Goal: Task Accomplishment & Management: Use online tool/utility

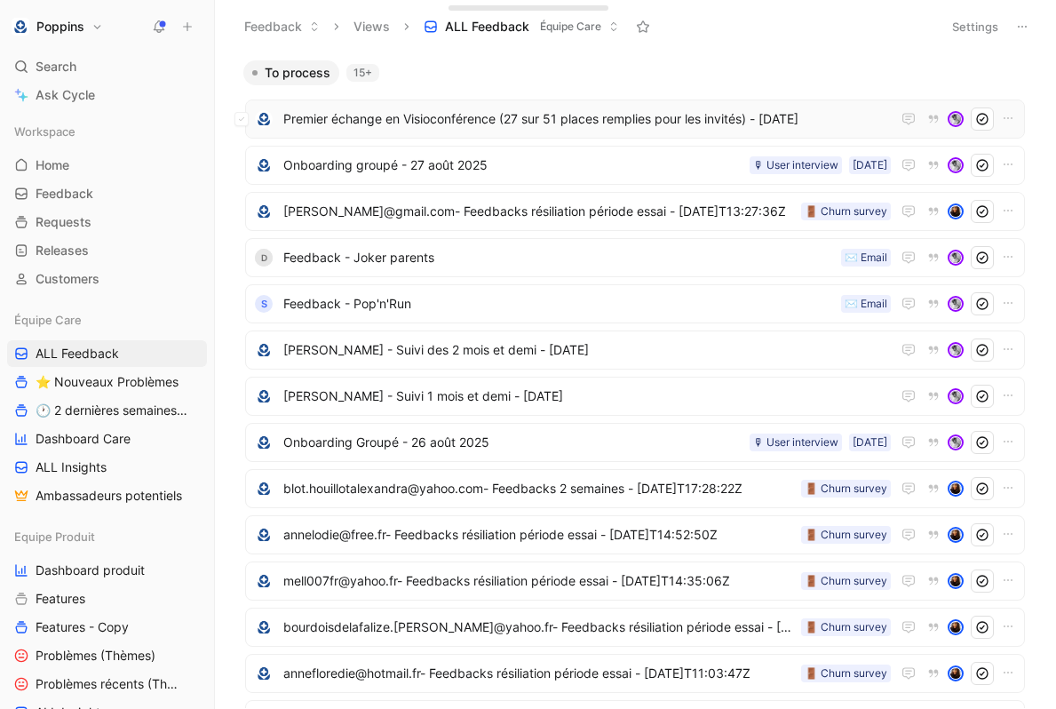
click at [529, 124] on span "Premier échange en Visioconférence (27 sur 51 places remplies pour les invités)…" at bounding box center [587, 118] width 608 height 21
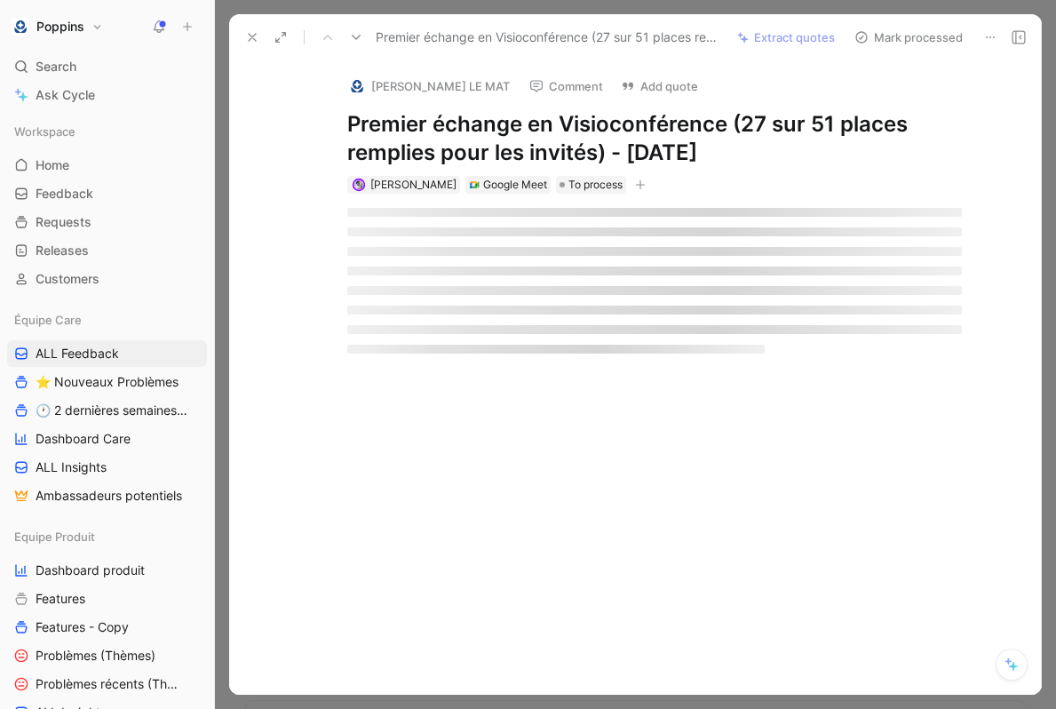
click at [509, 132] on h1 "Premier échange en Visioconférence (27 sur 51 places remplies pour les invités)…" at bounding box center [654, 138] width 615 height 57
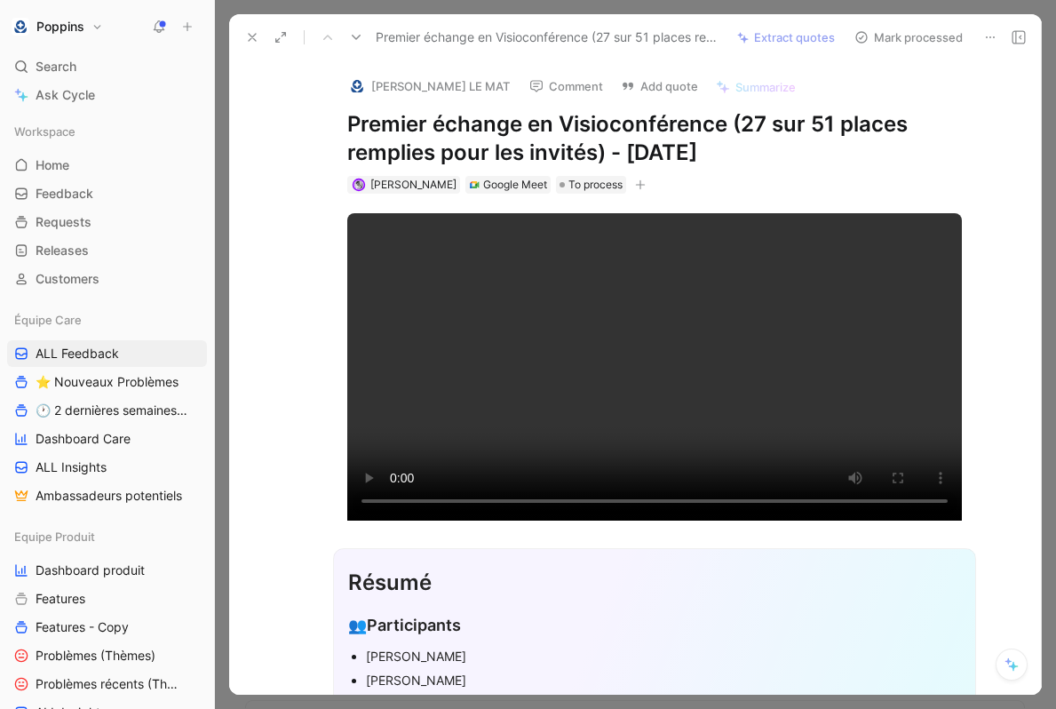
click at [509, 132] on h1 "Premier échange en Visioconférence (27 sur 51 places remplies pour les invités)…" at bounding box center [654, 138] width 615 height 57
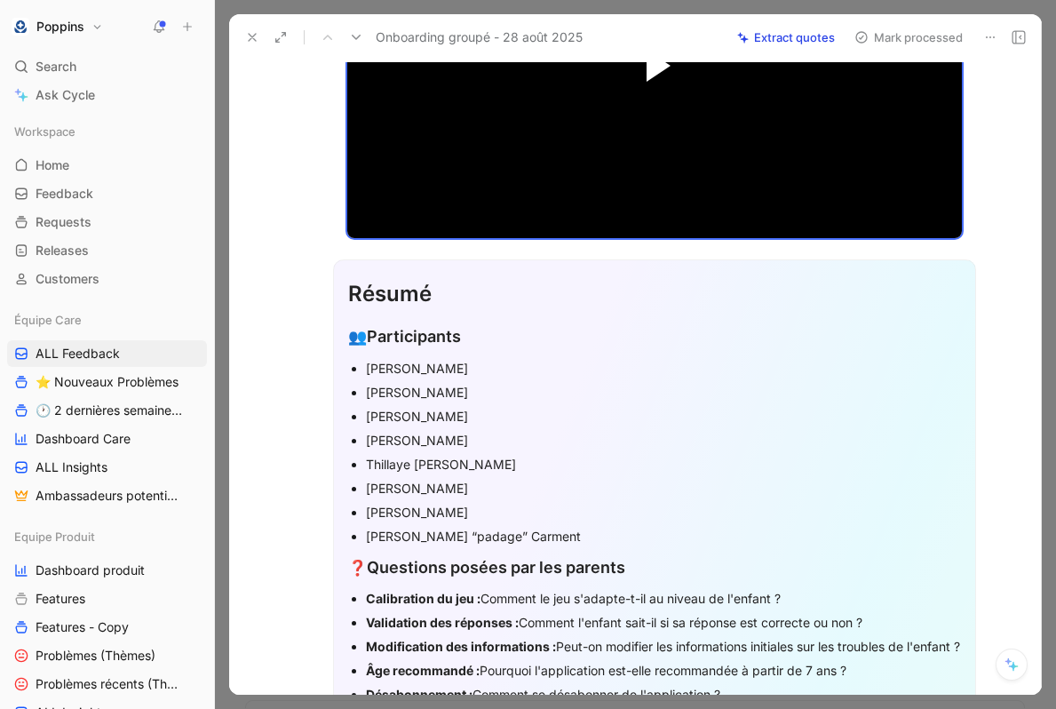
scroll to position [403, 0]
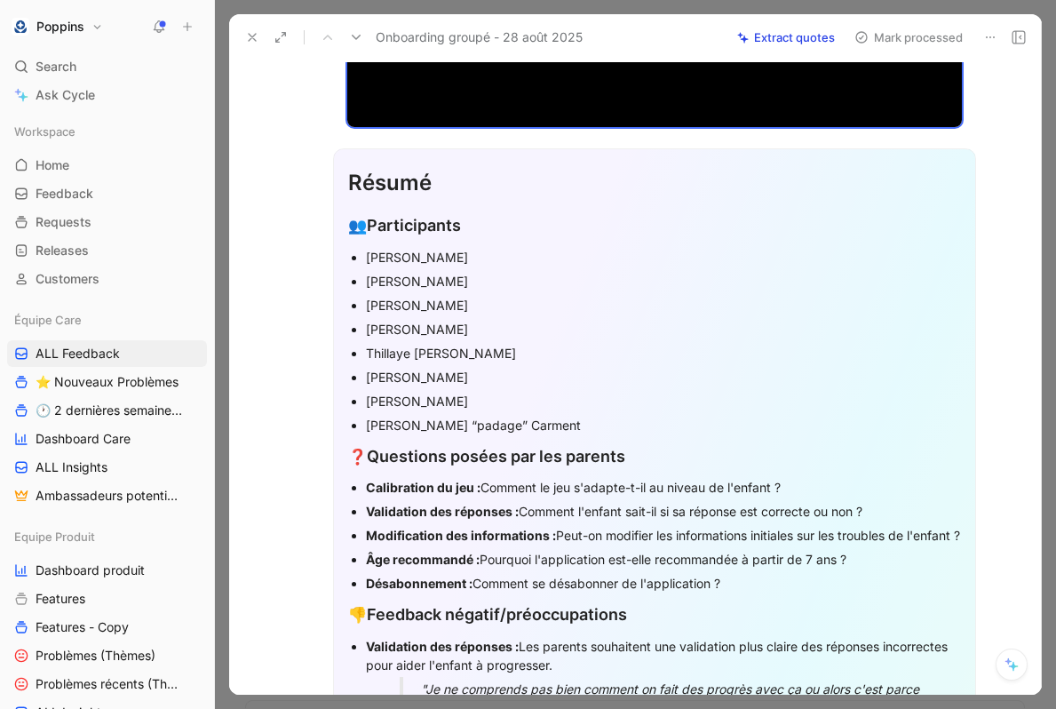
click at [485, 346] on div "Thillaye [PERSON_NAME]" at bounding box center [663, 353] width 595 height 19
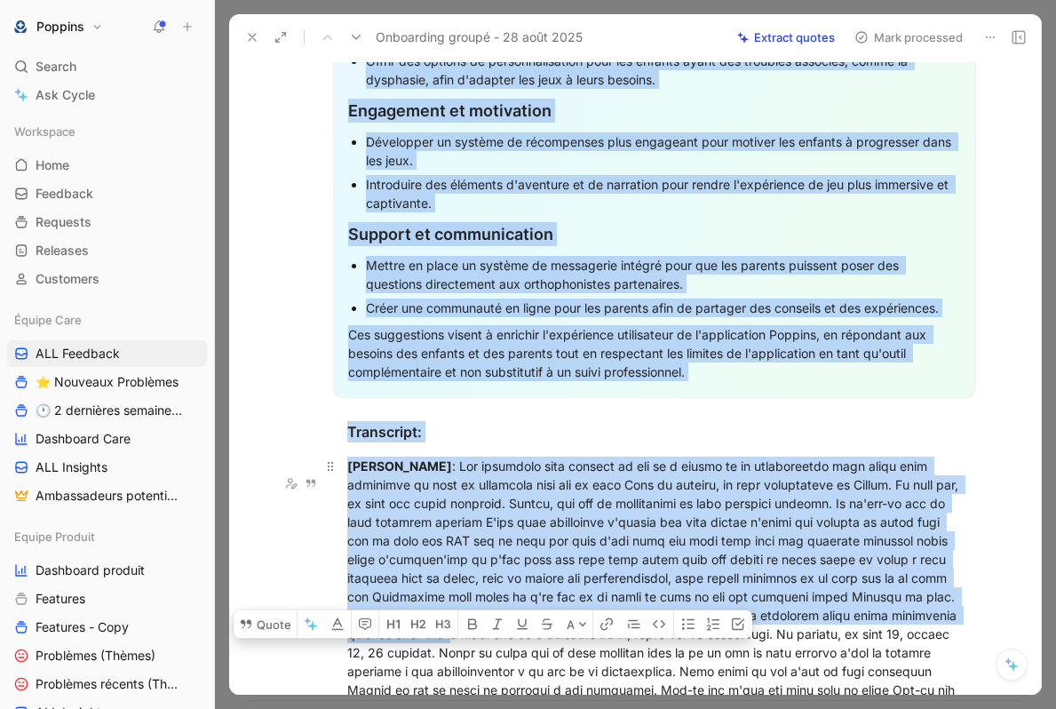
scroll to position [2005, 0]
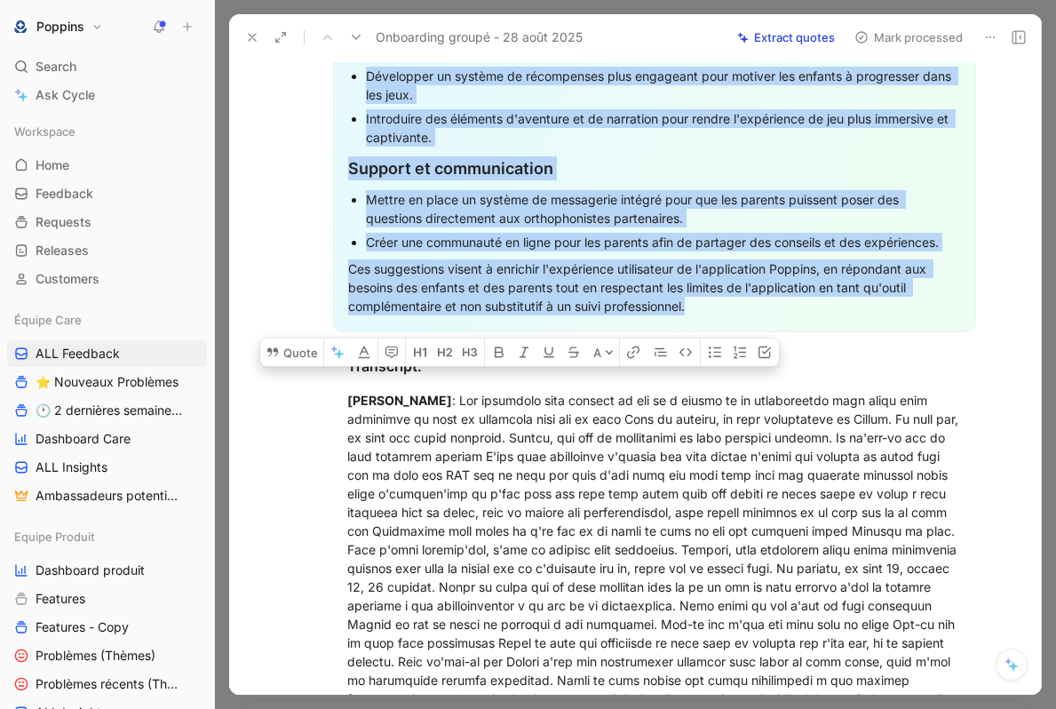
drag, startPoint x: 350, startPoint y: 451, endPoint x: 703, endPoint y: 323, distance: 375.1
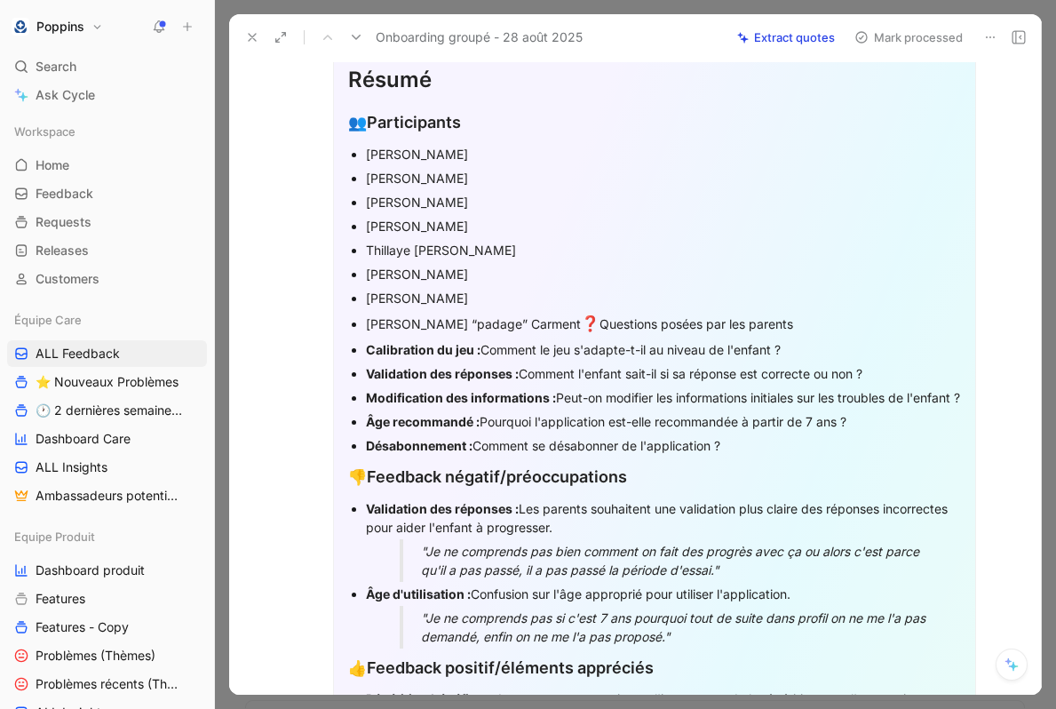
scroll to position [441, 0]
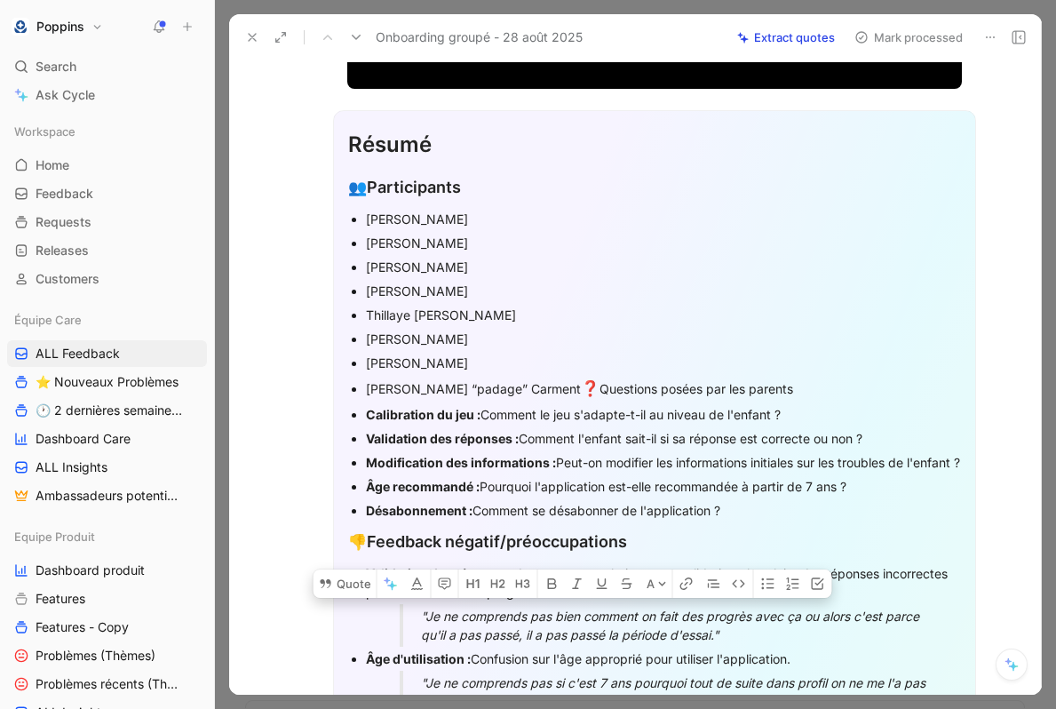
drag, startPoint x: 521, startPoint y: 386, endPoint x: 588, endPoint y: 577, distance: 202.6
click at [581, 708] on div "Feedback Views ALL Feedback Équipe Care Settings To process 15+ Onboarding grou…" at bounding box center [635, 354] width 841 height 709
click at [536, 402] on p "Calibration du jeu : Comment le jeu s'adapte-t-il au niveau de l'enfant ?" at bounding box center [663, 414] width 595 height 24
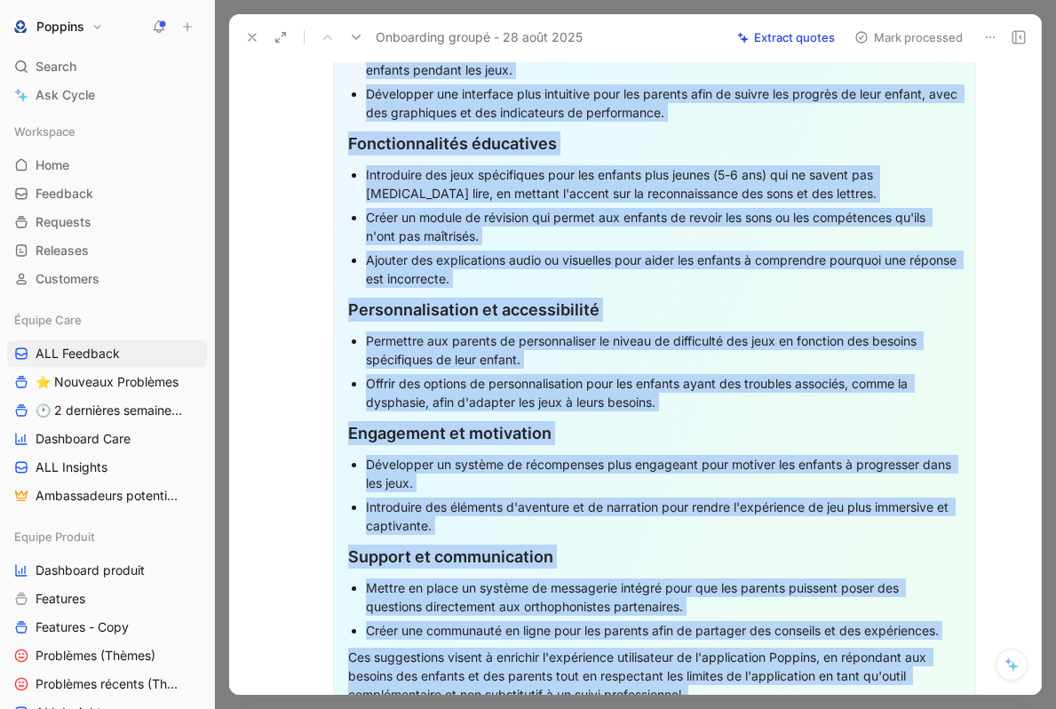
scroll to position [1867, 0]
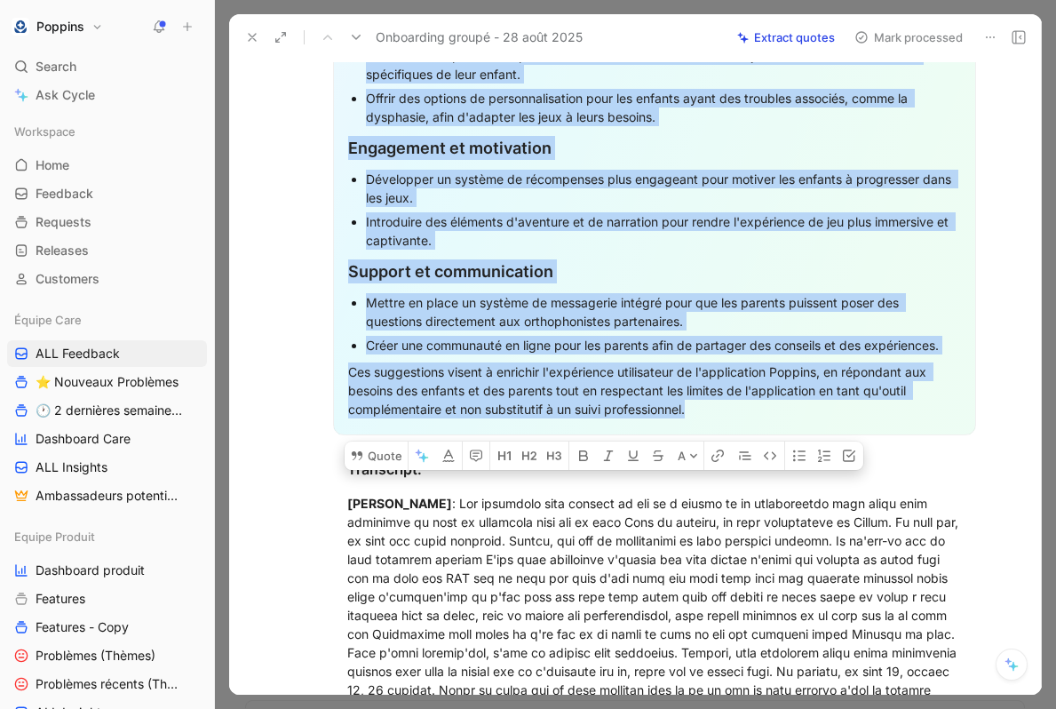
drag, startPoint x: 521, startPoint y: 387, endPoint x: 704, endPoint y: 441, distance: 190.8
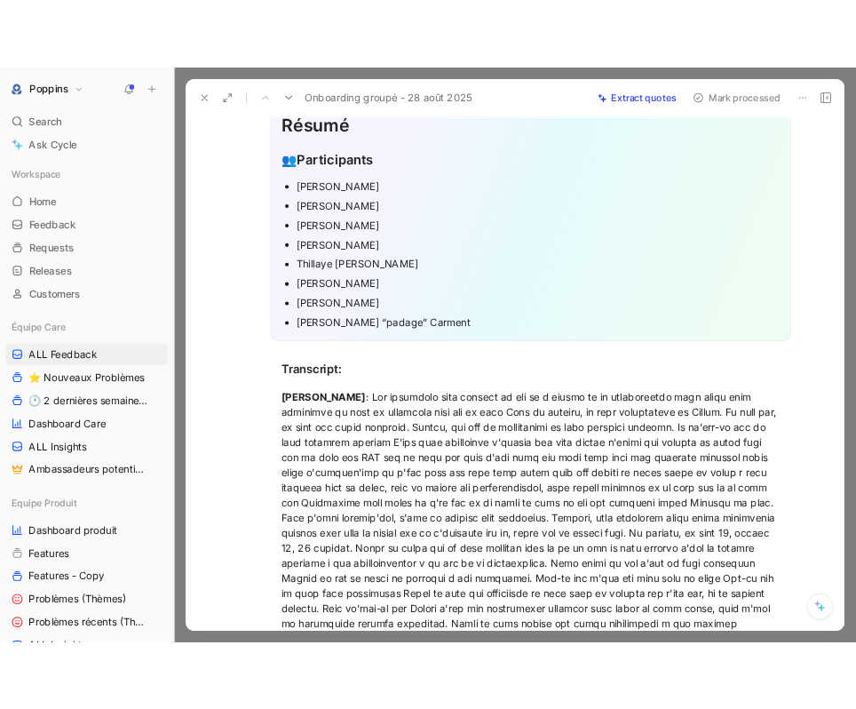
scroll to position [506, 0]
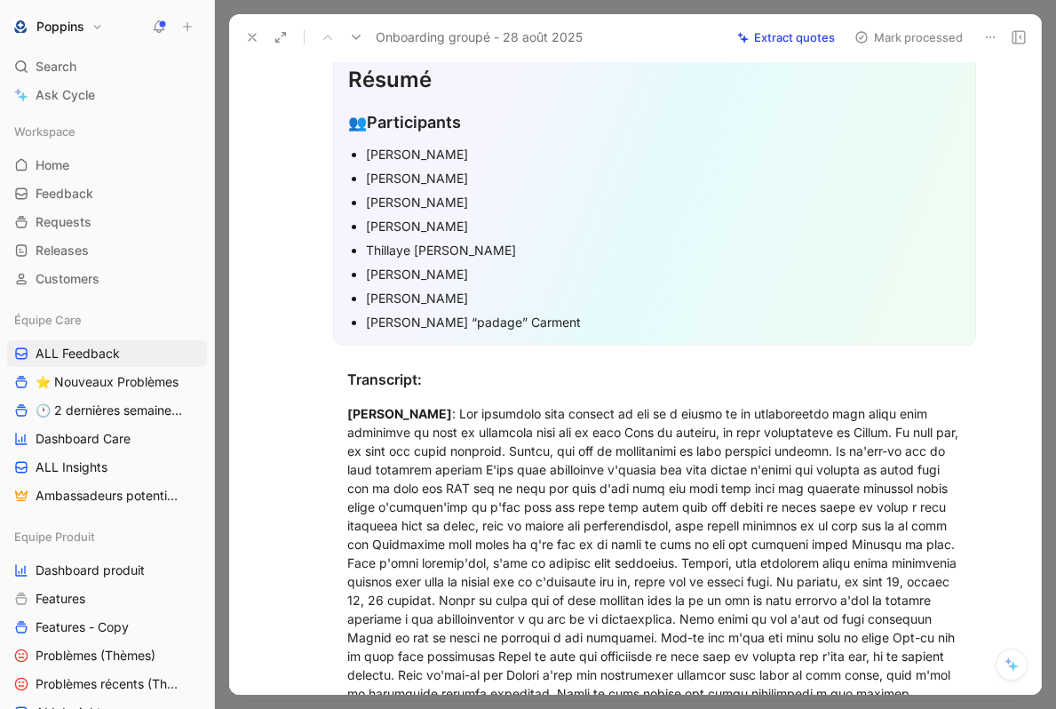
click at [466, 155] on div "[PERSON_NAME]" at bounding box center [663, 154] width 595 height 19
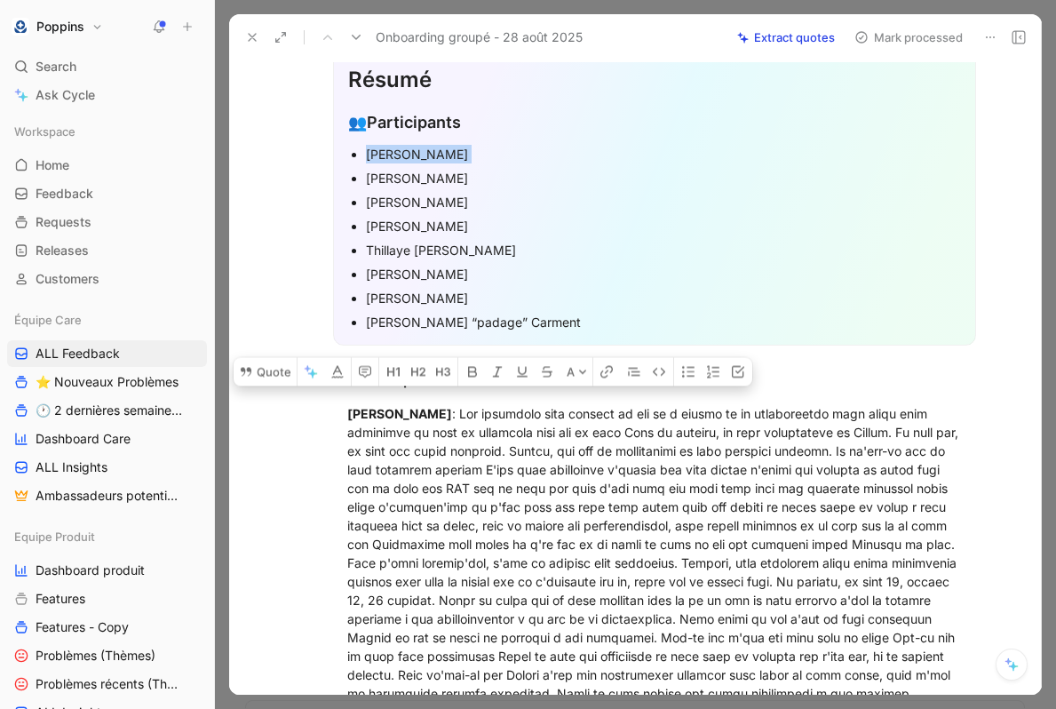
drag, startPoint x: 466, startPoint y: 155, endPoint x: 355, endPoint y: 155, distance: 111.0
click at [366, 155] on li "[PERSON_NAME]" at bounding box center [663, 154] width 595 height 24
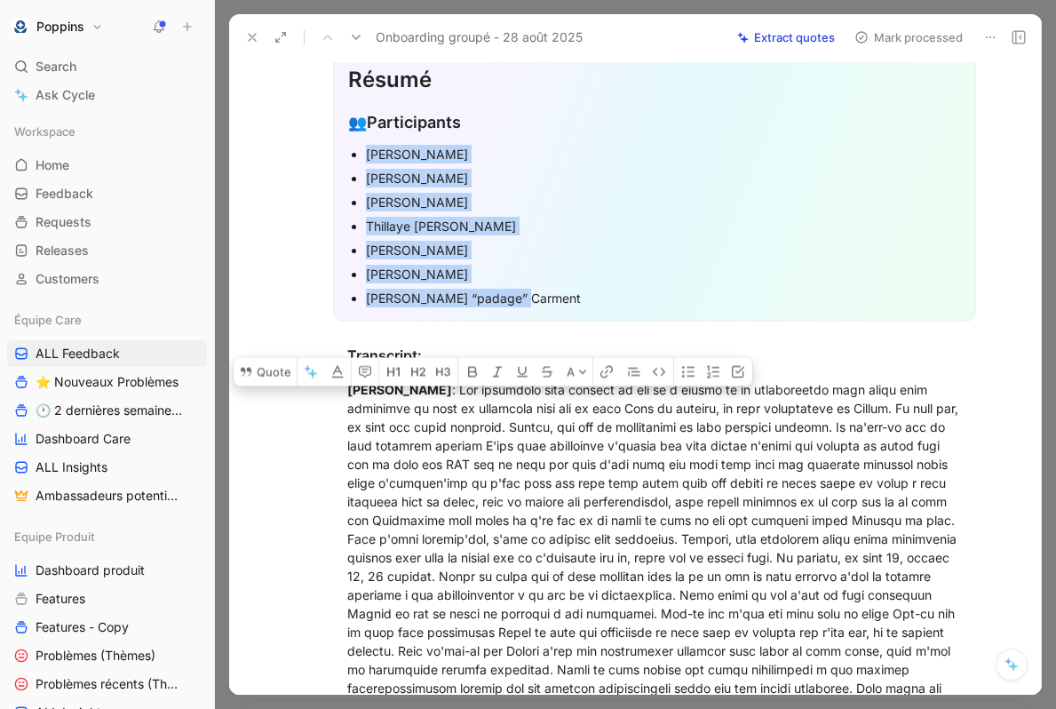
drag, startPoint x: 362, startPoint y: 152, endPoint x: 600, endPoint y: 334, distance: 300.4
click at [600, 334] on section "Résumé 👥 Participants [PERSON_NAME] [PERSON_NAME] Thillaye [PERSON_NAME] Medoun…" at bounding box center [653, 183] width 775 height 305
click at [712, 362] on icon "button" at bounding box center [713, 368] width 12 height 12
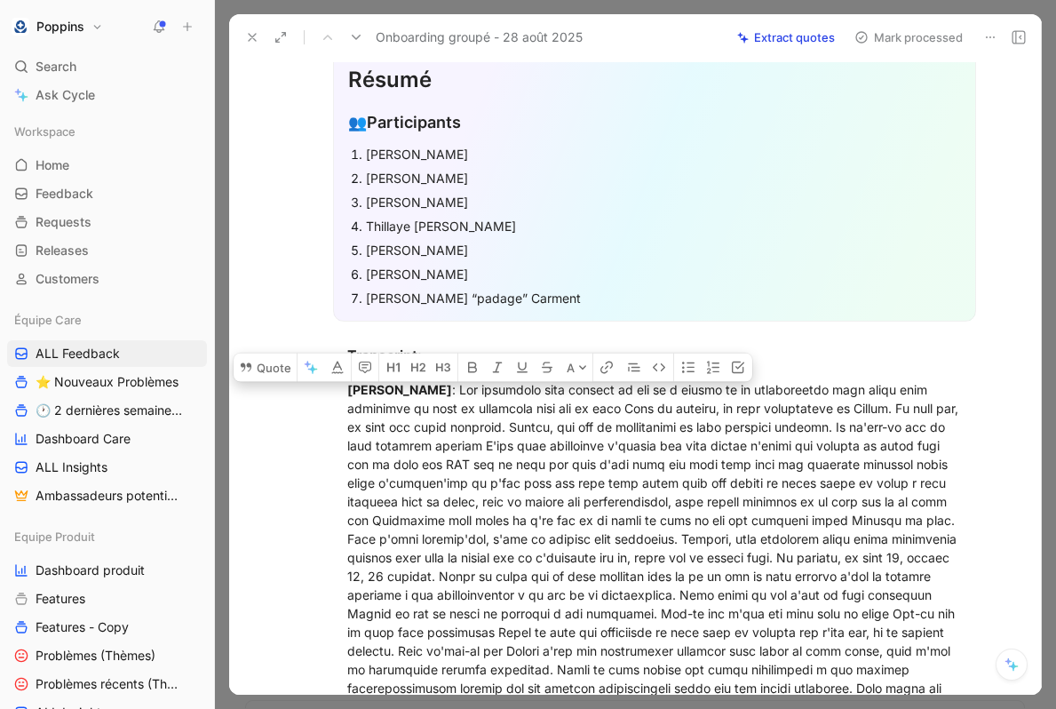
click at [514, 228] on div "Thillaye [PERSON_NAME]" at bounding box center [663, 226] width 595 height 19
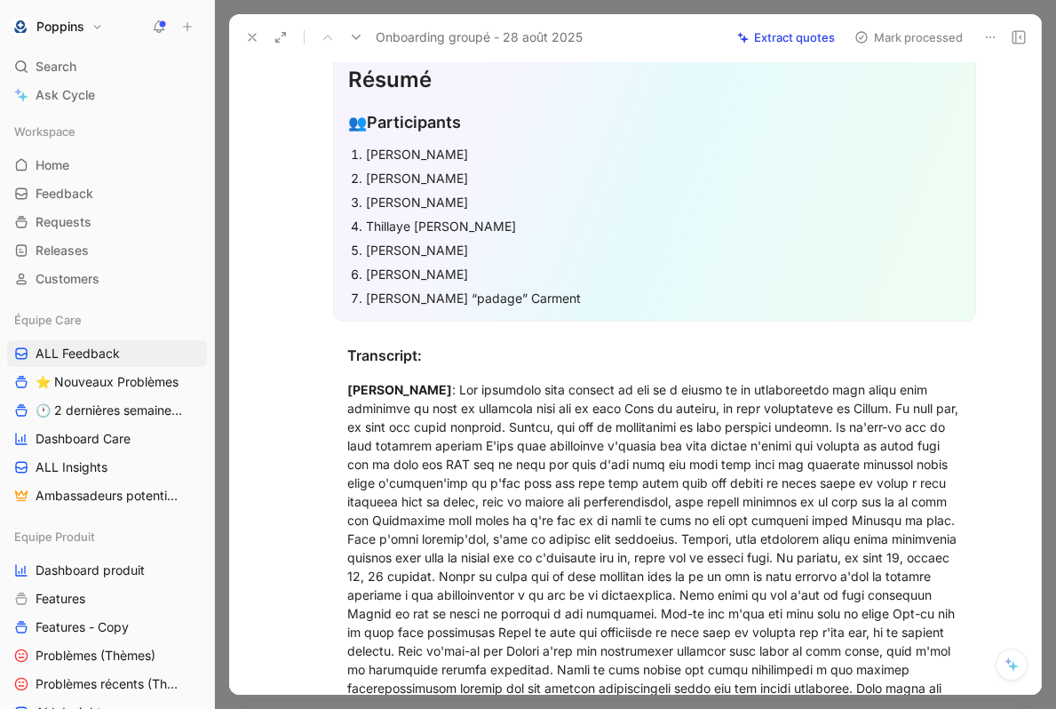
click at [486, 155] on div "[PERSON_NAME]" at bounding box center [663, 154] width 595 height 19
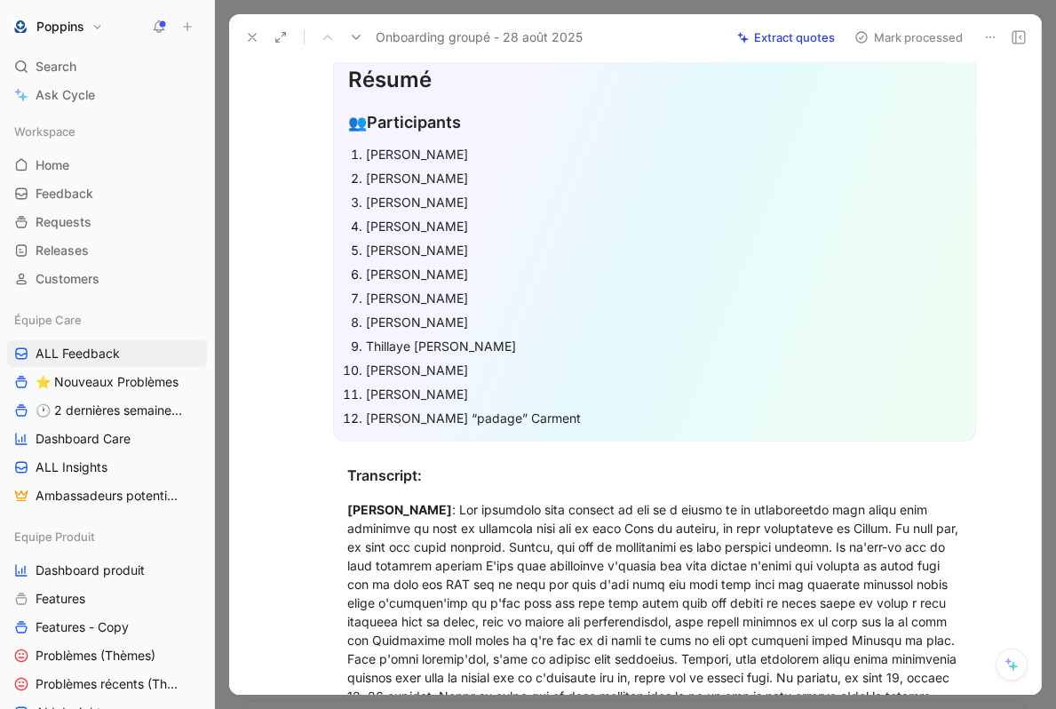
click at [537, 418] on div "[PERSON_NAME] “padage” Carment" at bounding box center [663, 418] width 595 height 19
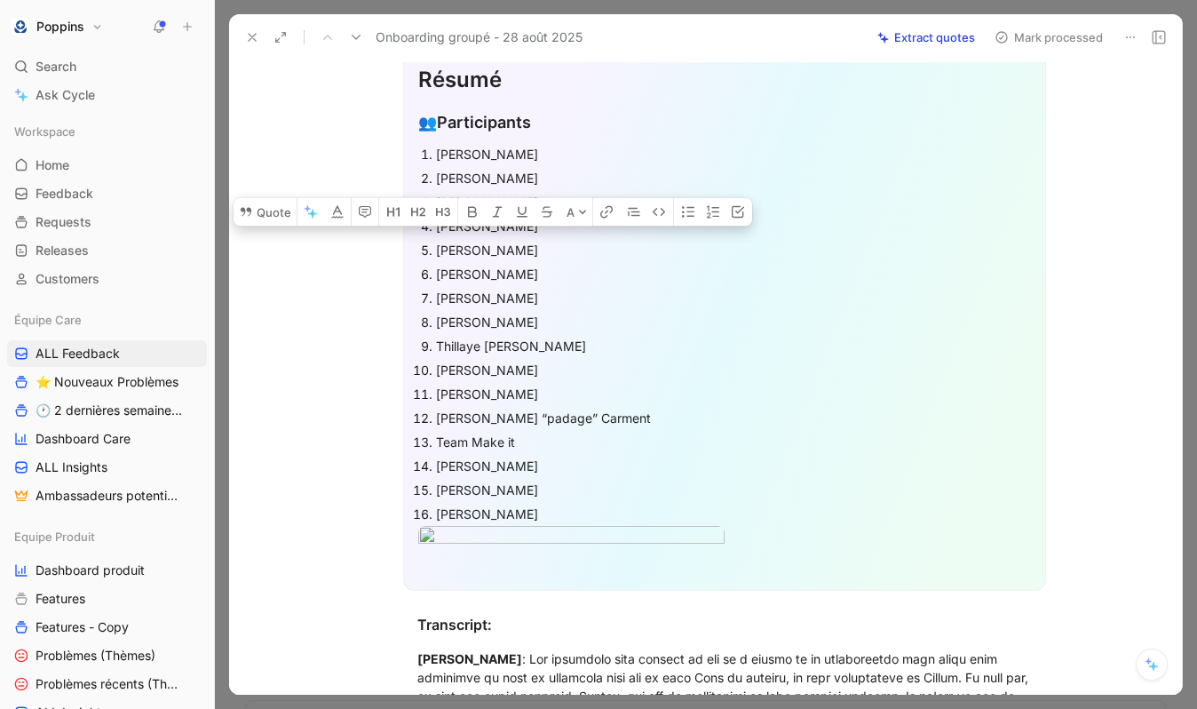
drag, startPoint x: 517, startPoint y: 509, endPoint x: 418, endPoint y: 158, distance: 364.5
click at [418, 158] on ol "[PERSON_NAME] [PERSON_NAME] [PERSON_NAME] [PERSON_NAME] Diag [PERSON_NAME] [PER…" at bounding box center [724, 334] width 613 height 384
click at [466, 205] on icon "button" at bounding box center [472, 212] width 14 height 14
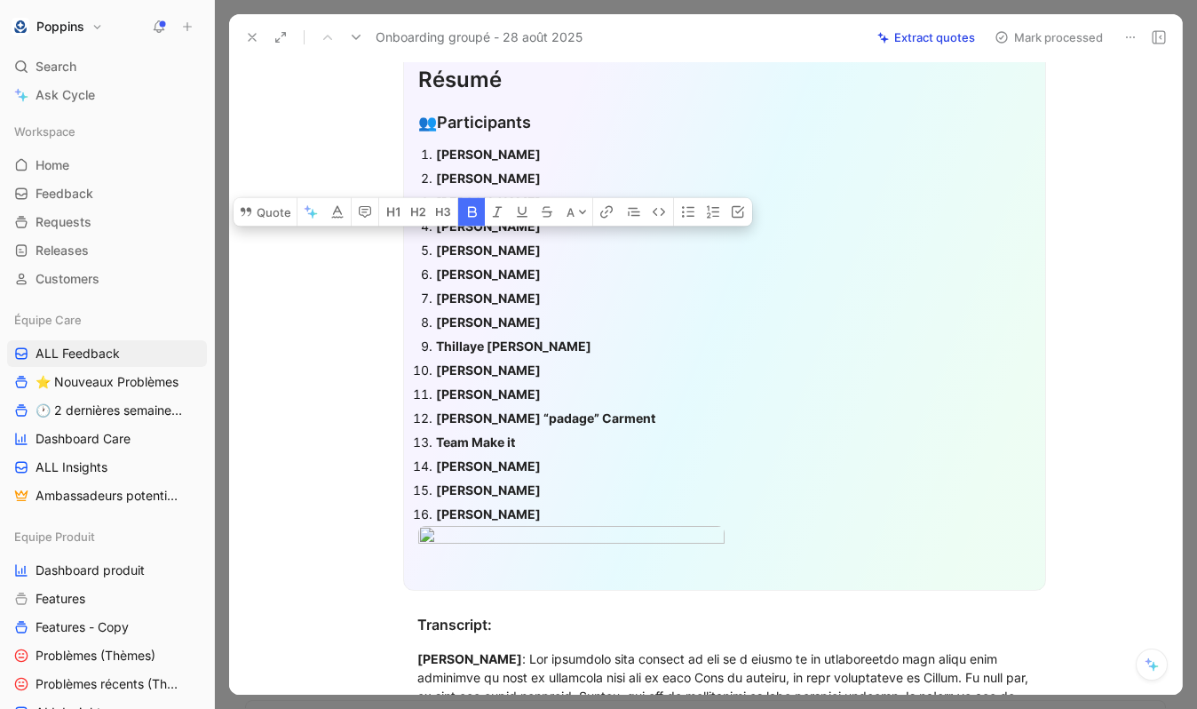
click at [531, 184] on div "[PERSON_NAME]" at bounding box center [733, 178] width 595 height 19
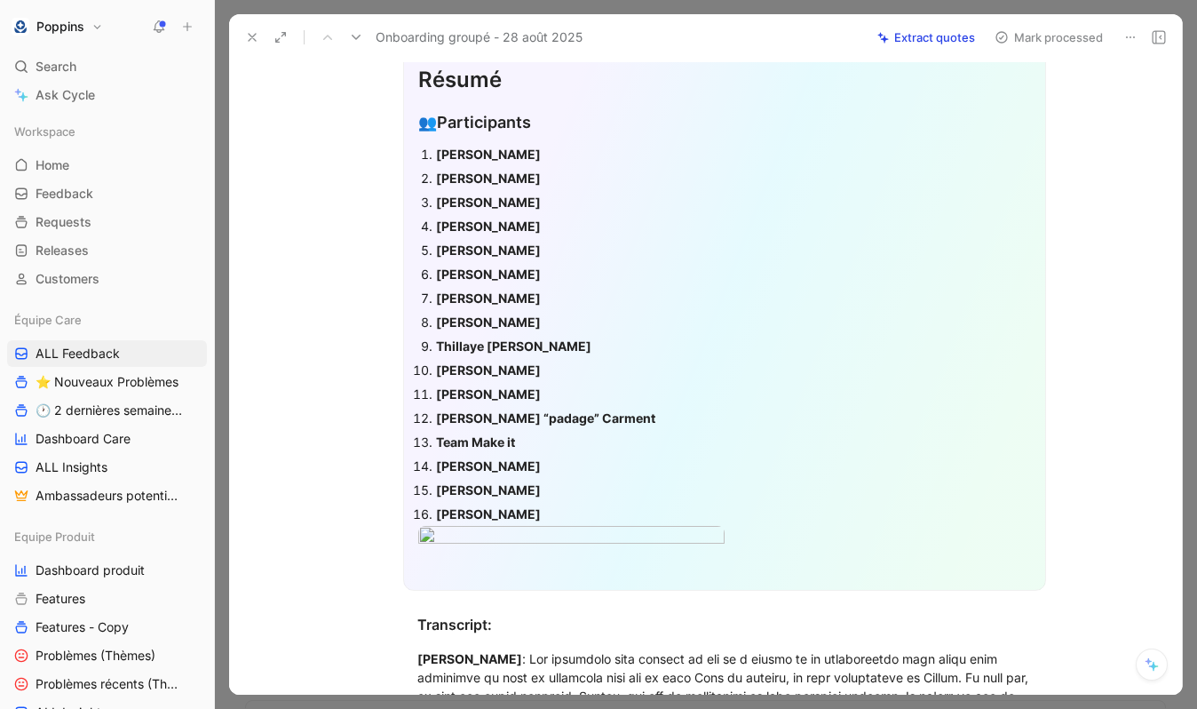
click at [535, 509] on div "[PERSON_NAME]" at bounding box center [733, 514] width 595 height 19
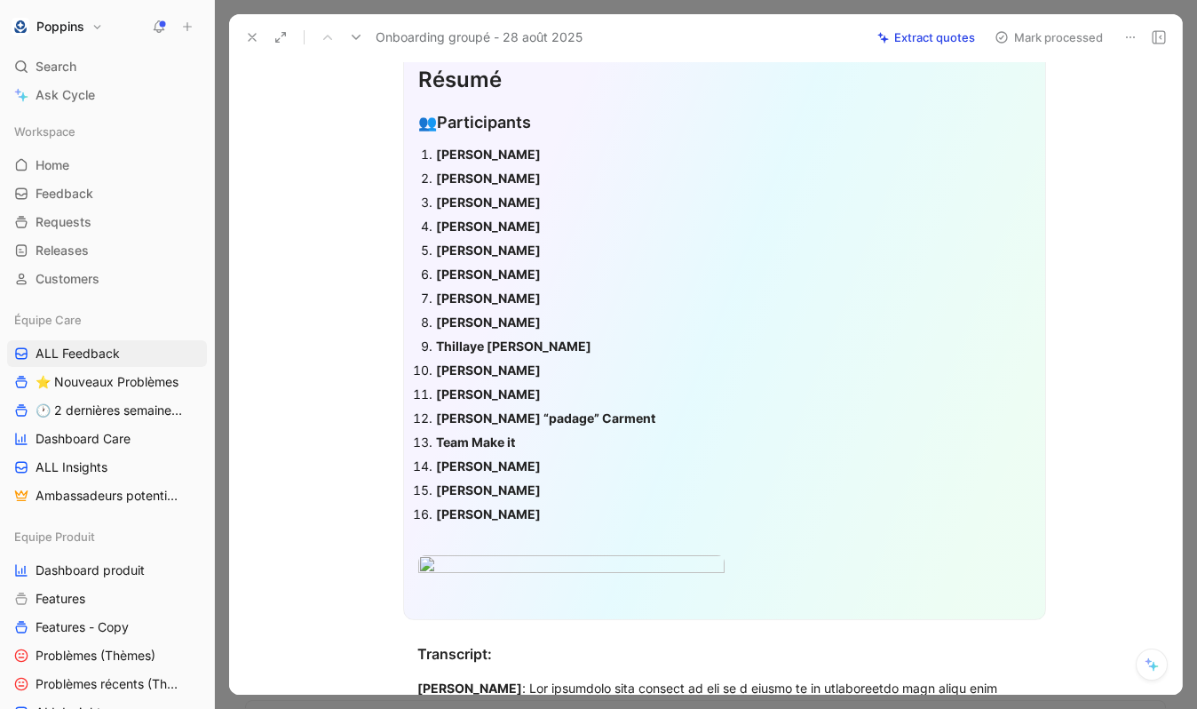
click at [613, 160] on div "[PERSON_NAME]" at bounding box center [733, 154] width 595 height 19
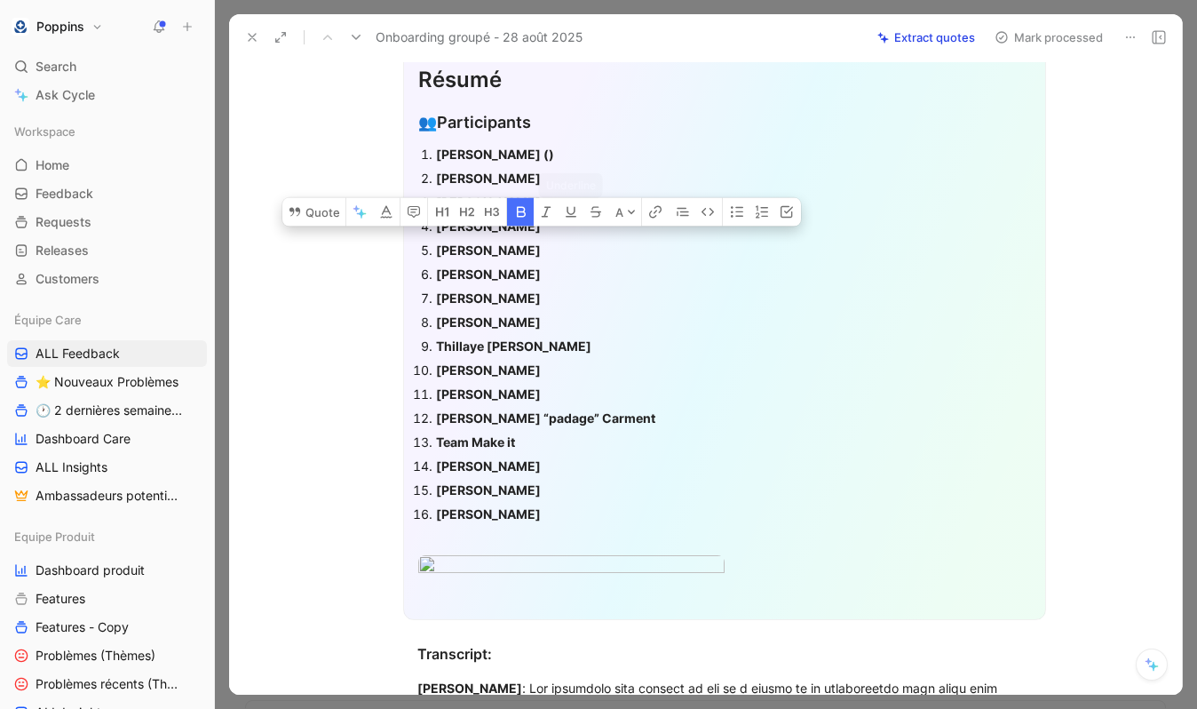
click at [520, 207] on icon "button" at bounding box center [521, 212] width 9 height 11
copy strong "()"
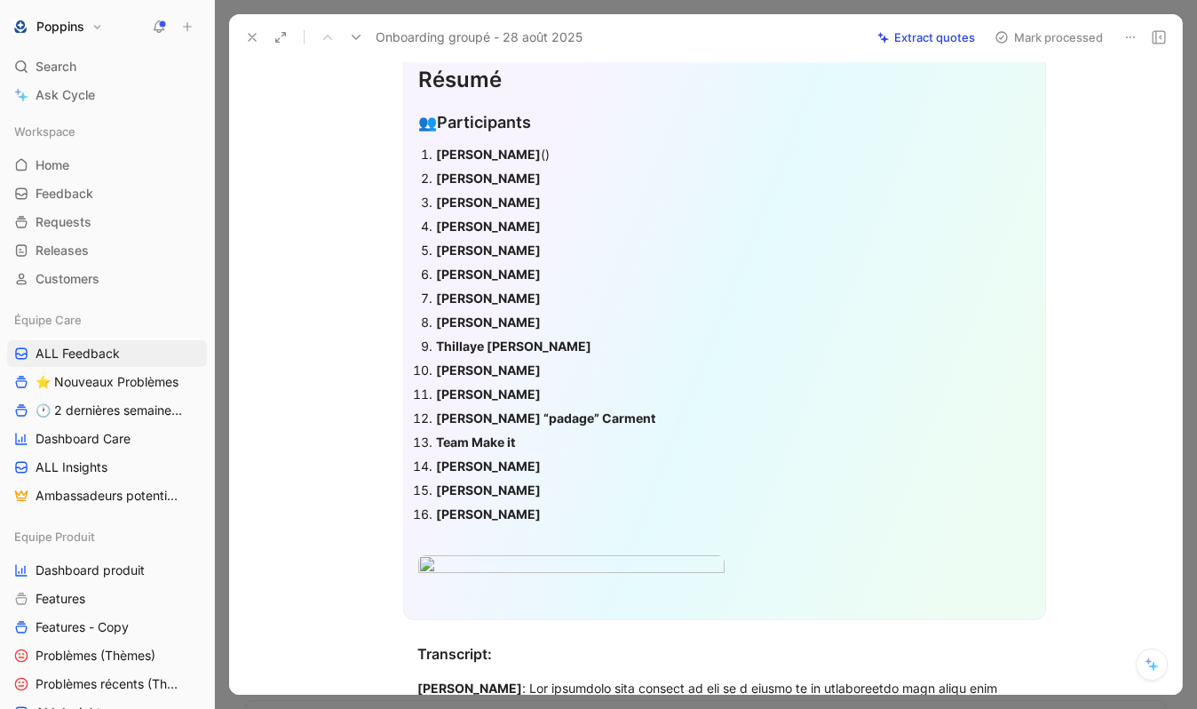
click at [530, 179] on div "[PERSON_NAME]" at bounding box center [733, 178] width 595 height 19
click at [566, 204] on div "[PERSON_NAME]" at bounding box center [733, 202] width 595 height 19
click at [546, 222] on div "[PERSON_NAME]" at bounding box center [733, 226] width 595 height 19
click at [543, 246] on div "[PERSON_NAME]" at bounding box center [733, 250] width 595 height 19
click at [543, 272] on div "[PERSON_NAME]" at bounding box center [733, 274] width 595 height 19
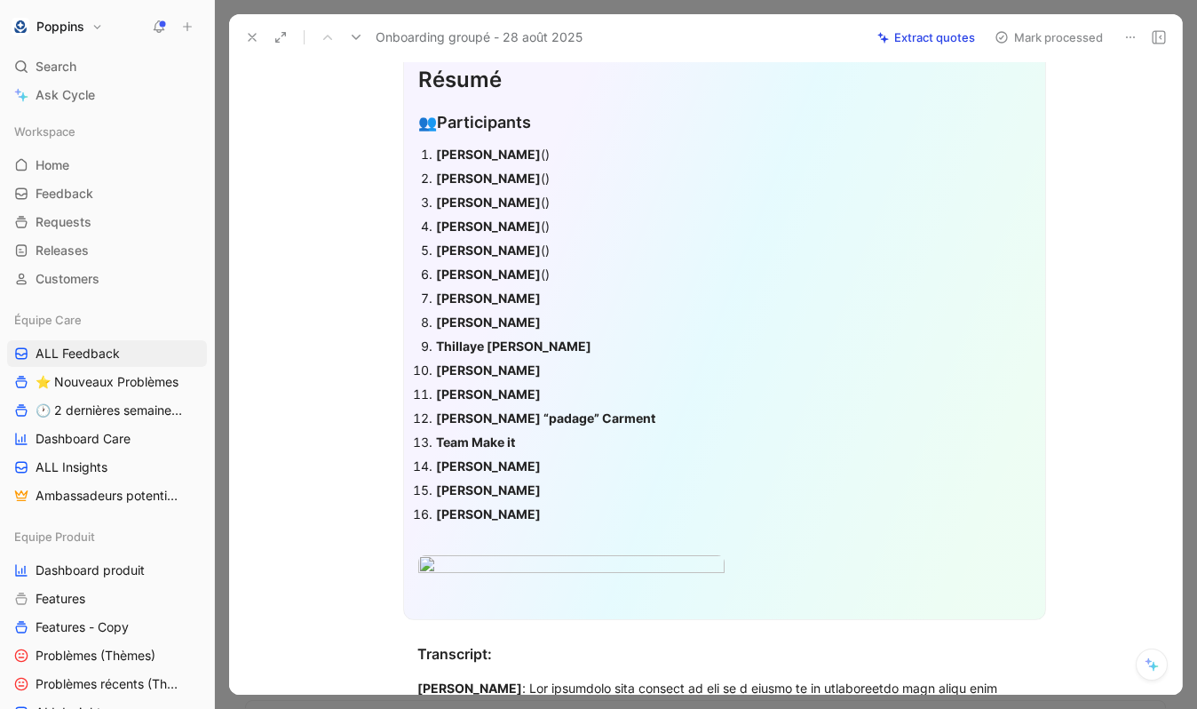
click at [535, 291] on div "[PERSON_NAME]" at bounding box center [733, 298] width 595 height 19
click at [590, 317] on div "[PERSON_NAME]" at bounding box center [733, 322] width 595 height 19
click at [578, 337] on div "Thillaye [PERSON_NAME]" at bounding box center [733, 346] width 595 height 19
click at [571, 364] on div "[PERSON_NAME]" at bounding box center [733, 370] width 595 height 19
click at [546, 391] on div "[PERSON_NAME]" at bounding box center [733, 394] width 595 height 19
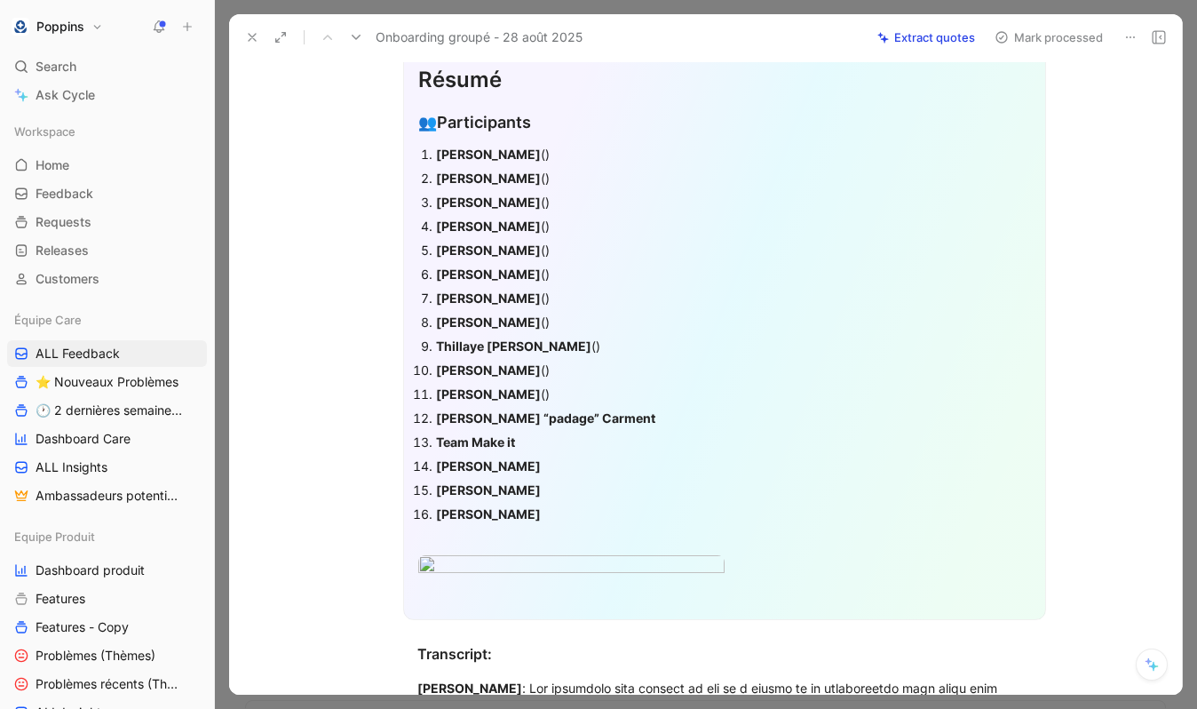
click at [610, 419] on div "[PERSON_NAME] “padage” Carment" at bounding box center [733, 418] width 595 height 19
click at [559, 441] on div "Team Make it" at bounding box center [733, 442] width 595 height 19
click at [545, 464] on div "[PERSON_NAME]" at bounding box center [733, 466] width 595 height 19
click at [549, 491] on div "[PERSON_NAME]" at bounding box center [733, 490] width 595 height 19
click at [535, 513] on div "[PERSON_NAME]" at bounding box center [733, 514] width 595 height 19
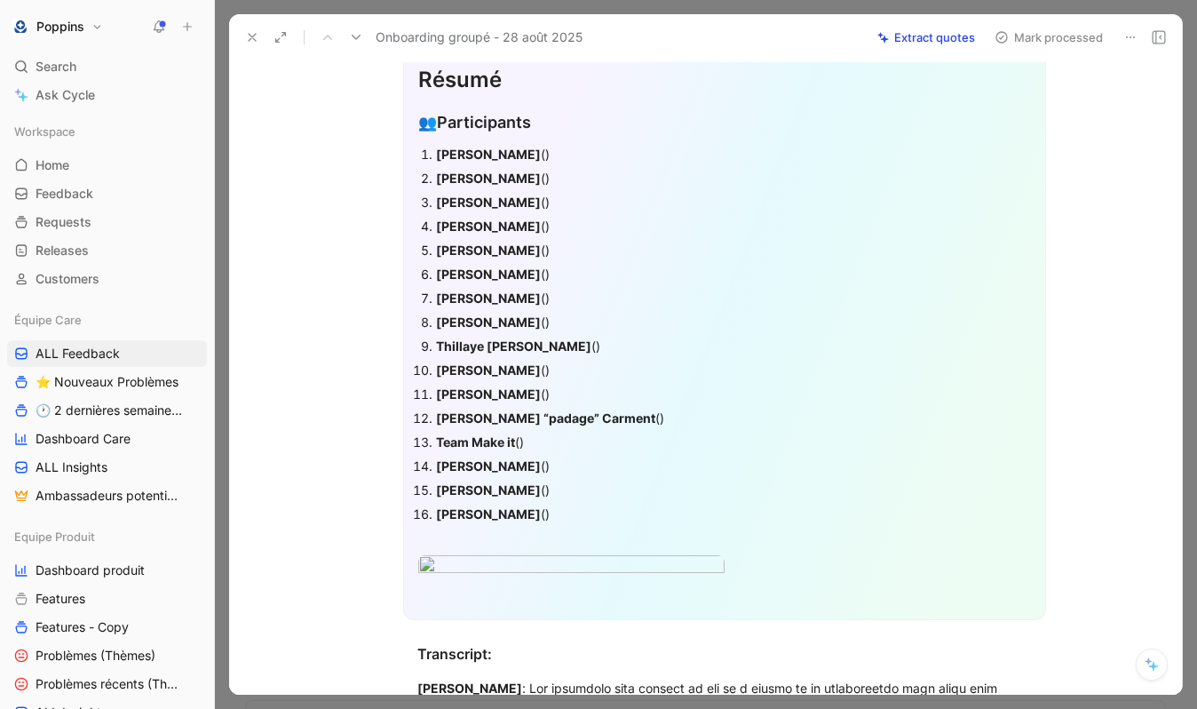
click at [540, 151] on div "[PERSON_NAME] ()" at bounding box center [733, 154] width 595 height 19
click at [457, 175] on strong "[PERSON_NAME]" at bounding box center [488, 178] width 105 height 15
copy strong "[PERSON_NAME]"
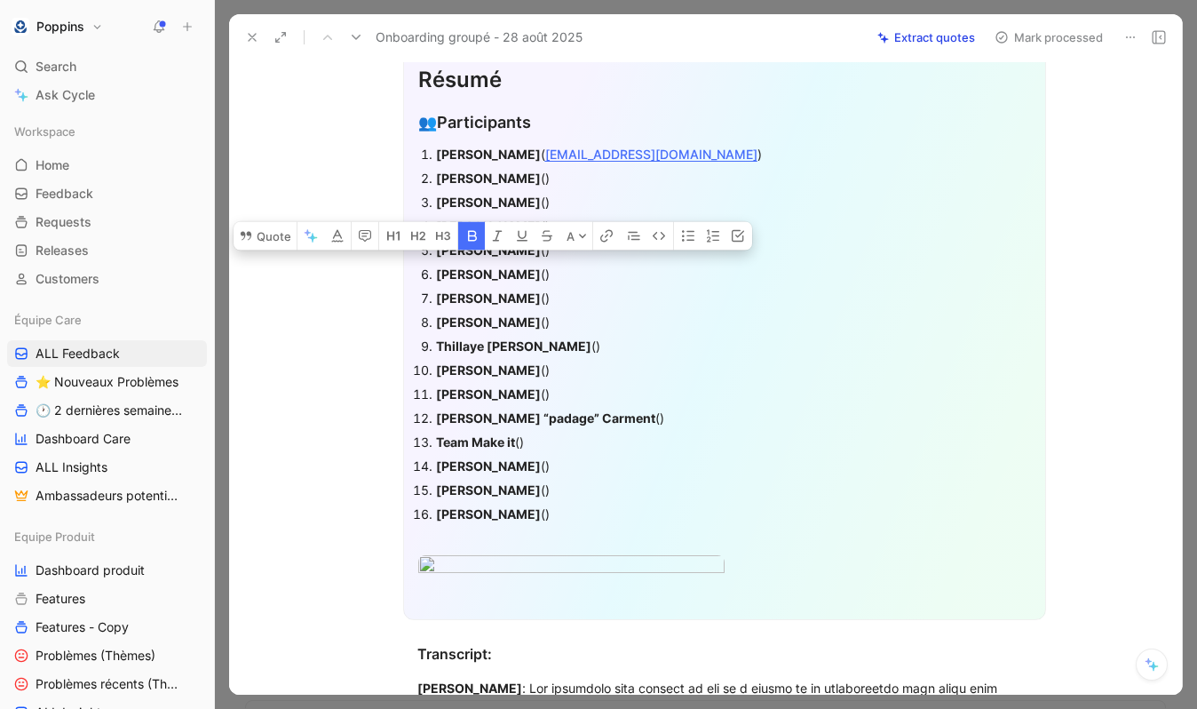
click at [603, 199] on div "[PERSON_NAME] ()" at bounding box center [733, 202] width 595 height 19
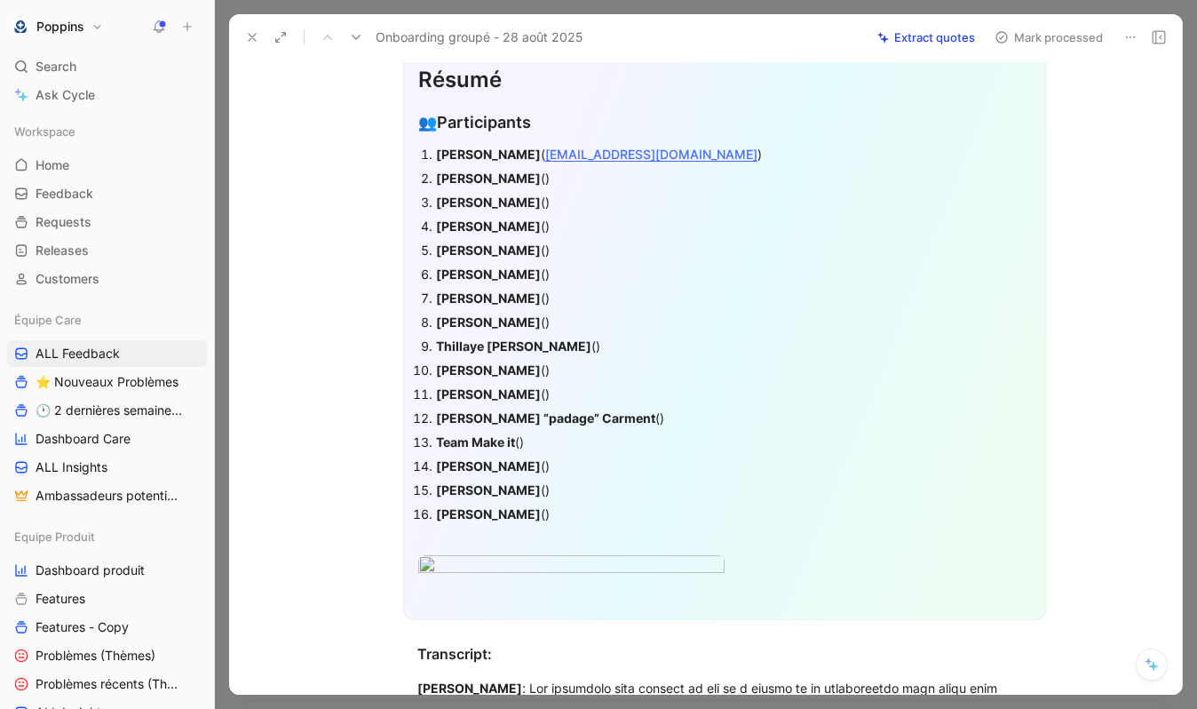
click at [569, 166] on p "[PERSON_NAME] ()" at bounding box center [733, 178] width 595 height 24
click at [562, 173] on div "[PERSON_NAME] ()" at bounding box center [733, 178] width 595 height 19
click at [505, 195] on strong "[PERSON_NAME]" at bounding box center [488, 202] width 105 height 15
copy strong "Dieudonné"
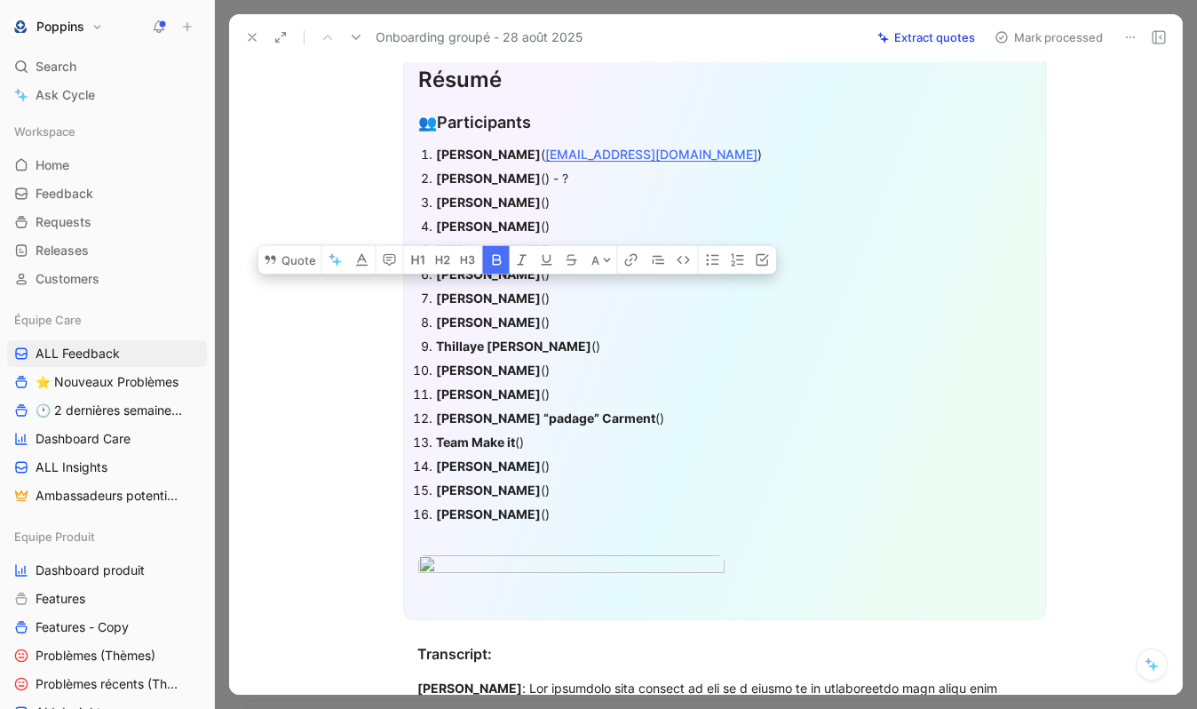
click at [554, 203] on div "[PERSON_NAME] ()" at bounding box center [733, 202] width 595 height 19
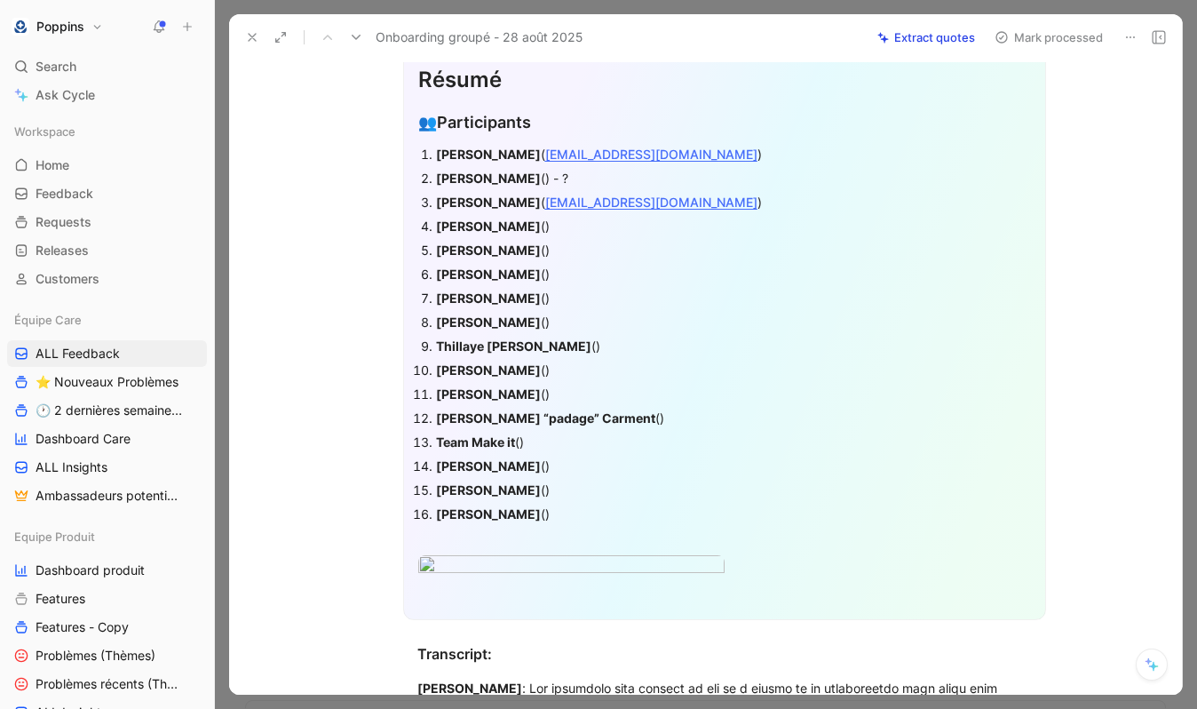
click at [496, 227] on strong "[PERSON_NAME]" at bounding box center [488, 226] width 105 height 15
copy strong "Siewe"
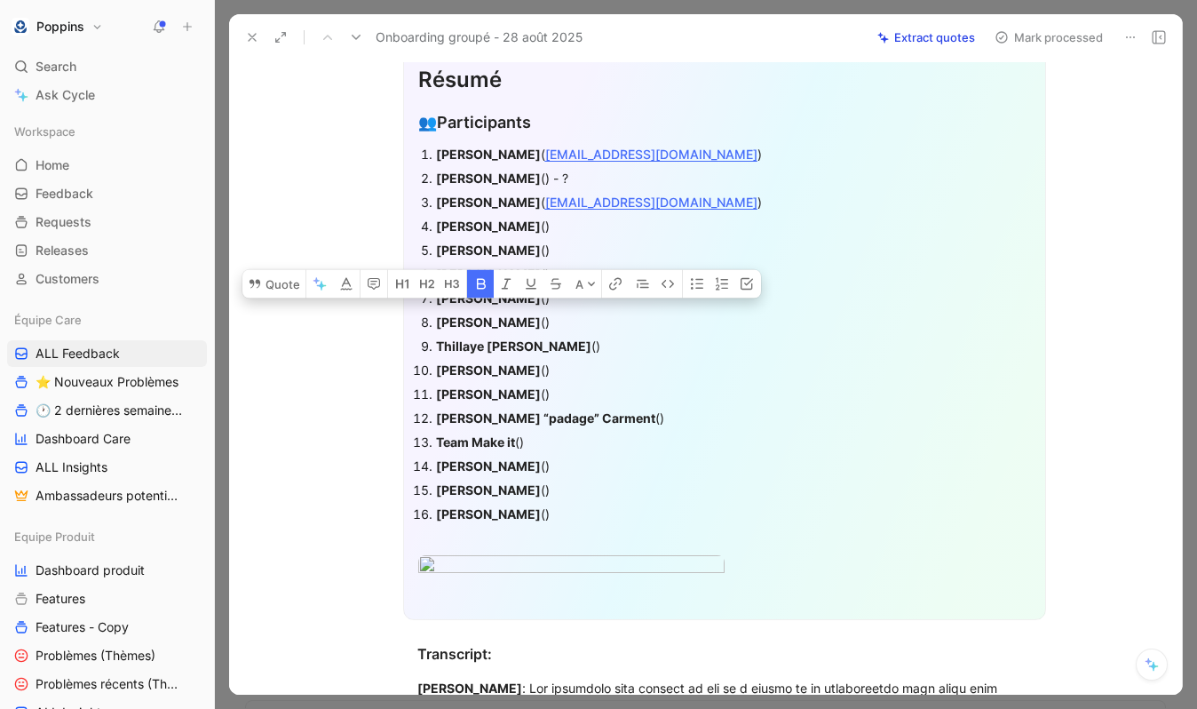
click at [464, 227] on strong "[PERSON_NAME]" at bounding box center [488, 226] width 105 height 15
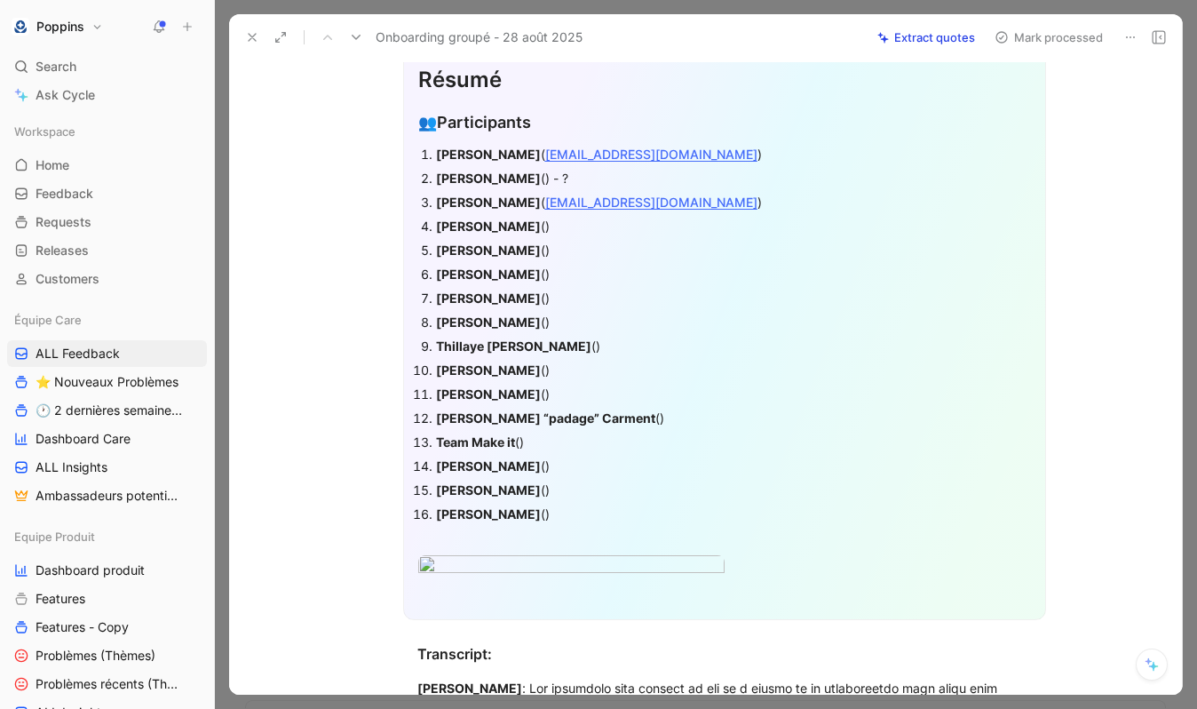
copy strong "[PERSON_NAME]"
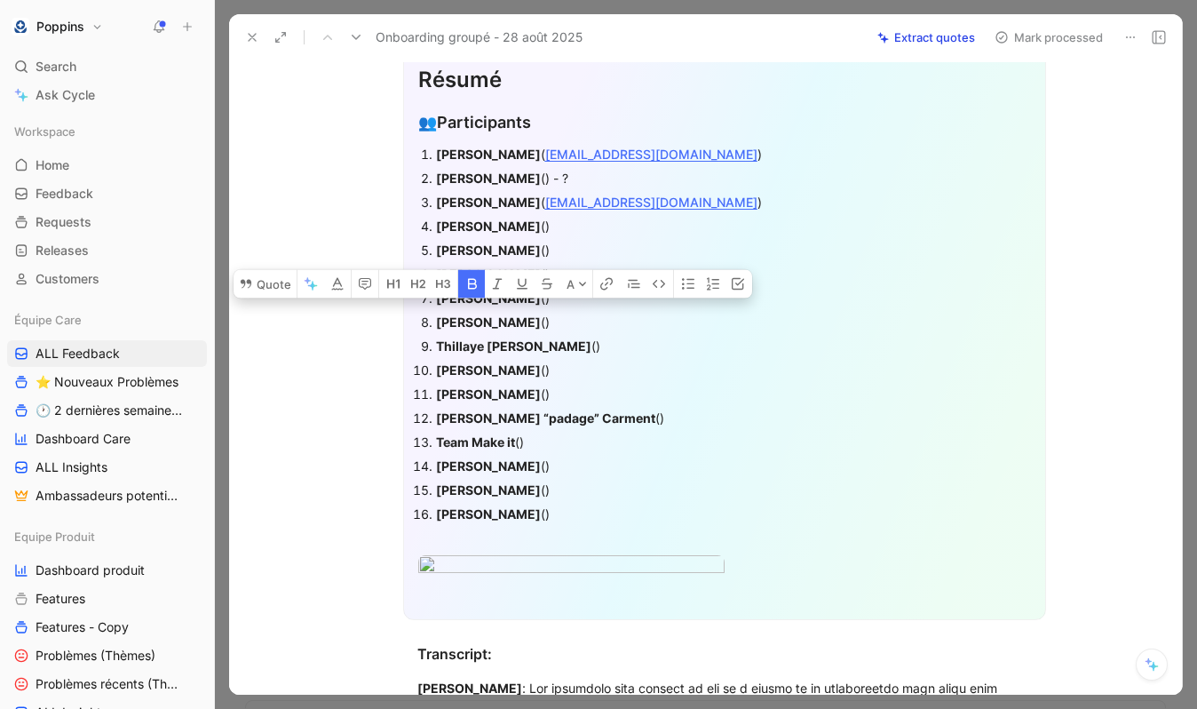
click at [570, 265] on div "[PERSON_NAME] ()" at bounding box center [733, 274] width 595 height 19
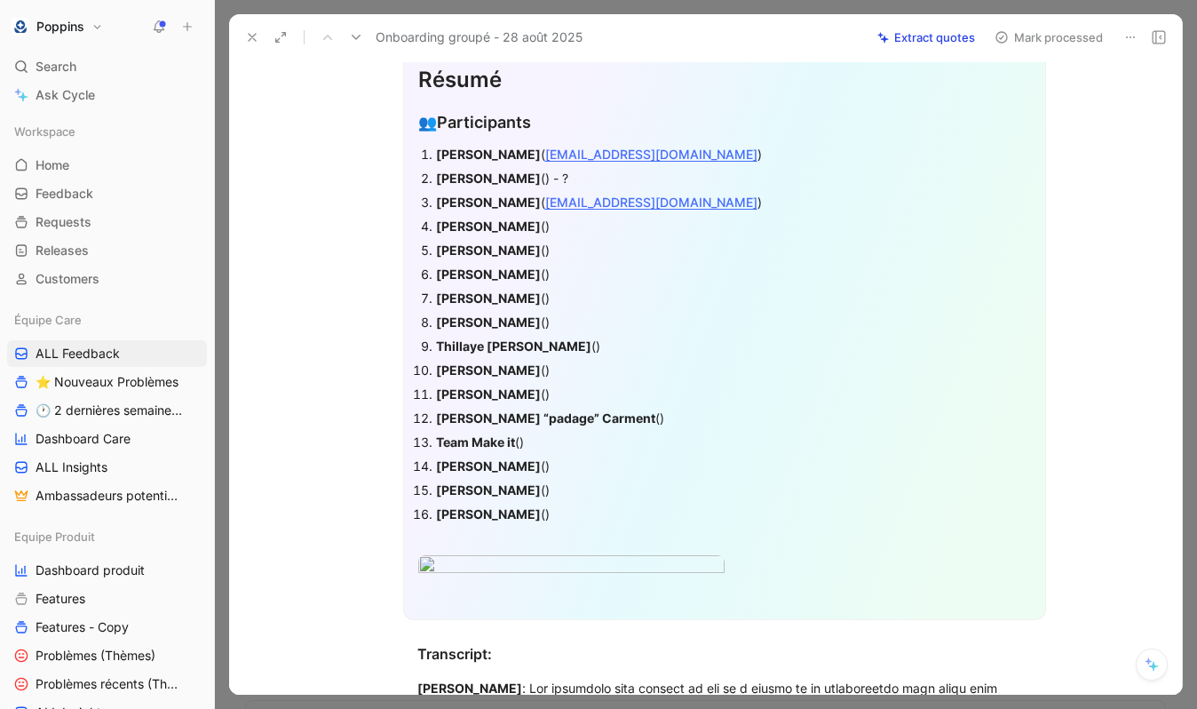
click at [528, 177] on div "[PERSON_NAME] () - ?" at bounding box center [733, 178] width 595 height 19
click at [546, 226] on div "[PERSON_NAME] ()" at bounding box center [733, 226] width 595 height 19
click at [447, 257] on div "[PERSON_NAME] ()" at bounding box center [733, 250] width 595 height 19
copy strong "[PERSON_NAME]"
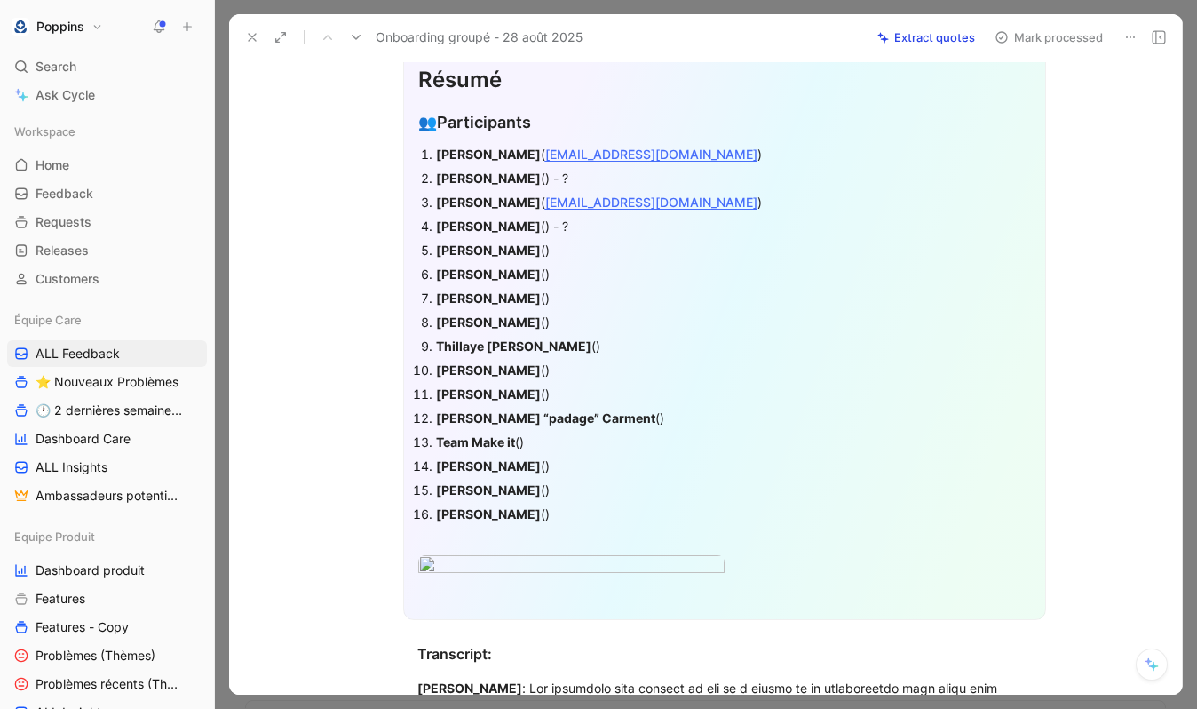
click at [518, 250] on div "[PERSON_NAME] ()" at bounding box center [733, 250] width 595 height 19
click at [513, 250] on strong "[PERSON_NAME]" at bounding box center [488, 250] width 105 height 15
click at [504, 276] on strong "[PERSON_NAME]" at bounding box center [488, 273] width 105 height 15
copy strong "LAVAL"
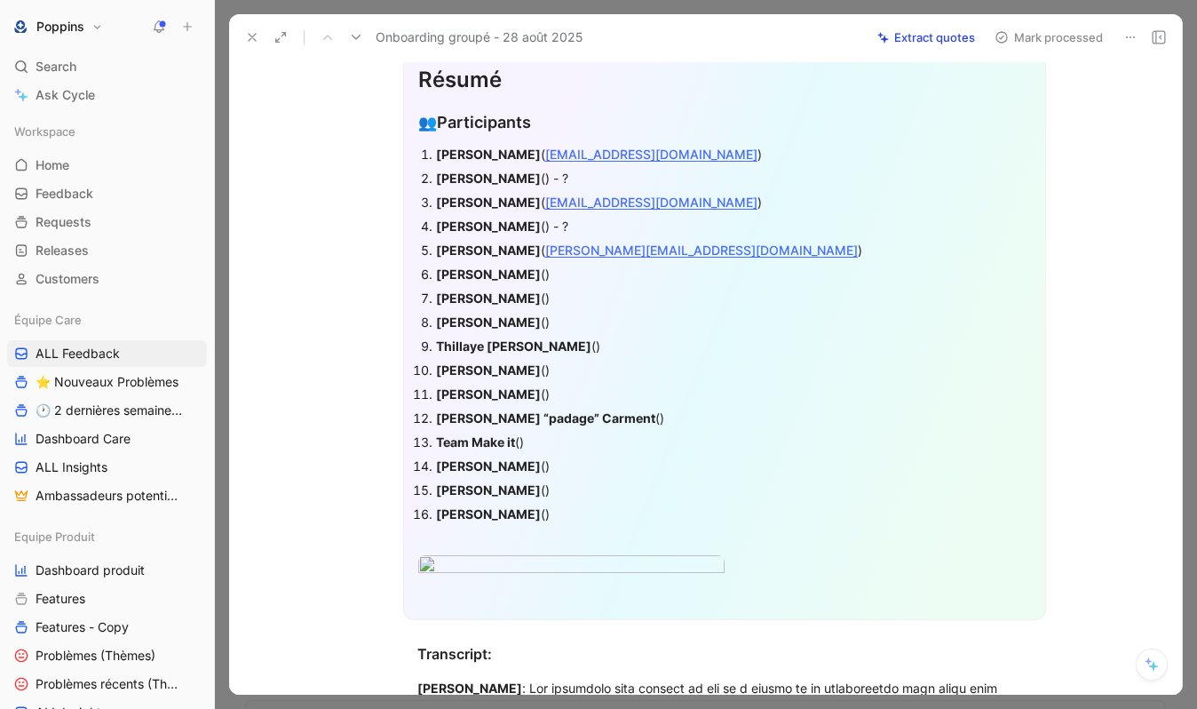
click at [526, 268] on div "[PERSON_NAME] ()" at bounding box center [733, 274] width 595 height 19
click at [477, 295] on strong "[PERSON_NAME]" at bounding box center [488, 297] width 105 height 15
copy strong "Brinon"
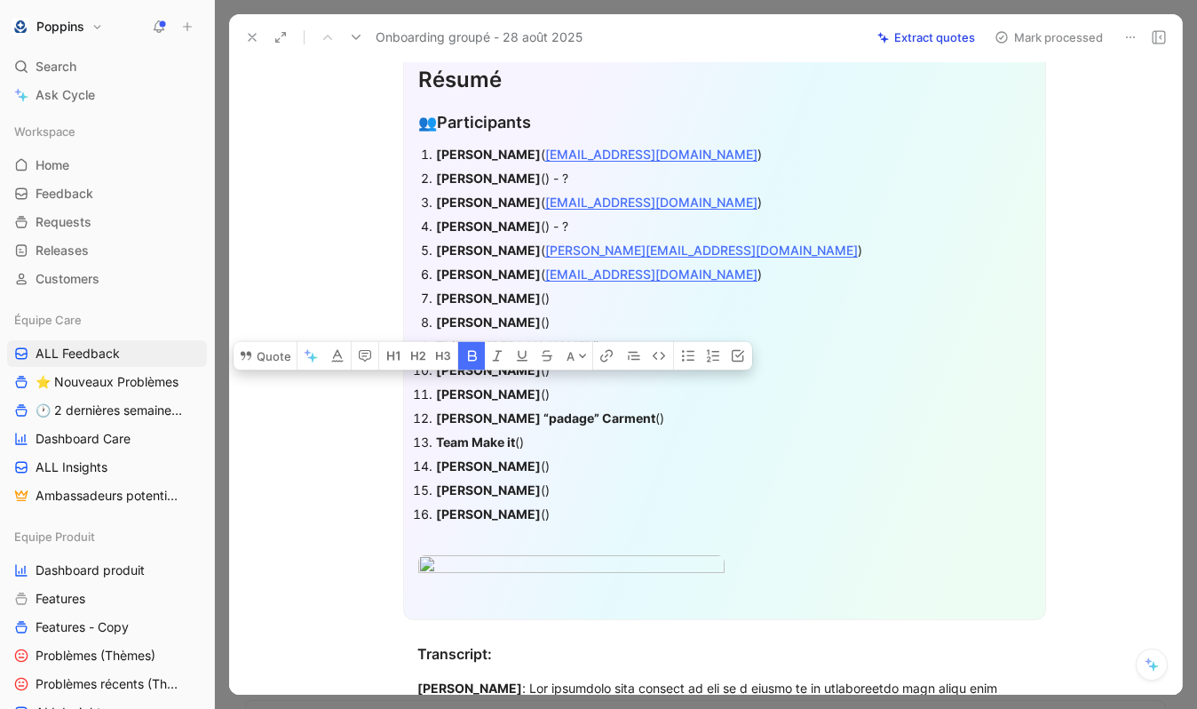
click at [519, 297] on div "[PERSON_NAME] ()" at bounding box center [733, 298] width 595 height 19
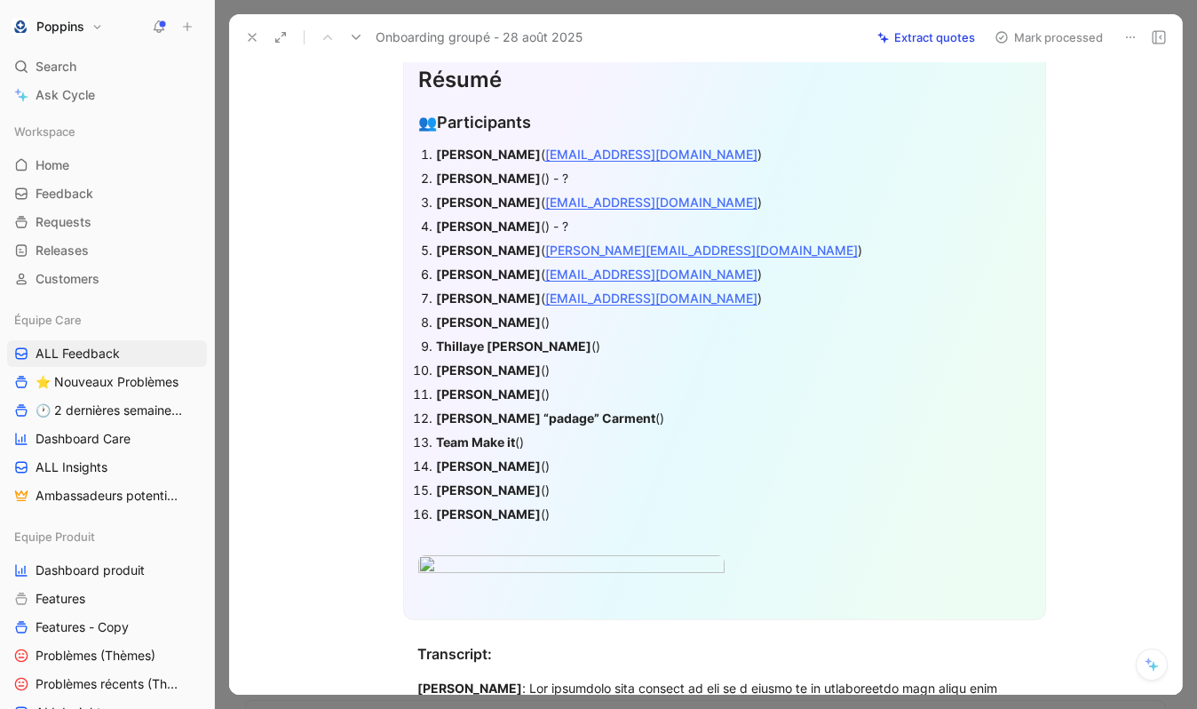
click at [512, 326] on strong "[PERSON_NAME]" at bounding box center [488, 321] width 105 height 15
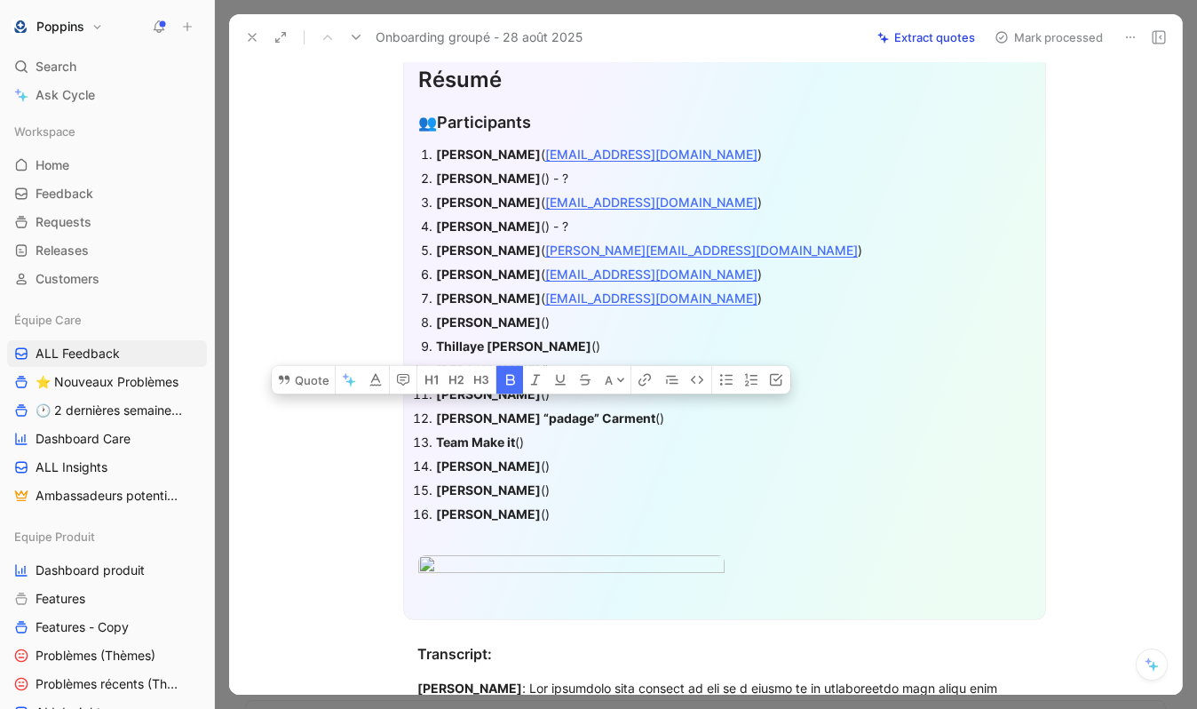
copy strong "Weinbrenner"
click at [577, 321] on div "[PERSON_NAME] ()" at bounding box center [733, 322] width 595 height 19
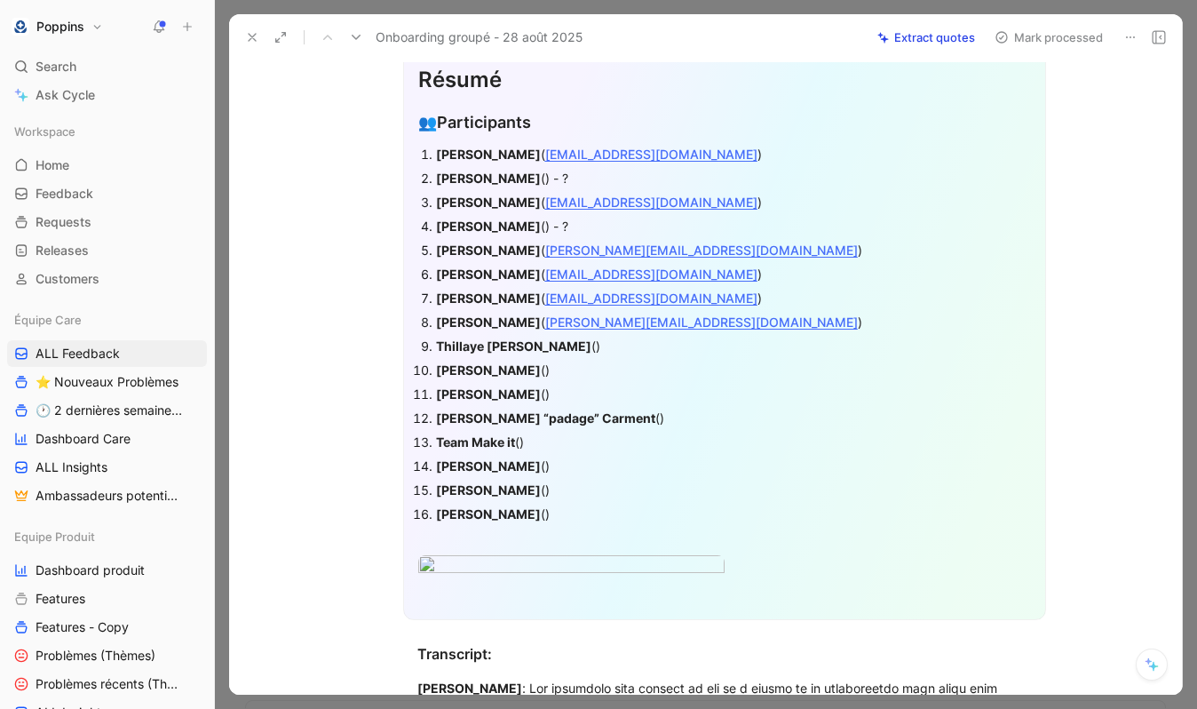
click at [458, 346] on strong "Thillaye [PERSON_NAME]" at bounding box center [513, 345] width 155 height 15
copy strong "Thillaye"
click at [575, 346] on div "[PERSON_NAME] ()" at bounding box center [733, 346] width 595 height 19
click at [498, 372] on strong "[PERSON_NAME]" at bounding box center [488, 369] width 105 height 15
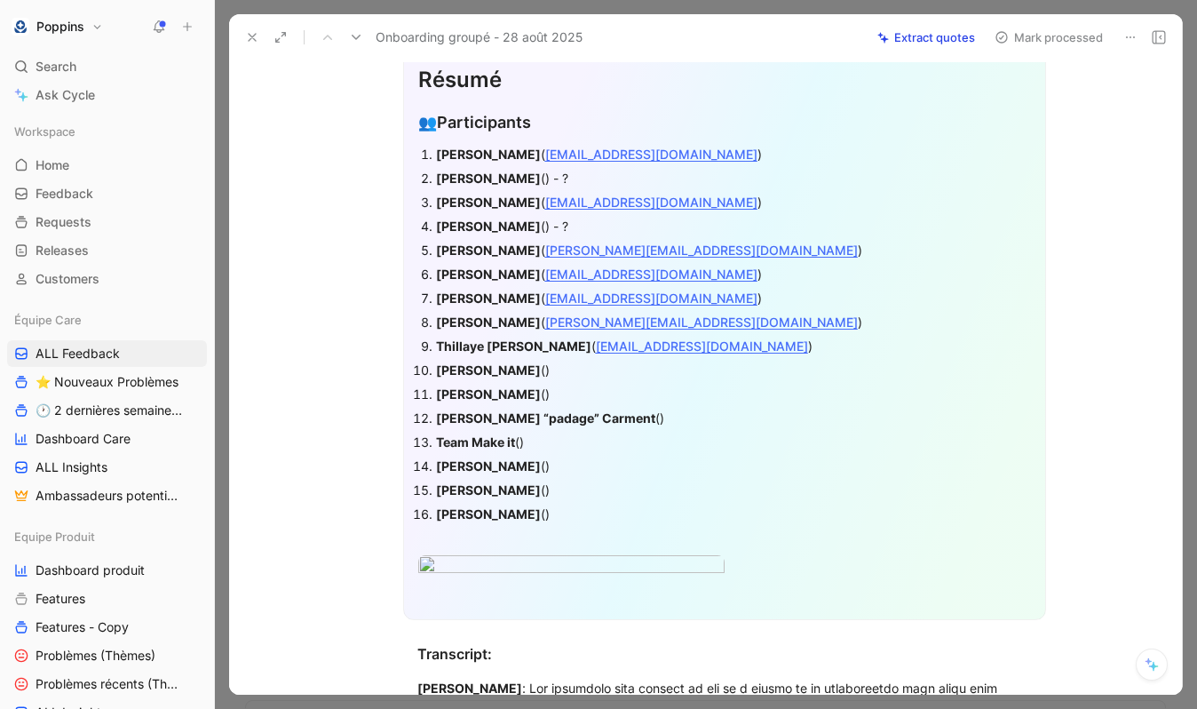
click at [498, 372] on strong "[PERSON_NAME]" at bounding box center [488, 369] width 105 height 15
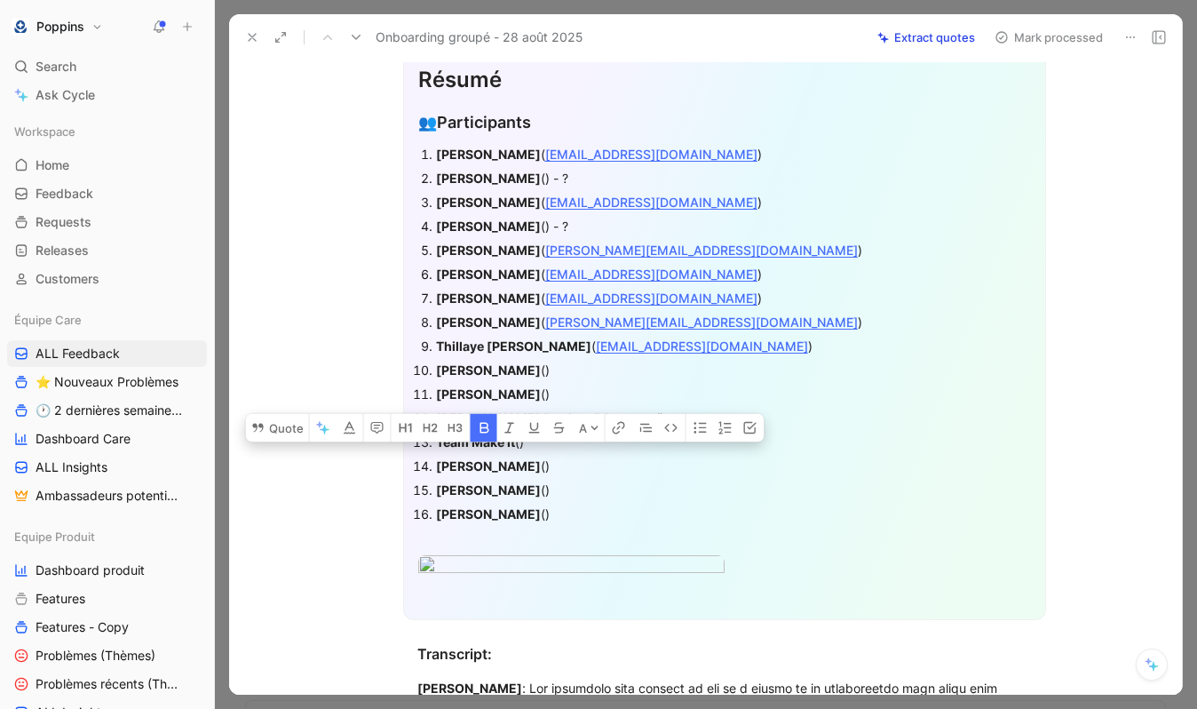
click at [449, 372] on strong "[PERSON_NAME]" at bounding box center [488, 369] width 105 height 15
click at [539, 369] on div "[PERSON_NAME] ()" at bounding box center [733, 370] width 595 height 19
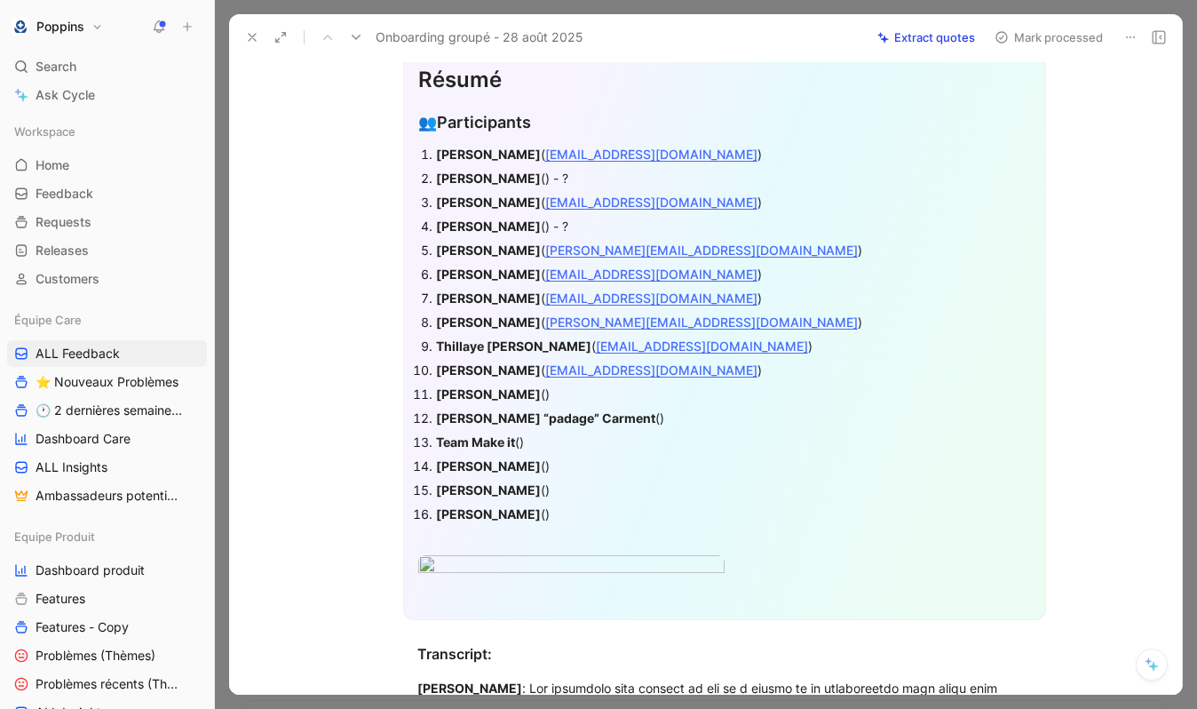
click at [493, 391] on strong "[PERSON_NAME]" at bounding box center [488, 393] width 105 height 15
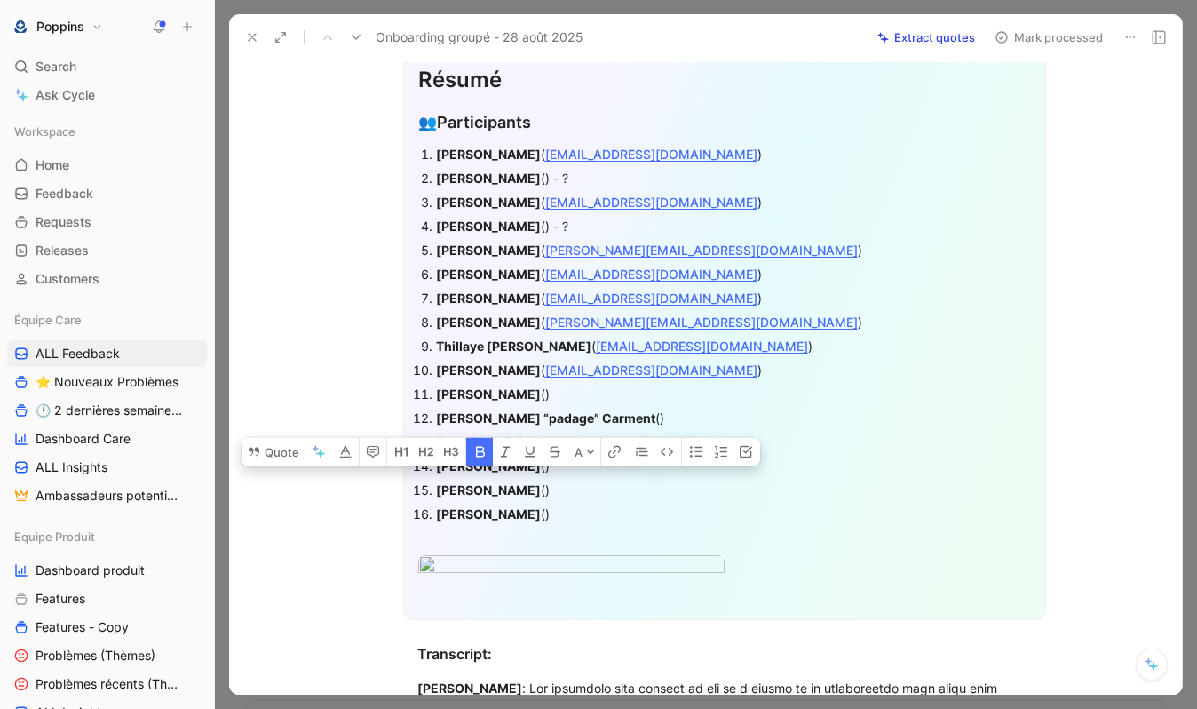
click at [524, 392] on div "[PERSON_NAME] ()" at bounding box center [733, 394] width 595 height 19
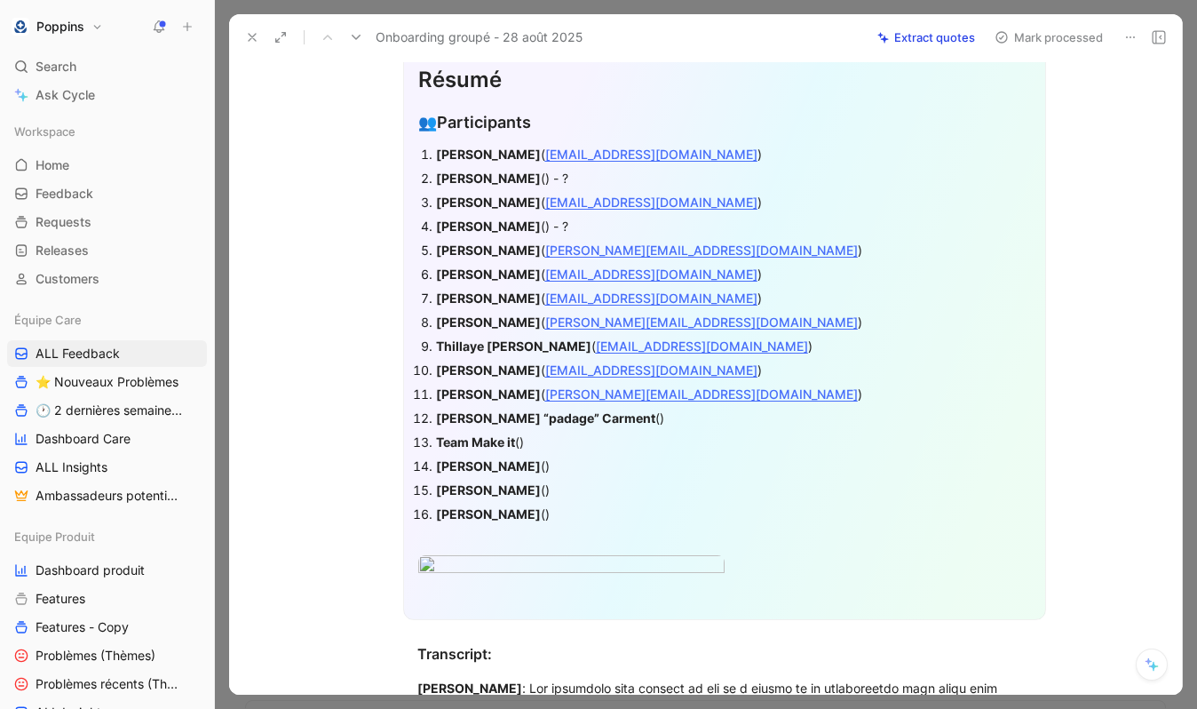
click at [447, 416] on strong "[PERSON_NAME] “padage” Carment" at bounding box center [545, 417] width 219 height 15
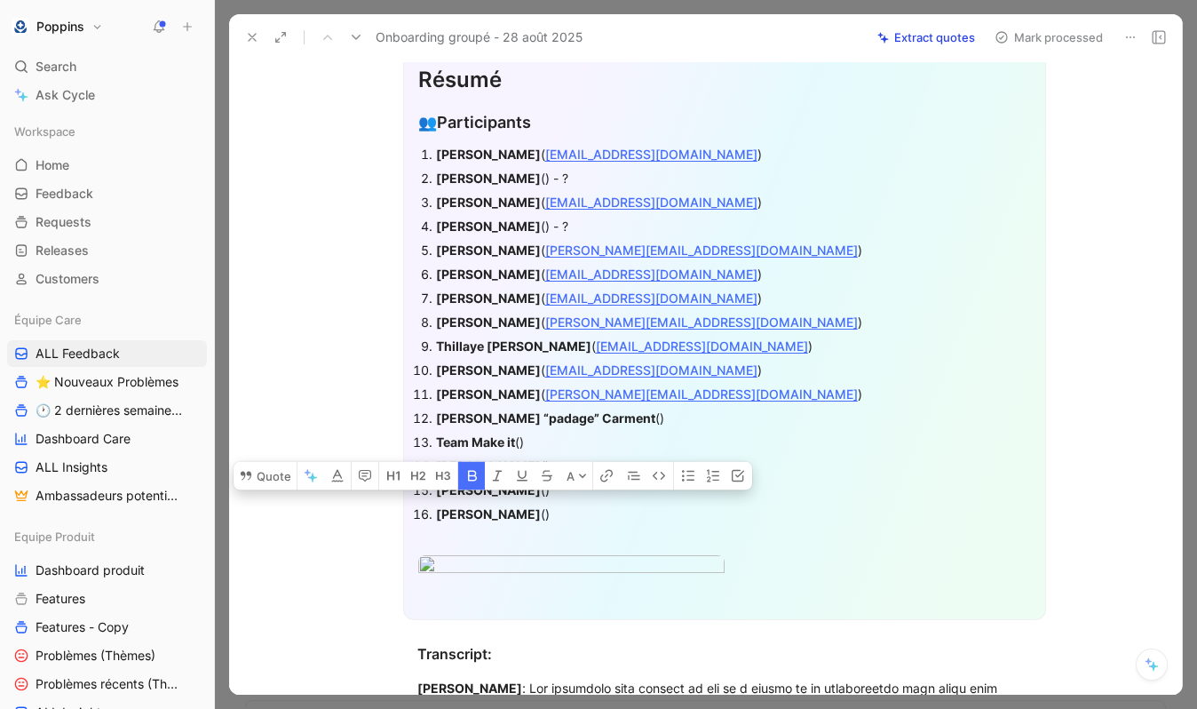
click at [556, 410] on strong "[PERSON_NAME] “padage” Carment" at bounding box center [545, 417] width 219 height 15
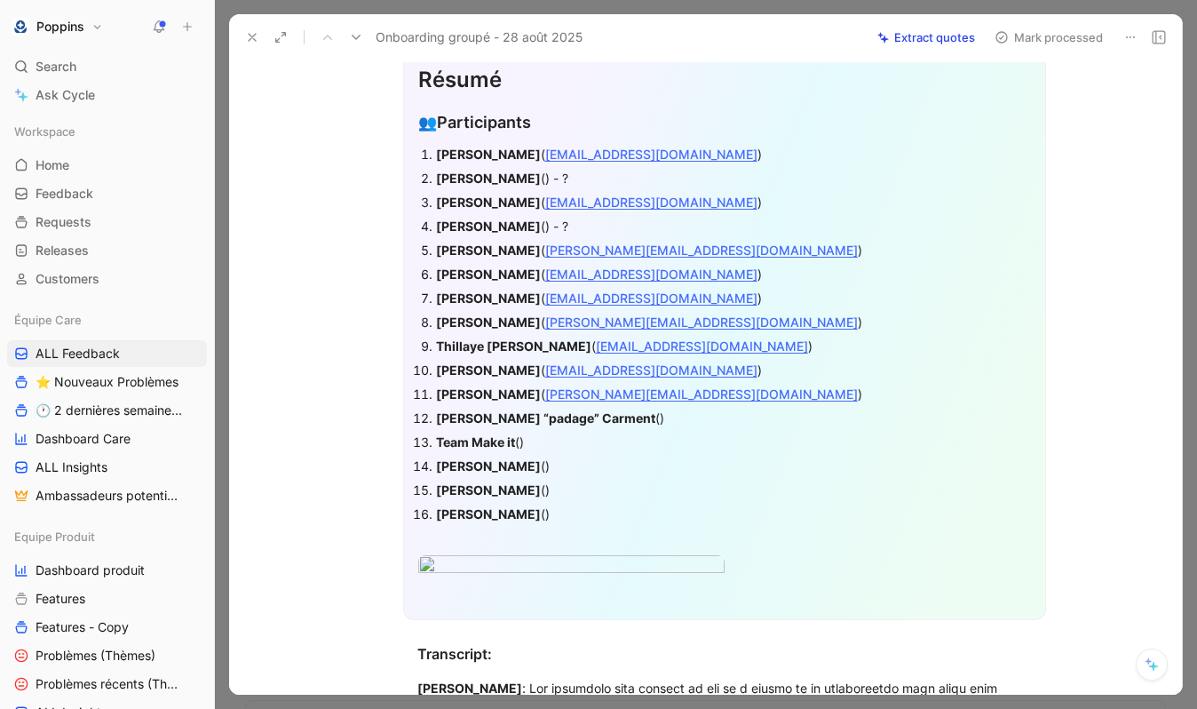
click at [556, 410] on strong "[PERSON_NAME] “padage” Carment" at bounding box center [545, 417] width 219 height 15
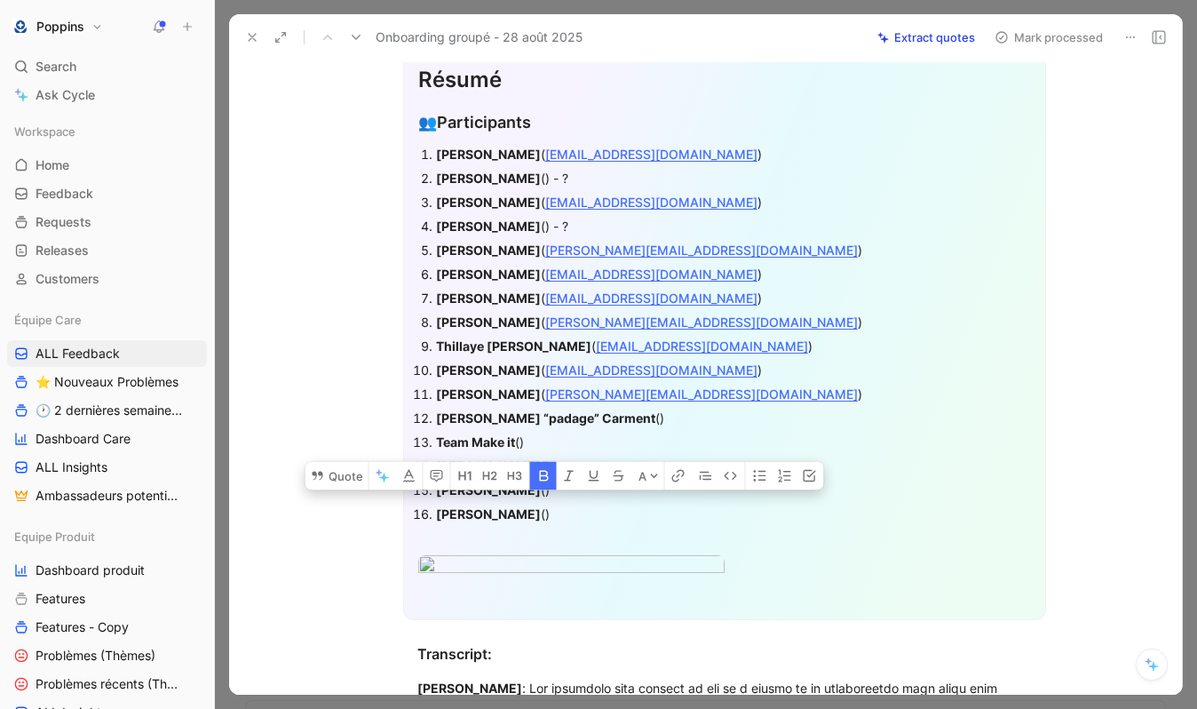
click at [597, 421] on div "[PERSON_NAME] “padage” [PERSON_NAME] ()" at bounding box center [733, 418] width 595 height 19
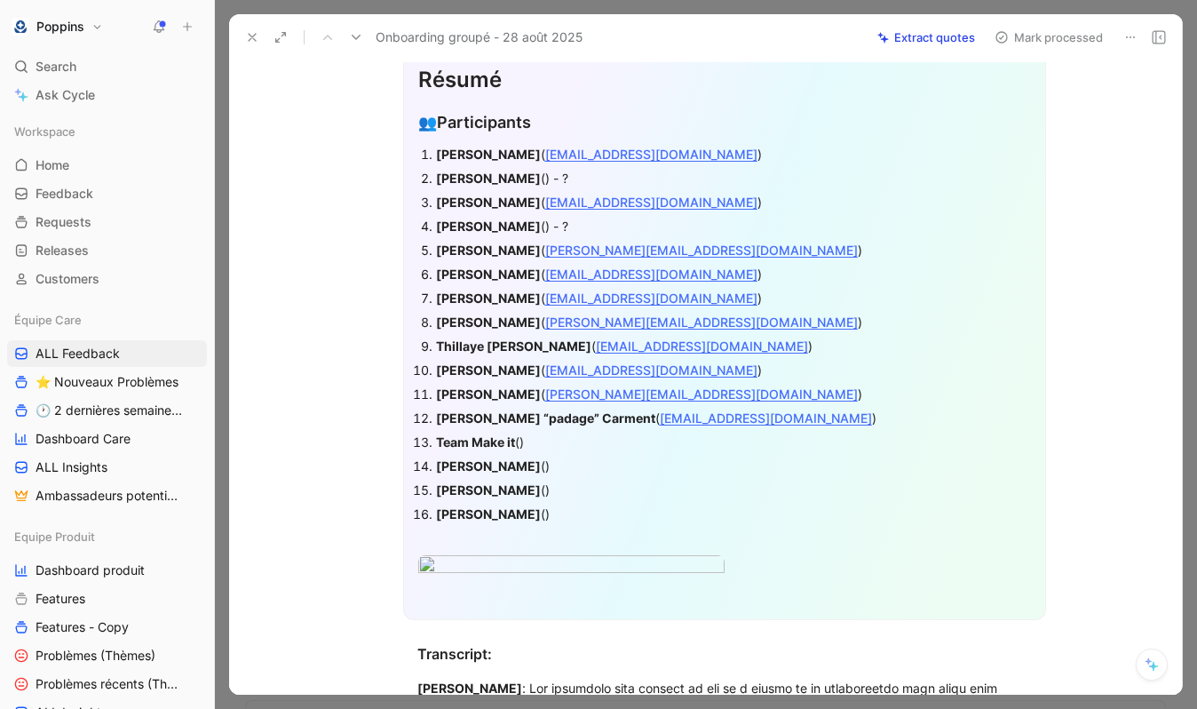
click at [492, 440] on strong "Team Make it" at bounding box center [475, 441] width 79 height 15
click at [559, 439] on div "Team Make it ()" at bounding box center [733, 442] width 595 height 19
click at [510, 458] on strong "[PERSON_NAME]" at bounding box center [488, 465] width 105 height 15
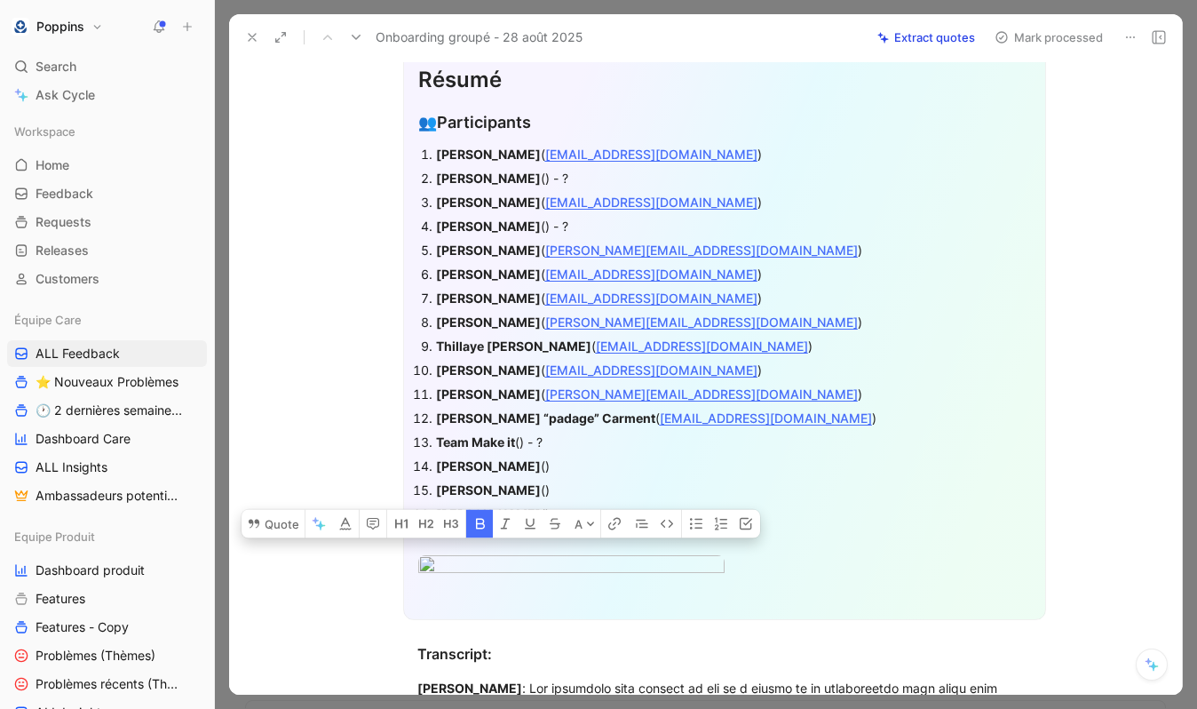
click at [493, 478] on p "[PERSON_NAME] ()" at bounding box center [733, 490] width 595 height 24
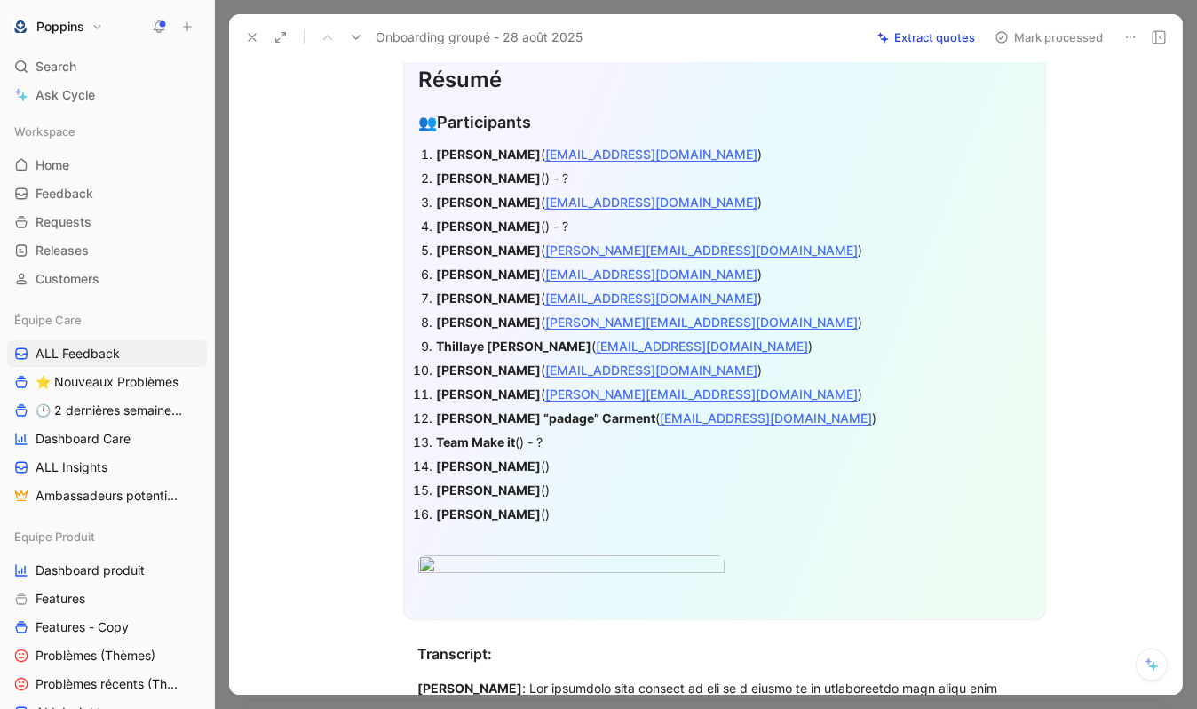
click at [493, 478] on p "[PERSON_NAME] ()" at bounding box center [733, 490] width 595 height 24
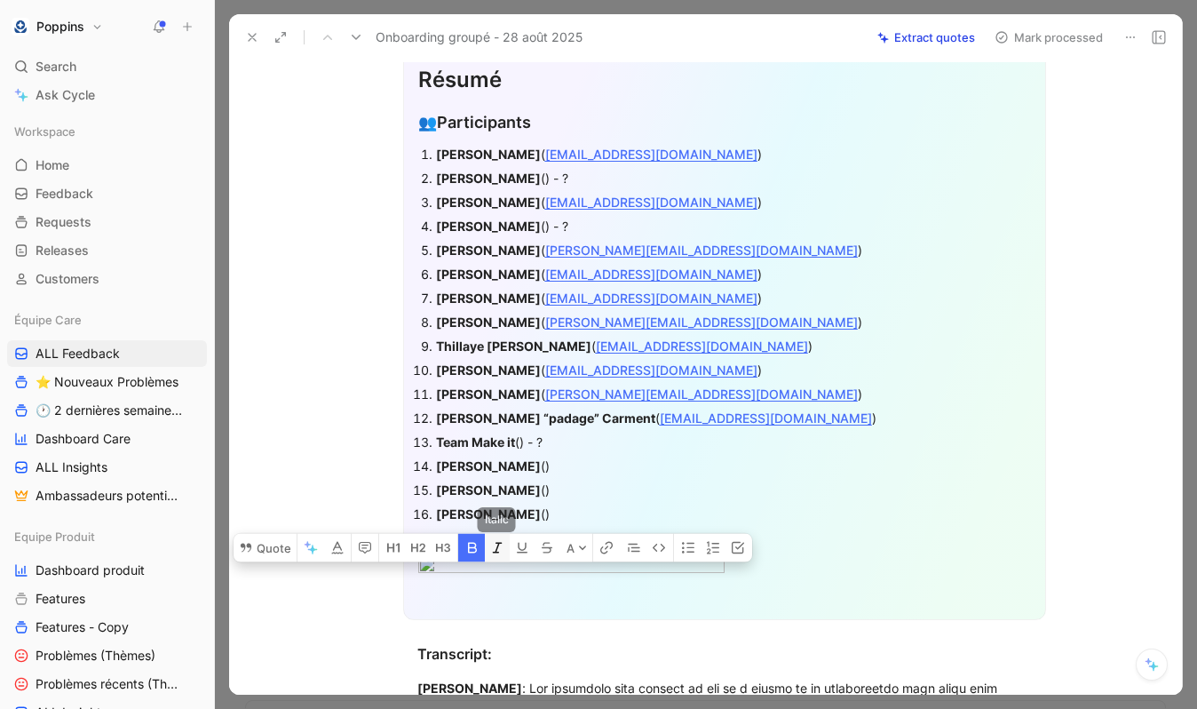
click at [485, 534] on button "button" at bounding box center [497, 548] width 25 height 28
click at [479, 486] on strong "[PERSON_NAME]" at bounding box center [488, 489] width 105 height 15
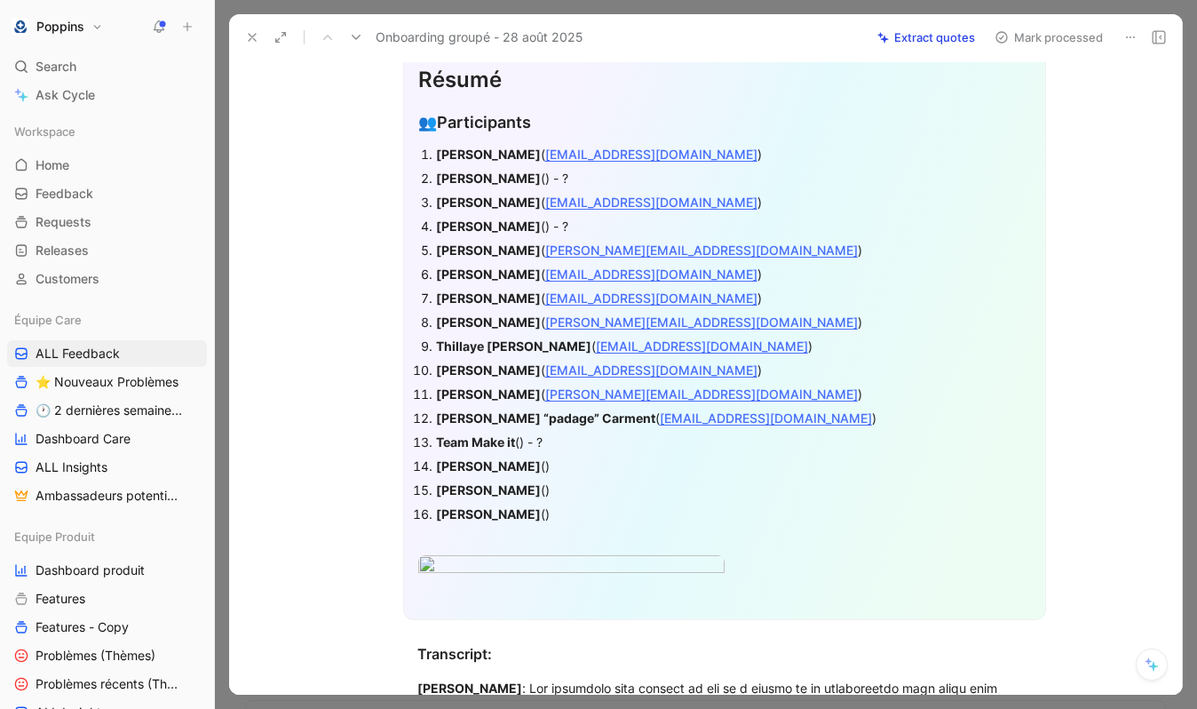
click at [483, 465] on strong "[PERSON_NAME]" at bounding box center [488, 465] width 105 height 15
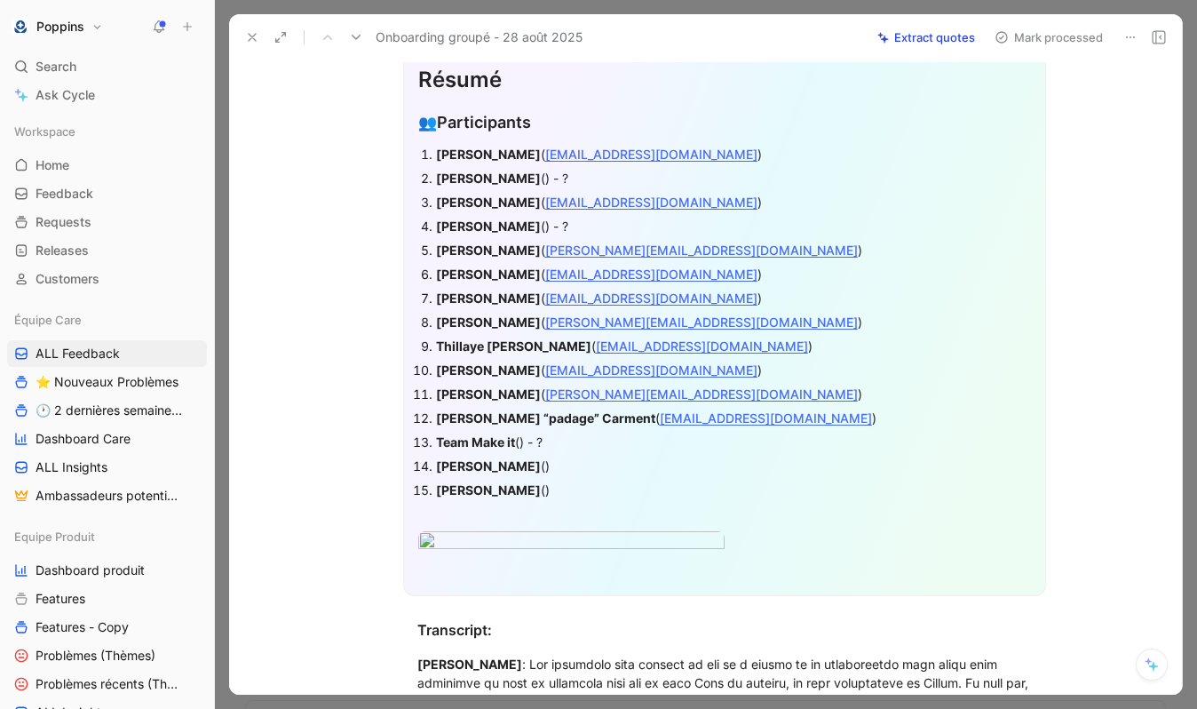
click at [458, 471] on strong "[PERSON_NAME]" at bounding box center [488, 465] width 105 height 15
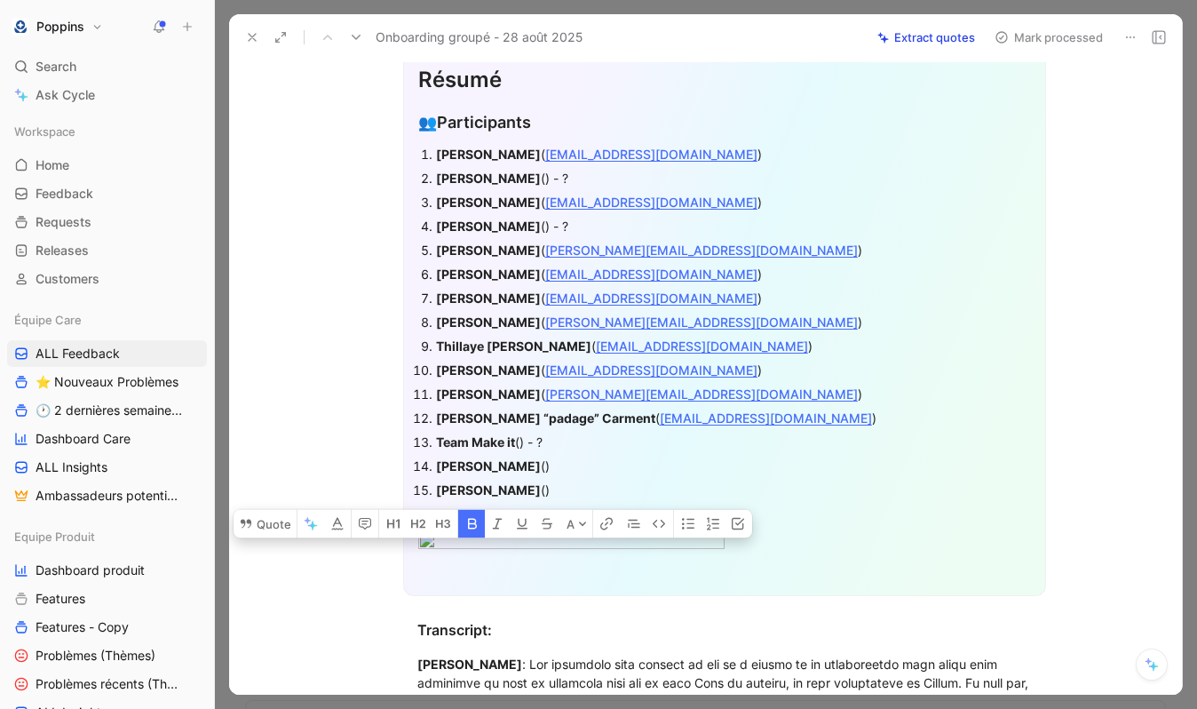
click at [512, 469] on div "[PERSON_NAME] ()" at bounding box center [733, 466] width 595 height 19
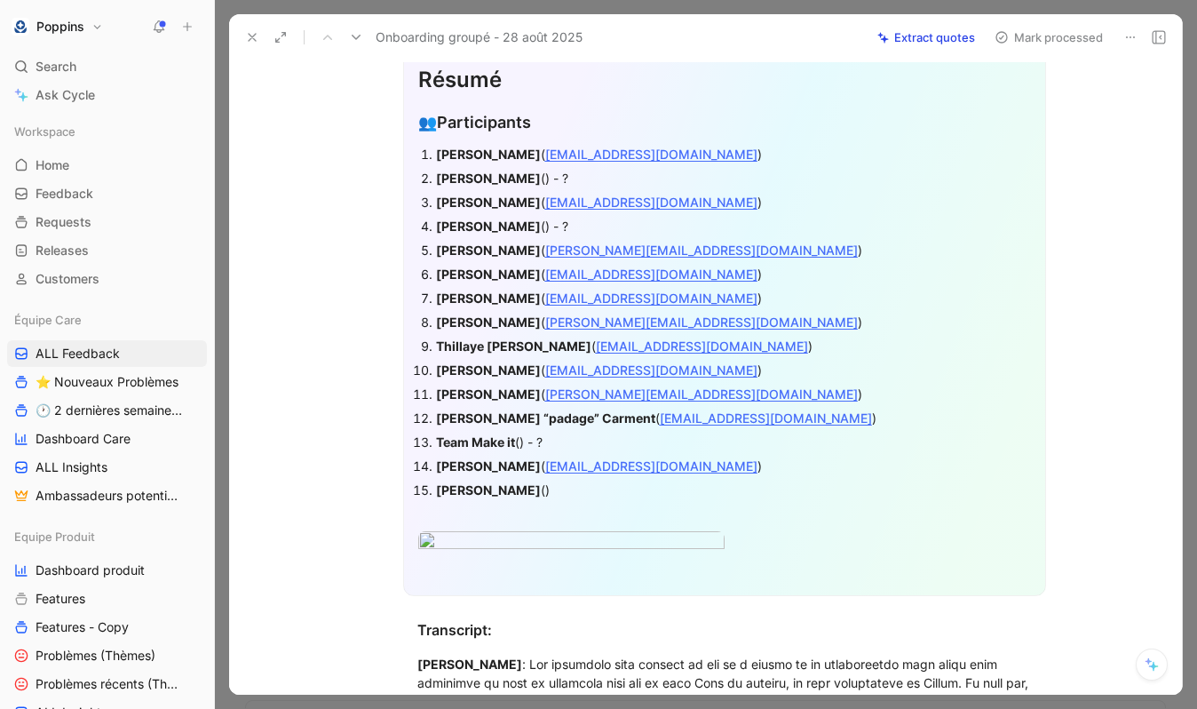
click at [485, 487] on strong "[PERSON_NAME]" at bounding box center [488, 489] width 105 height 15
click at [590, 497] on div "[PERSON_NAME] ()" at bounding box center [733, 490] width 595 height 19
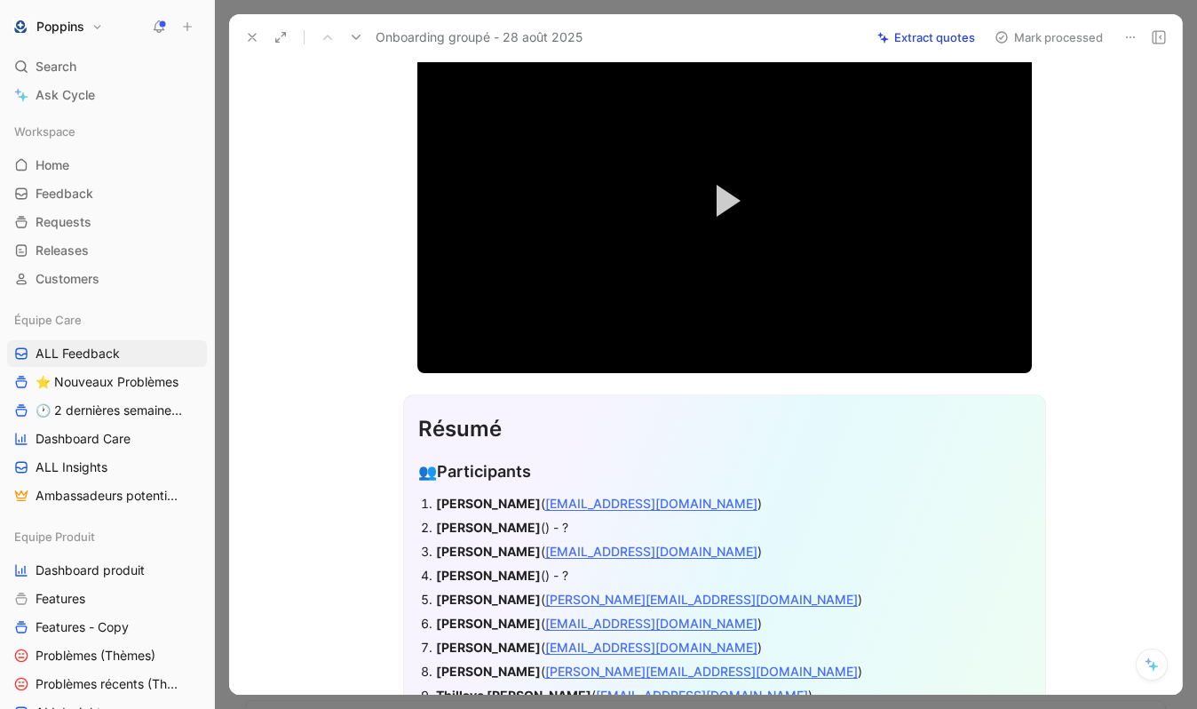
scroll to position [0, 0]
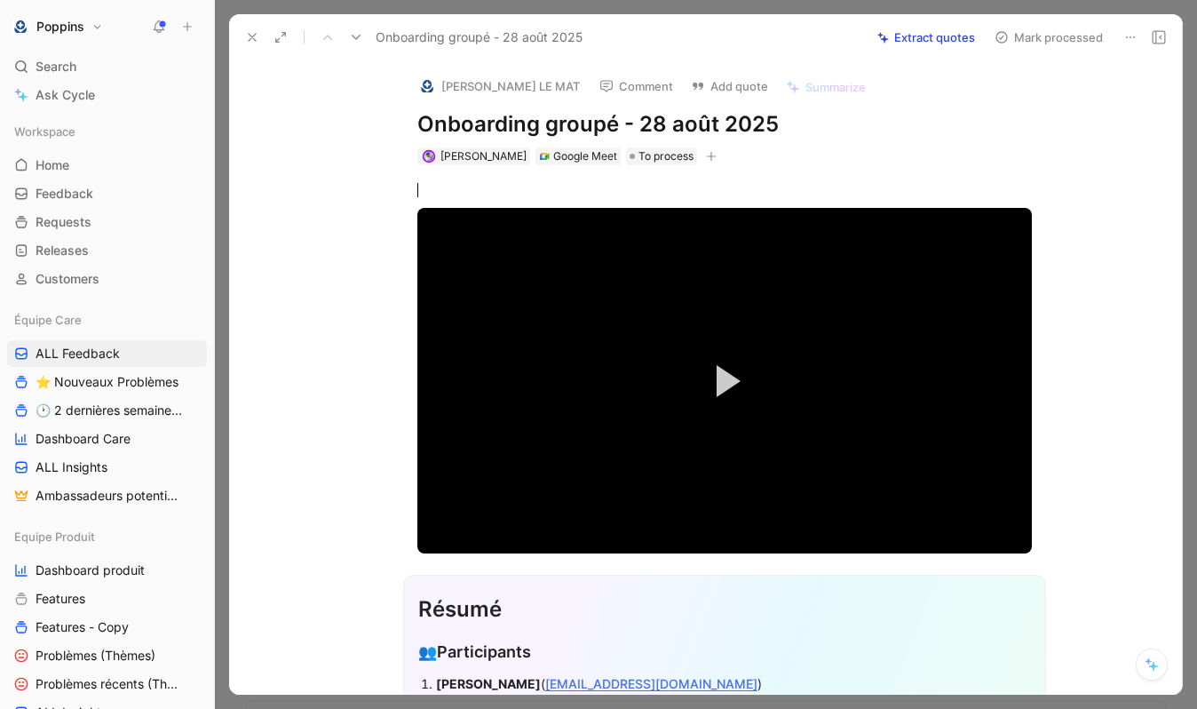
click at [706, 160] on icon "button" at bounding box center [711, 156] width 11 height 11
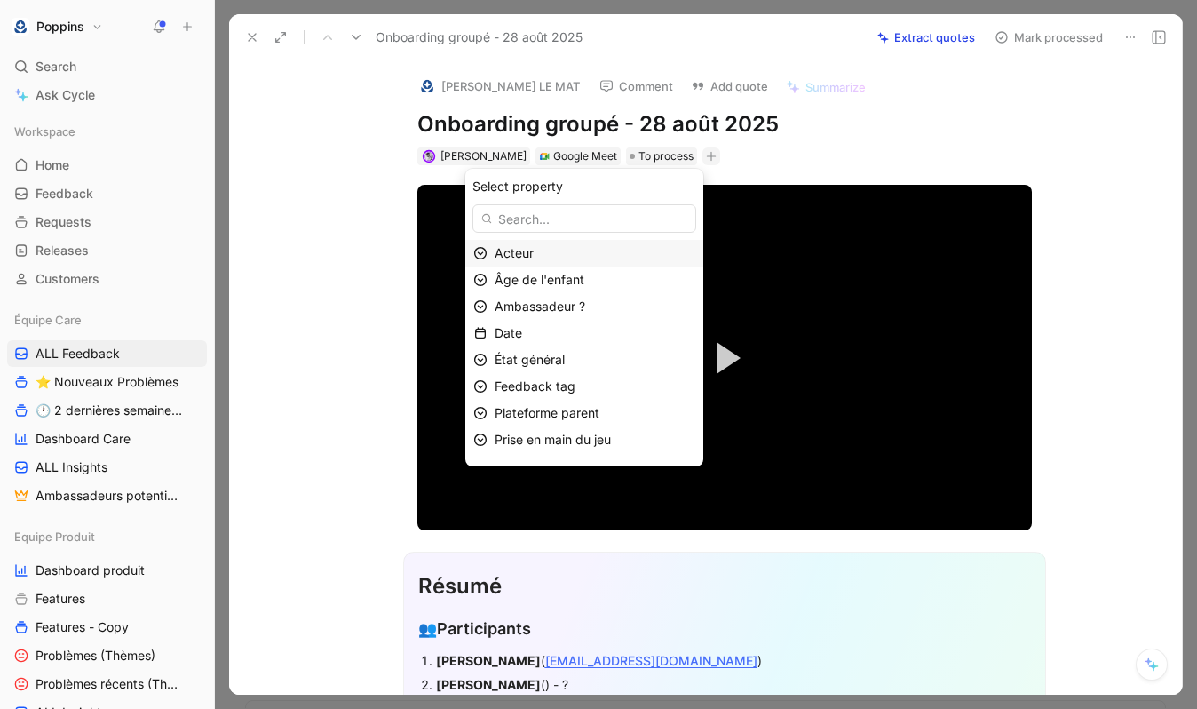
click at [624, 259] on div "Acteur" at bounding box center [595, 253] width 201 height 21
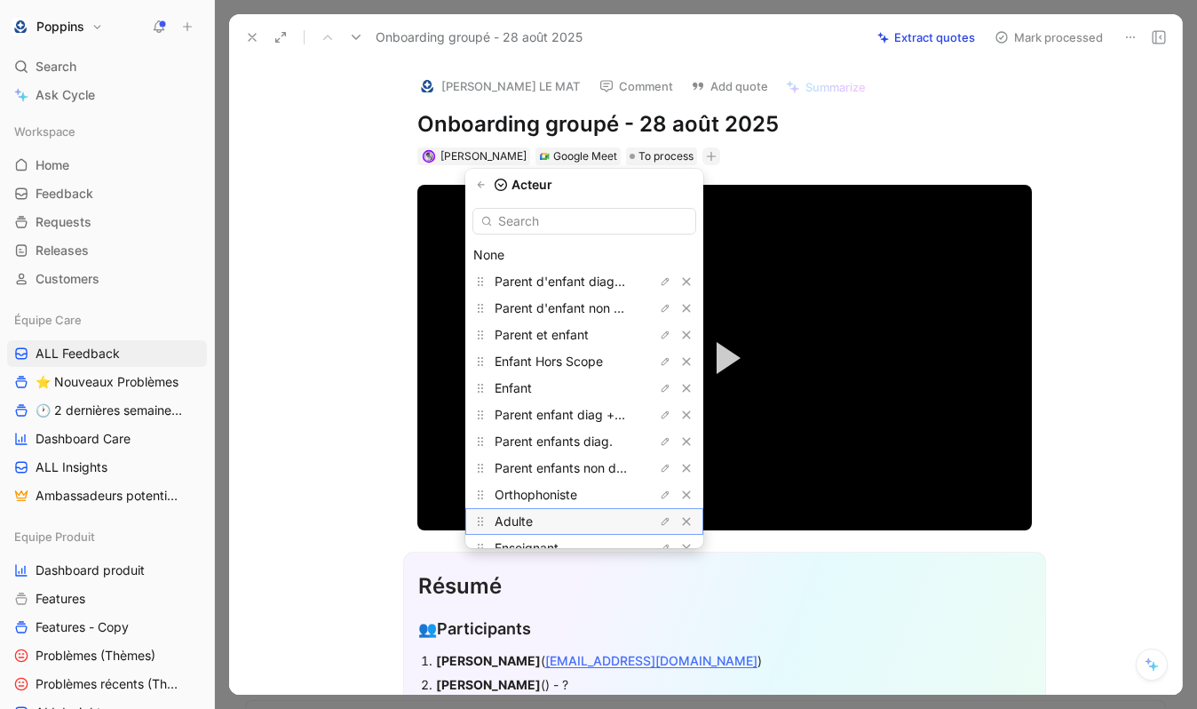
click at [569, 513] on div "Adulte" at bounding box center [561, 521] width 133 height 21
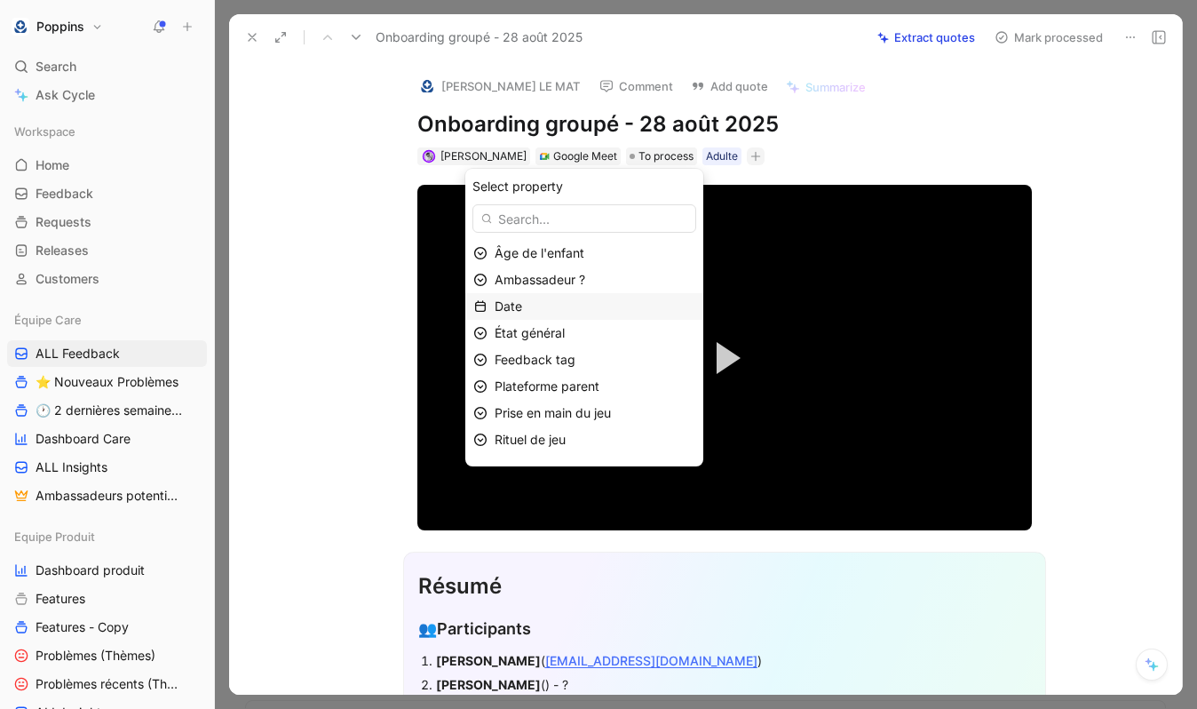
click at [574, 302] on div "Date" at bounding box center [595, 306] width 201 height 21
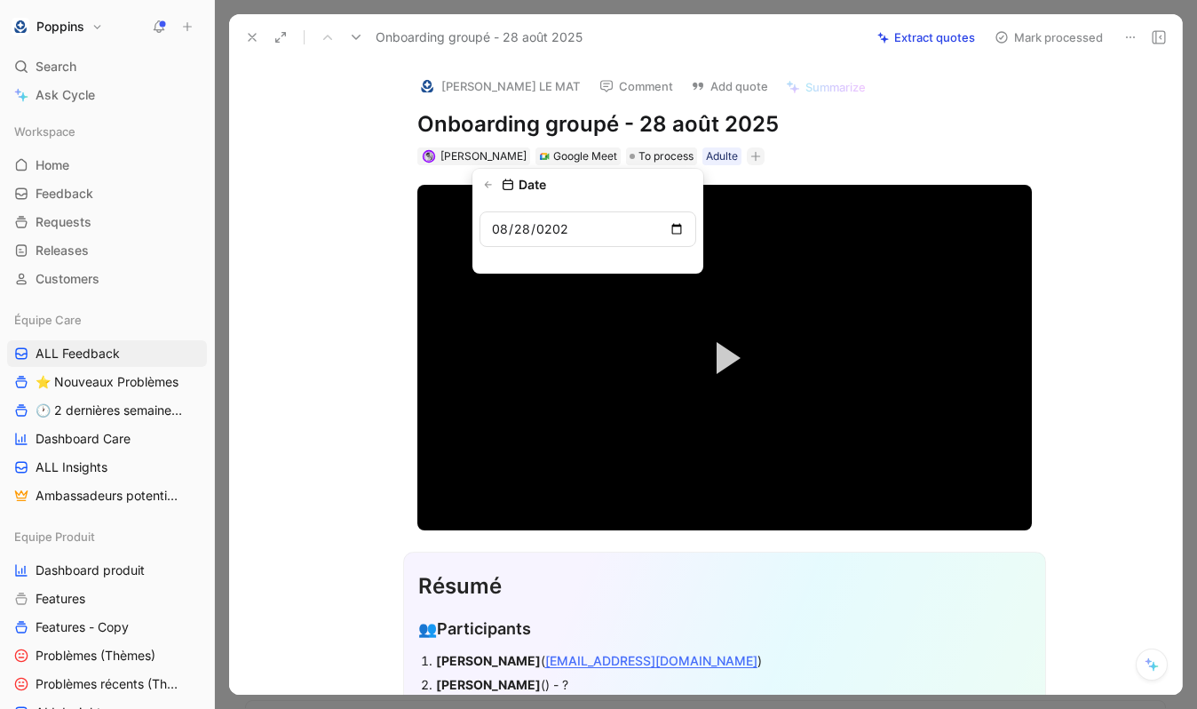
type input "[DATE]"
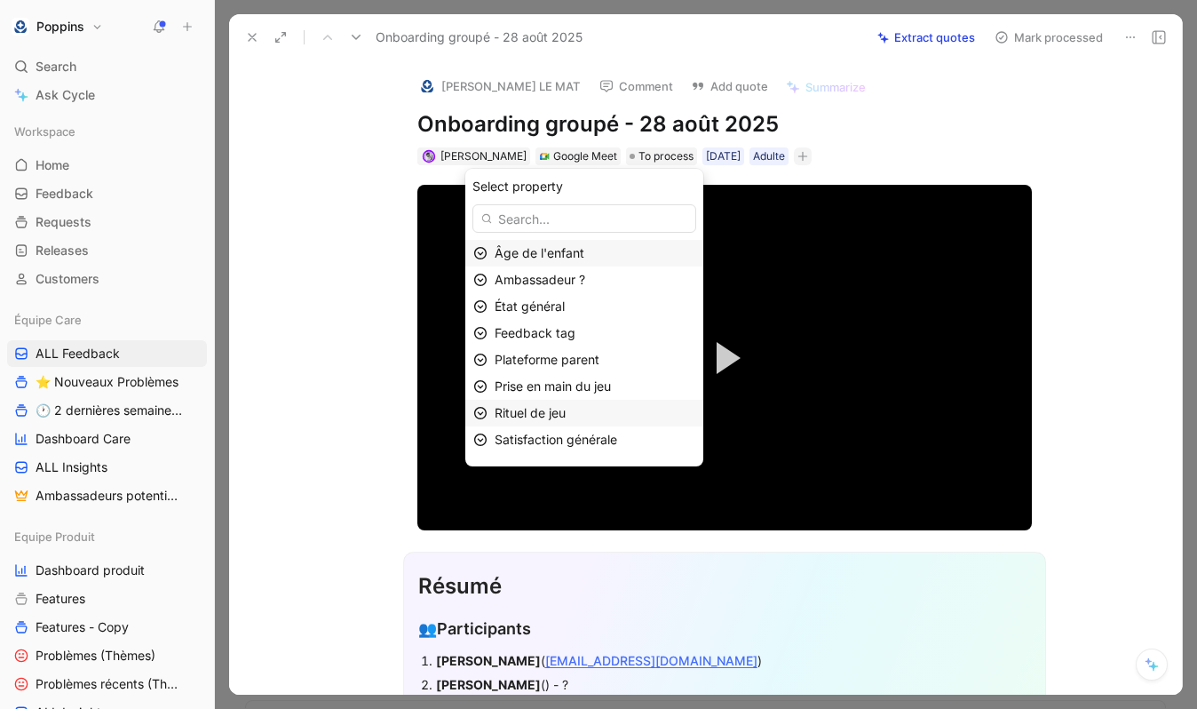
scroll to position [74, 0]
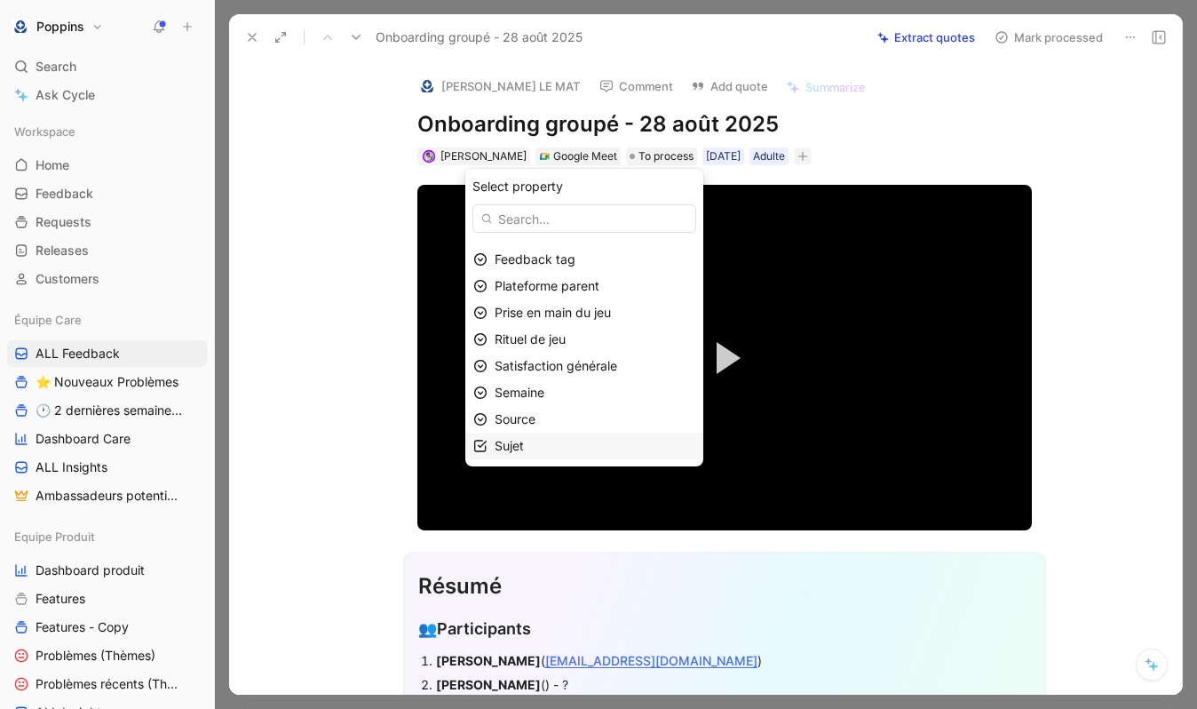
click at [548, 449] on div "Sujet" at bounding box center [595, 445] width 201 height 21
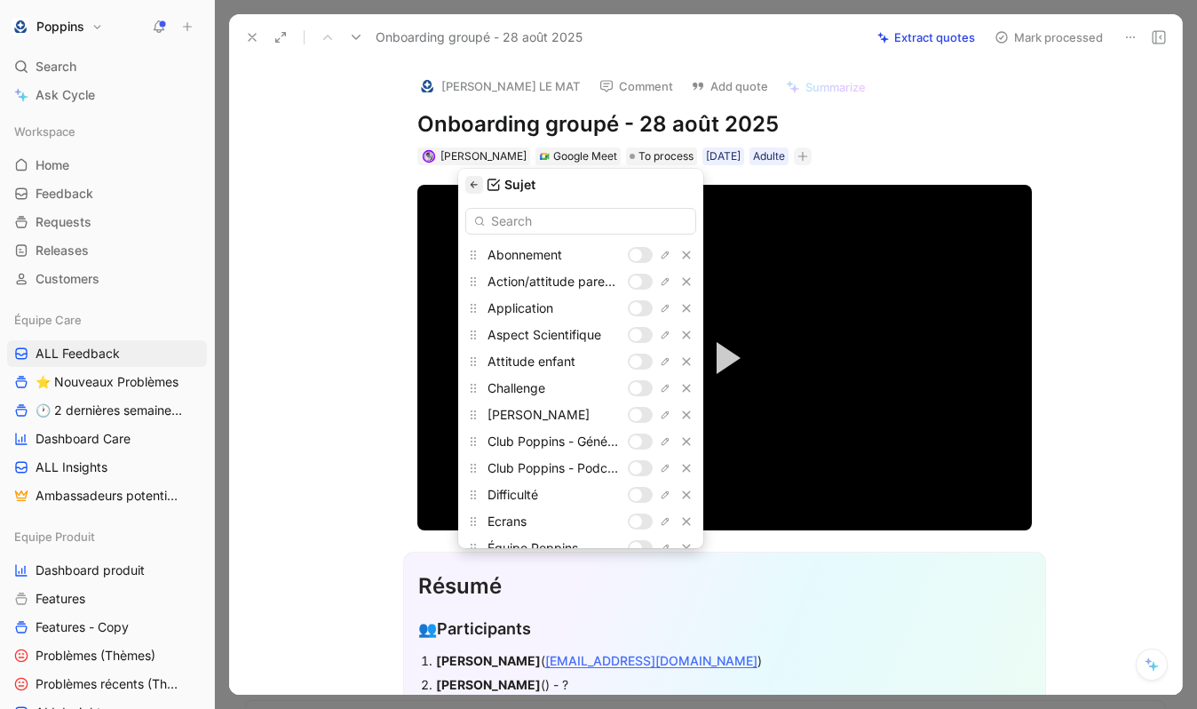
click at [474, 188] on icon "button" at bounding box center [474, 184] width 11 height 11
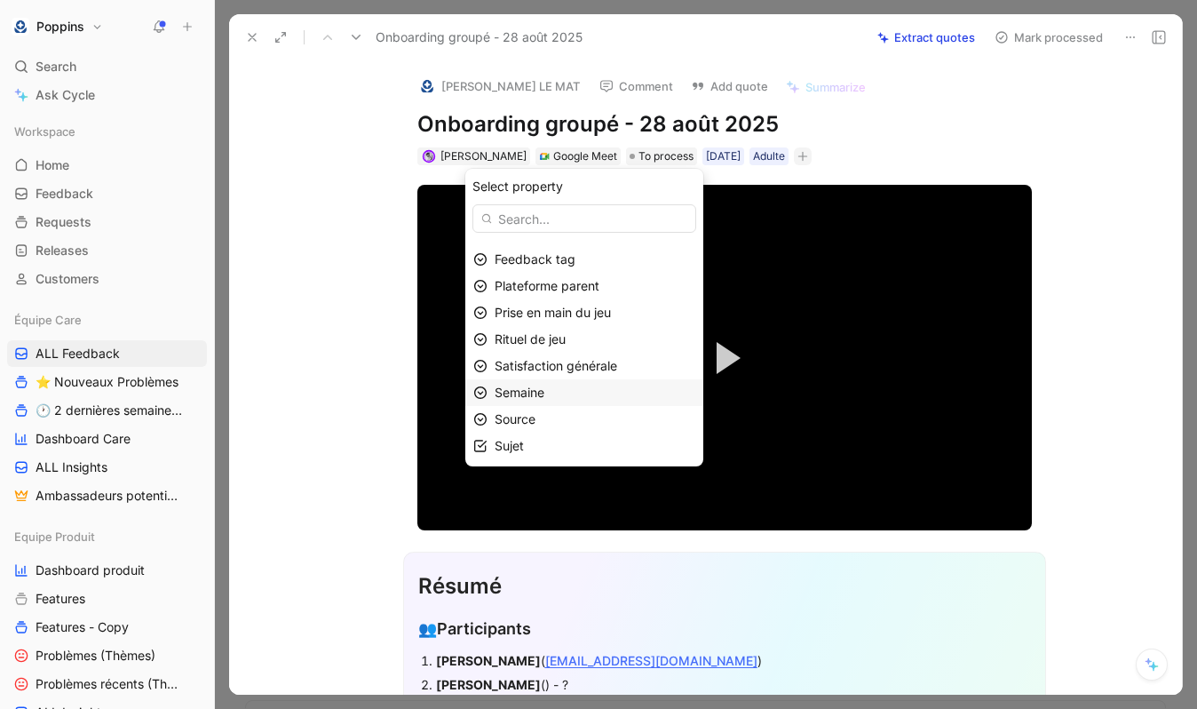
click at [577, 382] on div "Semaine" at bounding box center [595, 392] width 201 height 21
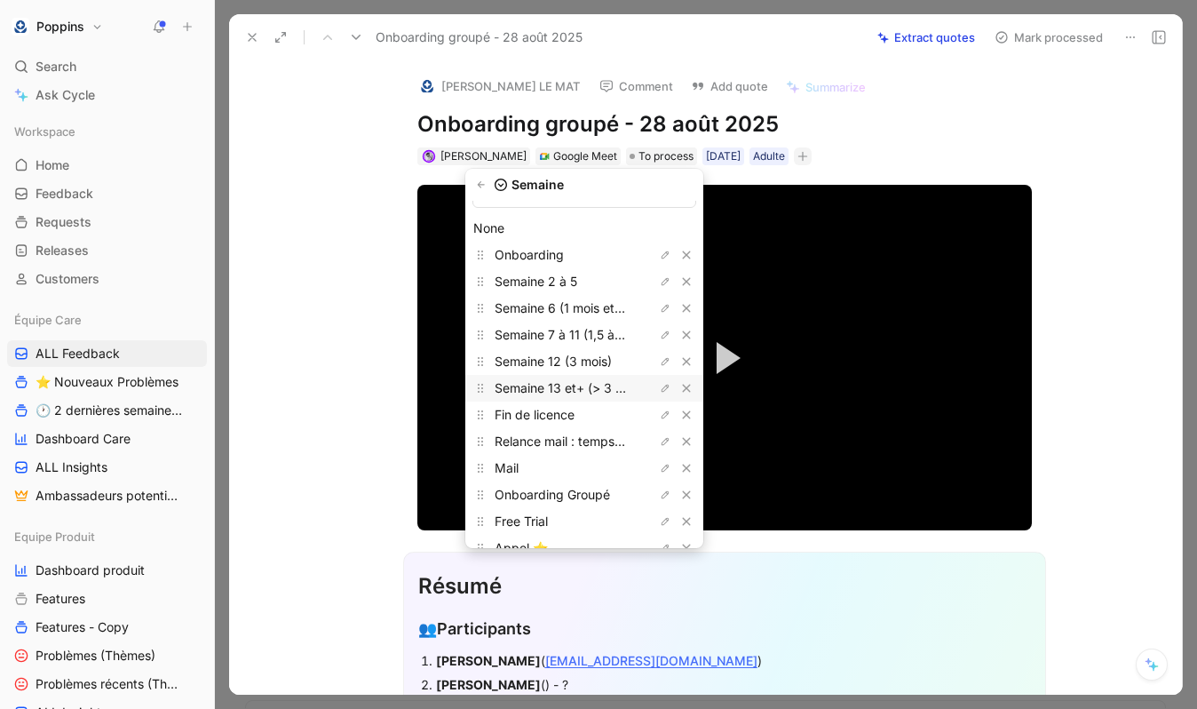
scroll to position [28, 0]
click at [575, 496] on span "Onboarding Groupé" at bounding box center [552, 493] width 115 height 15
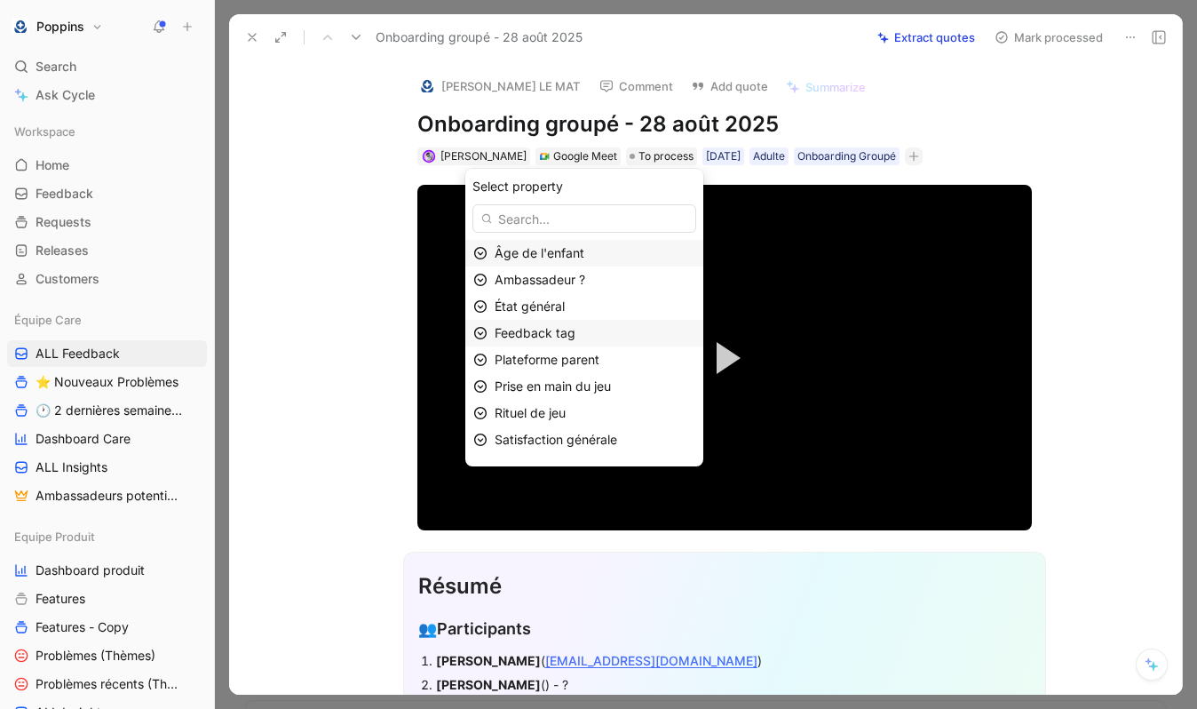
click at [547, 338] on span "Feedback tag" at bounding box center [535, 332] width 81 height 15
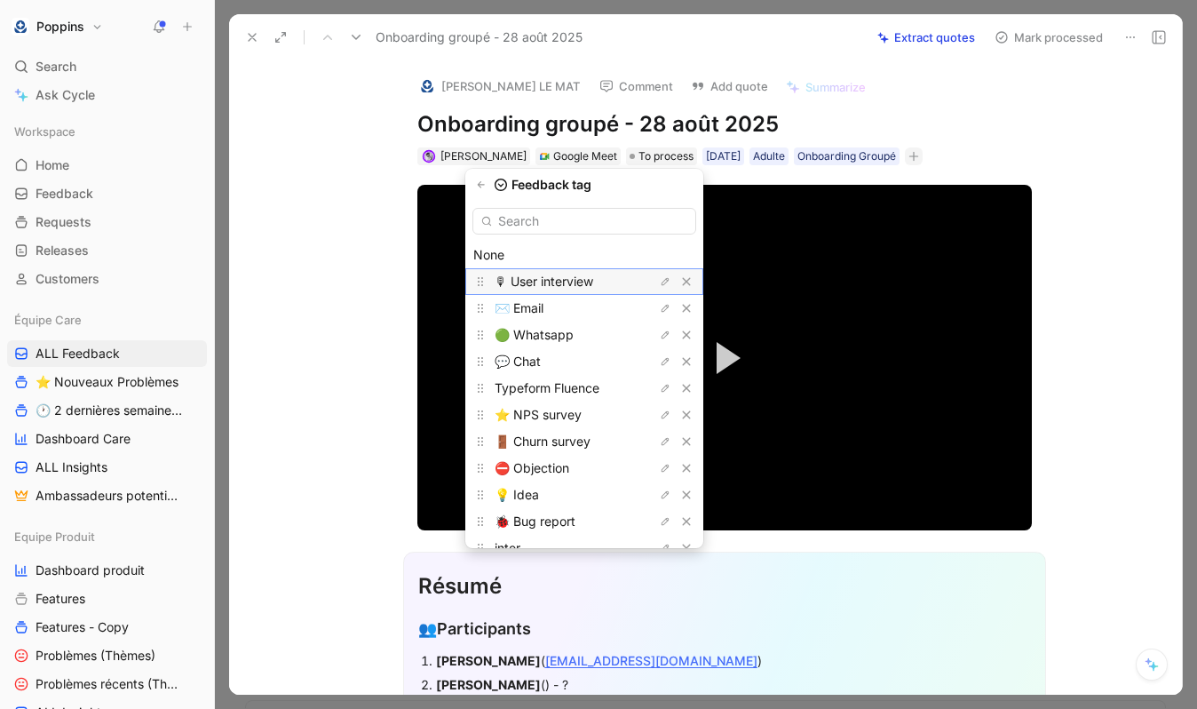
click at [556, 281] on span "🎙 User interview" at bounding box center [544, 281] width 99 height 15
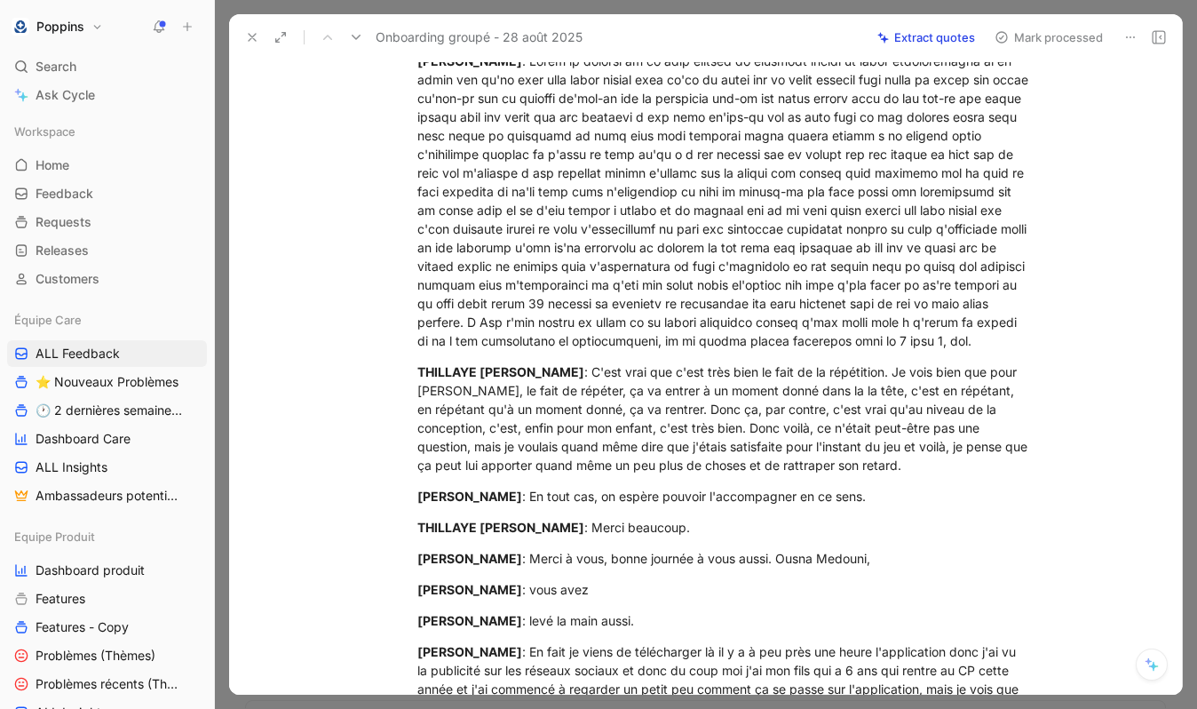
scroll to position [10331, 0]
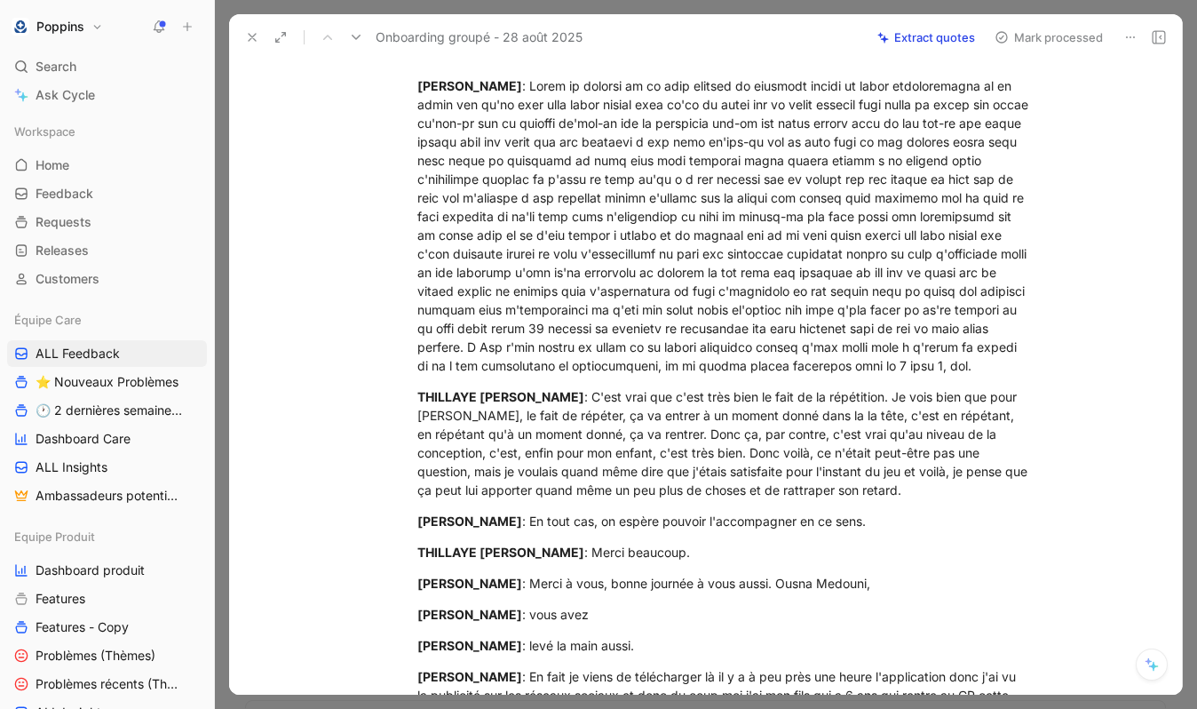
click at [260, 23] on div "Onboarding groupé - 28 août 2025" at bounding box center [550, 37] width 624 height 28
click at [254, 32] on icon at bounding box center [252, 37] width 14 height 14
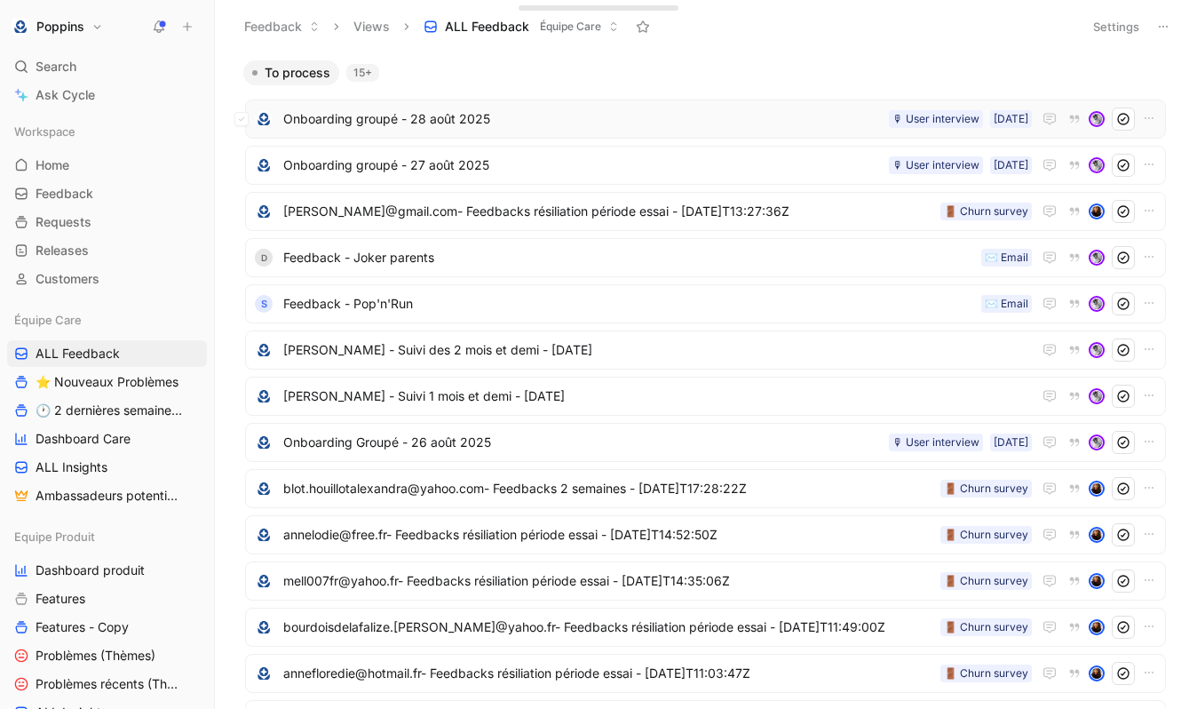
click at [482, 118] on span "Onboarding groupé - 28 août 2025" at bounding box center [582, 118] width 599 height 21
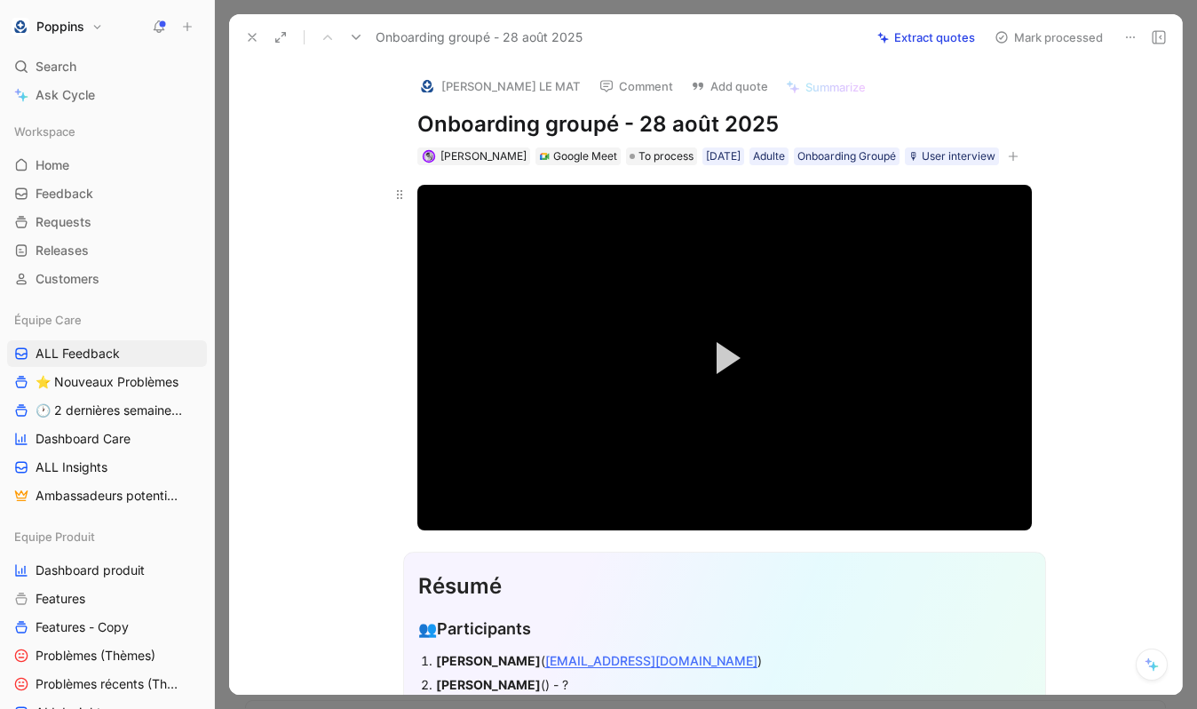
scroll to position [378, 0]
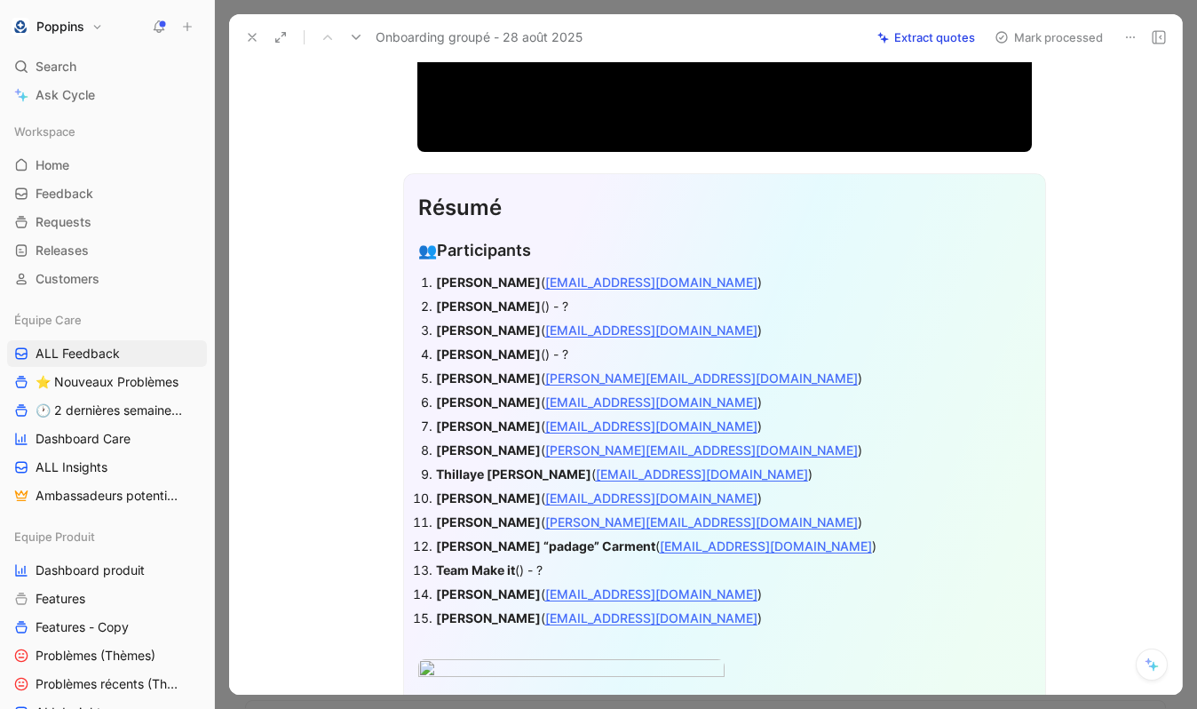
click at [256, 40] on use at bounding box center [252, 37] width 7 height 7
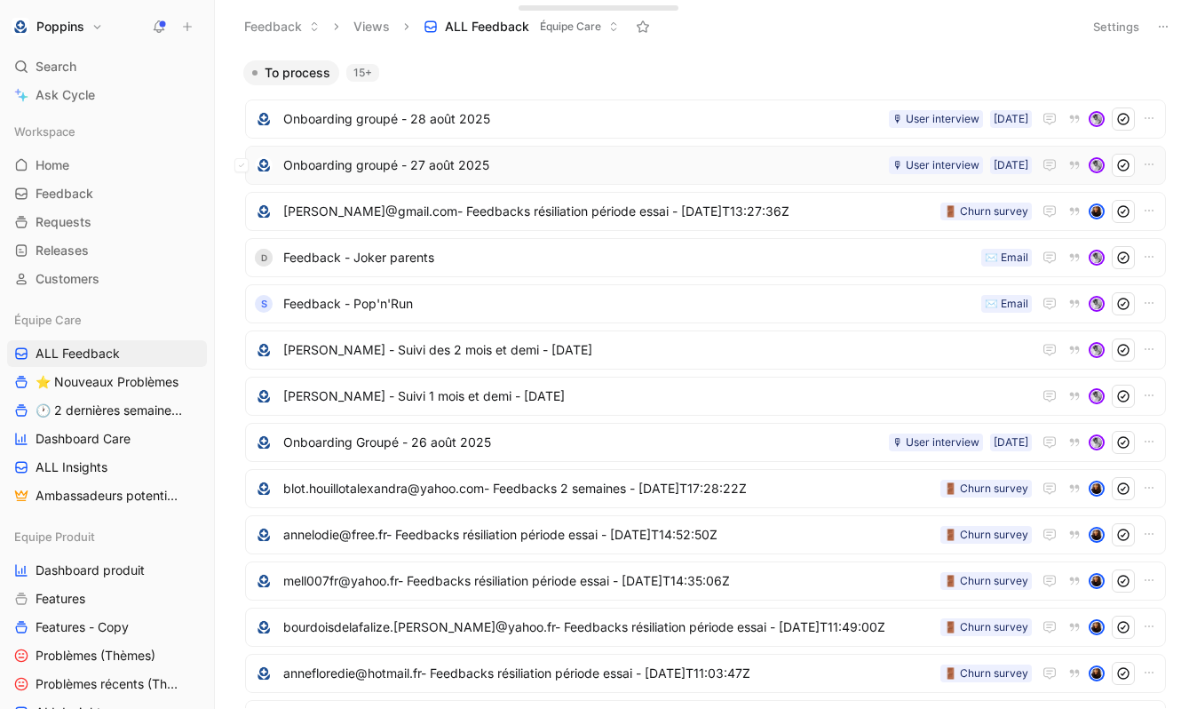
click at [524, 149] on div "Onboarding groupé - [DATE] [DATE] 🎙 User interview" at bounding box center [705, 165] width 921 height 39
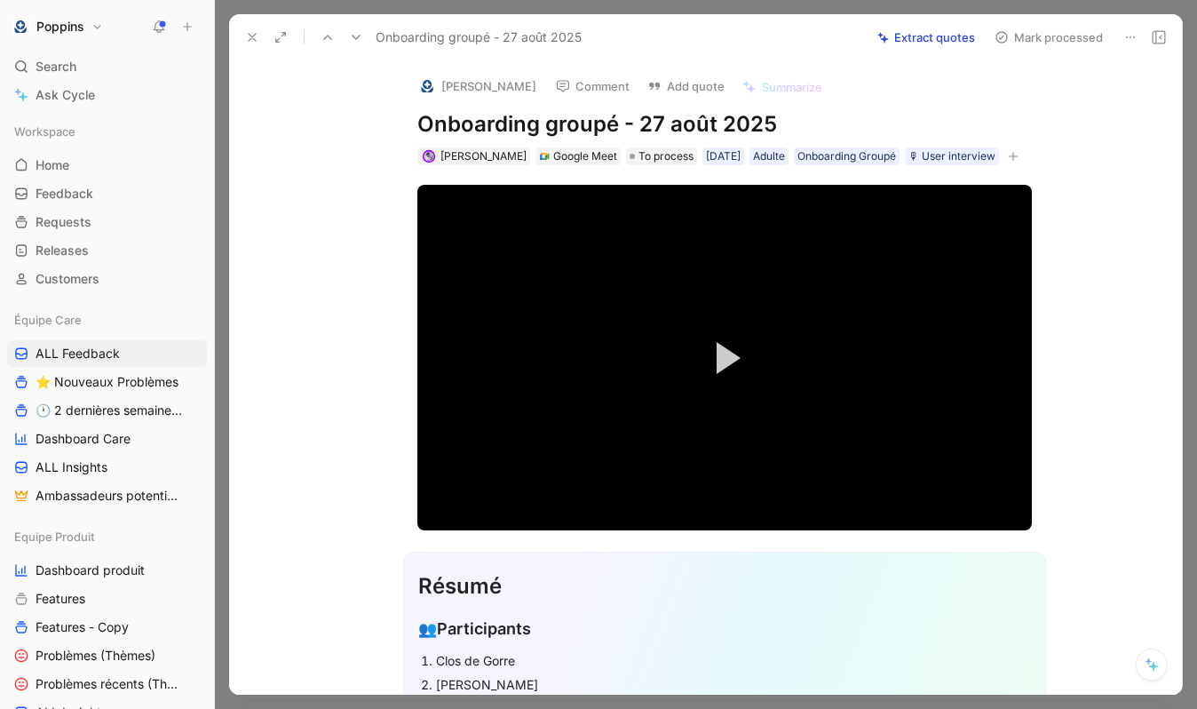
click at [255, 41] on use at bounding box center [252, 37] width 7 height 7
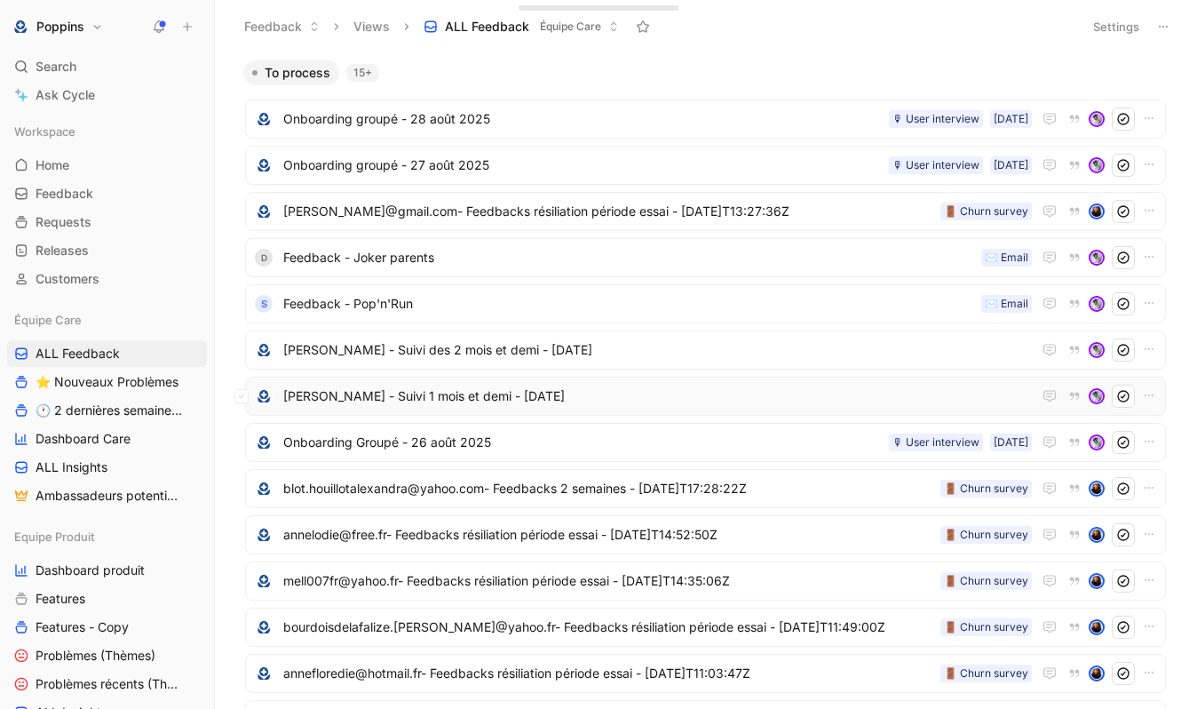
click at [507, 399] on span "[PERSON_NAME] - Suivi 1 mois et demi - [DATE]" at bounding box center [657, 396] width 749 height 21
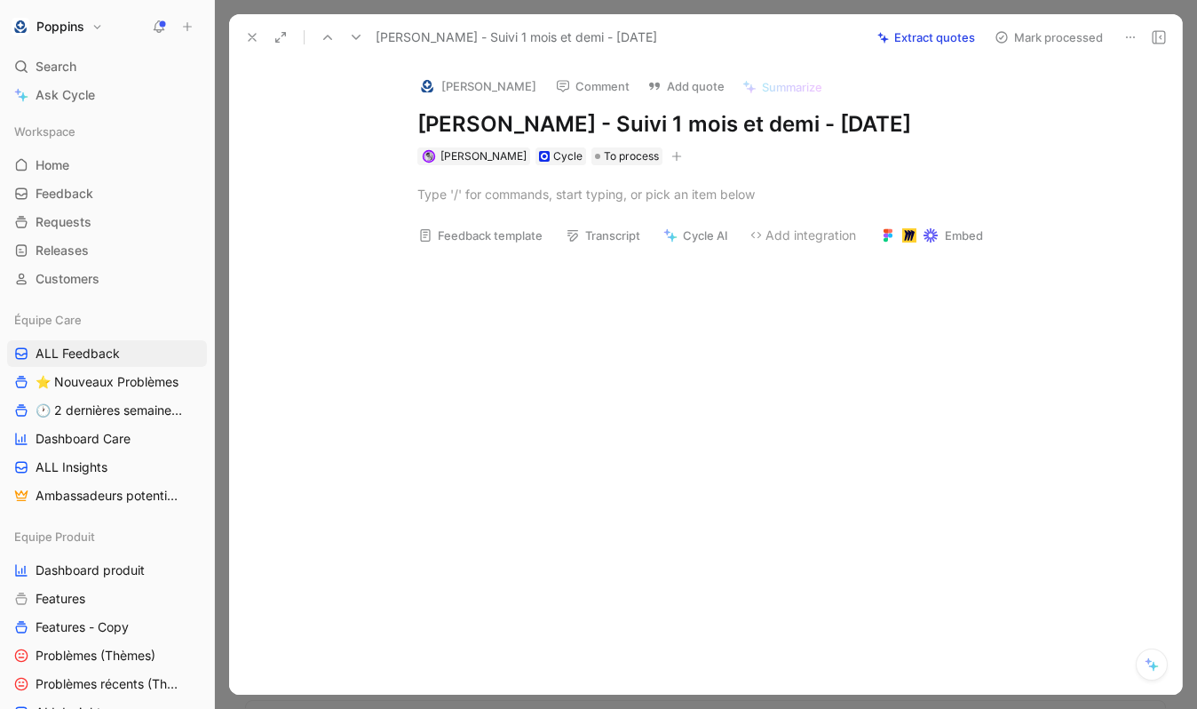
click at [1055, 34] on icon at bounding box center [1131, 37] width 14 height 14
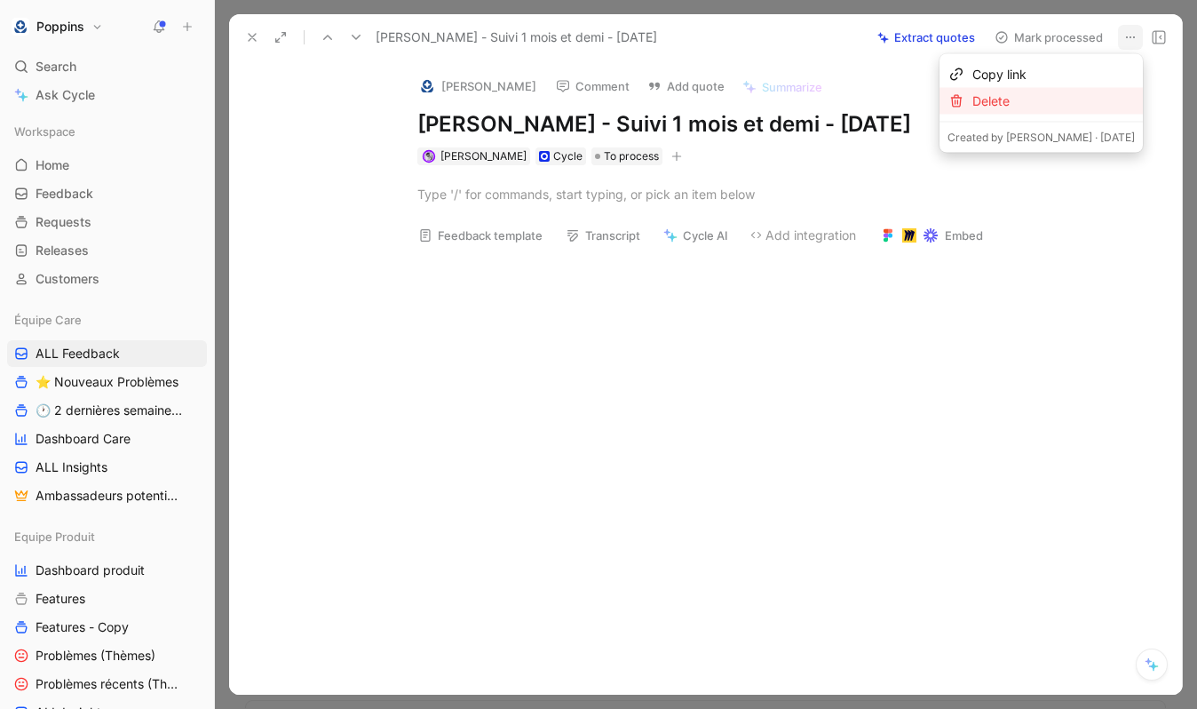
click at [1055, 97] on div "Delete" at bounding box center [1054, 101] width 163 height 21
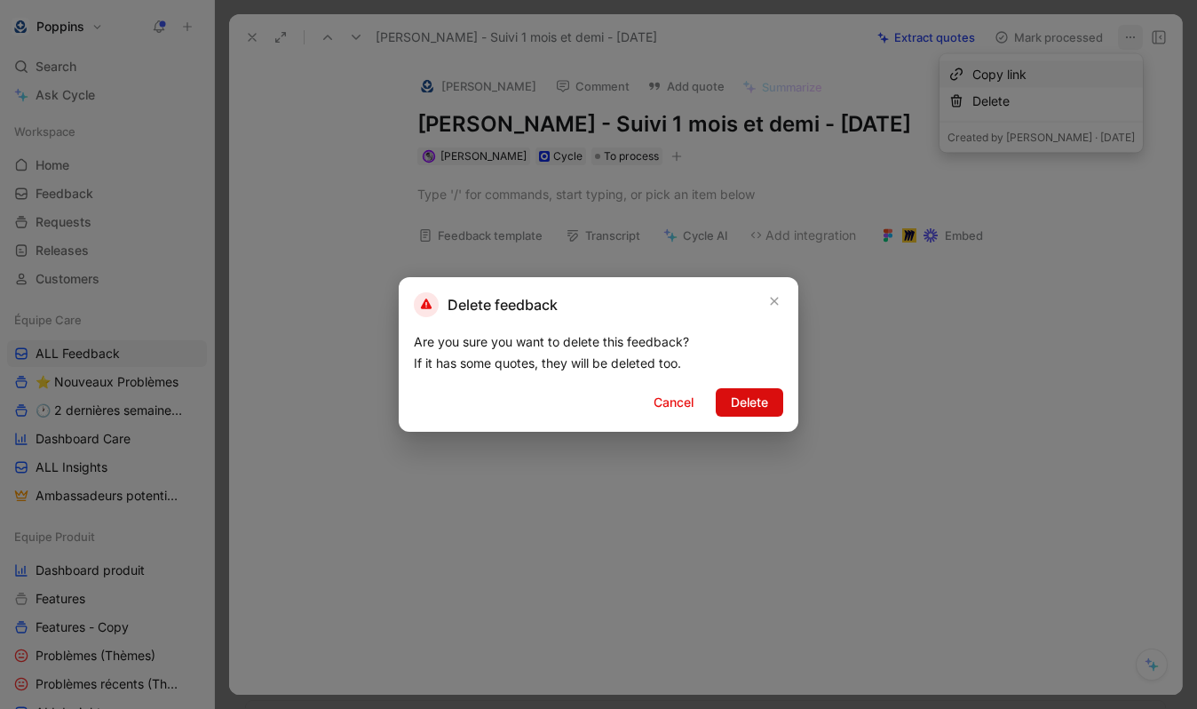
click at [742, 388] on button "Delete" at bounding box center [750, 402] width 68 height 28
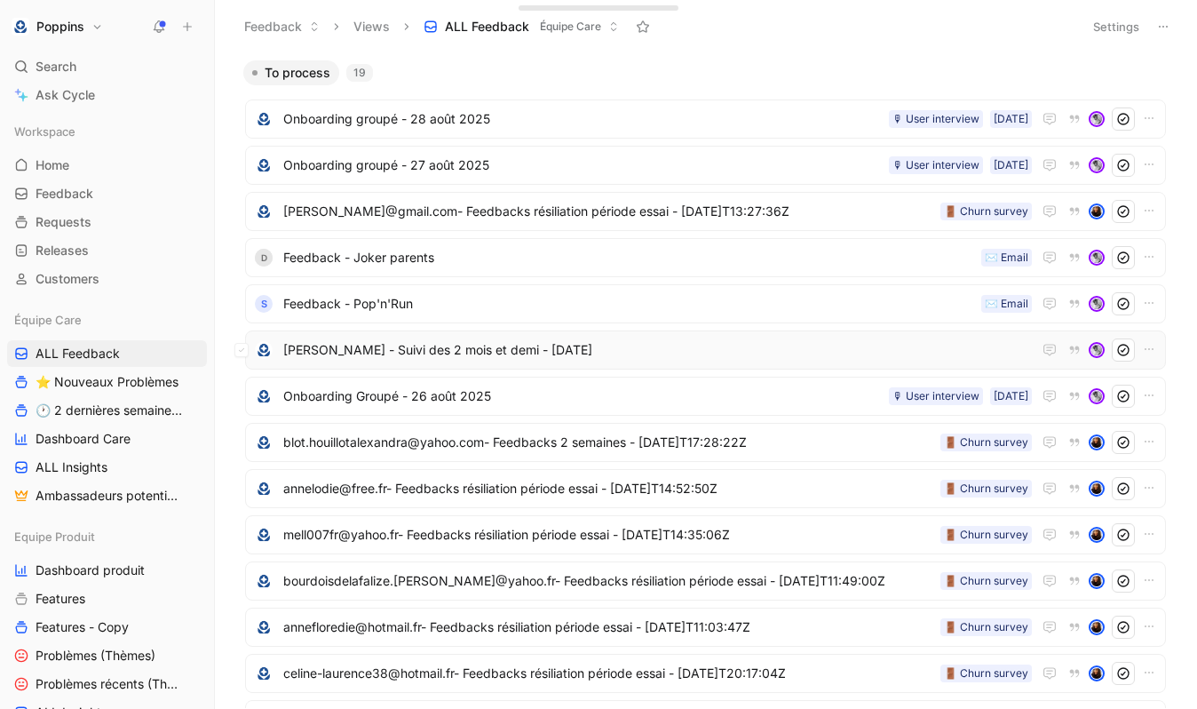
click at [567, 347] on span "[PERSON_NAME] - Suivi des 2 mois et demi - [DATE]" at bounding box center [657, 349] width 749 height 21
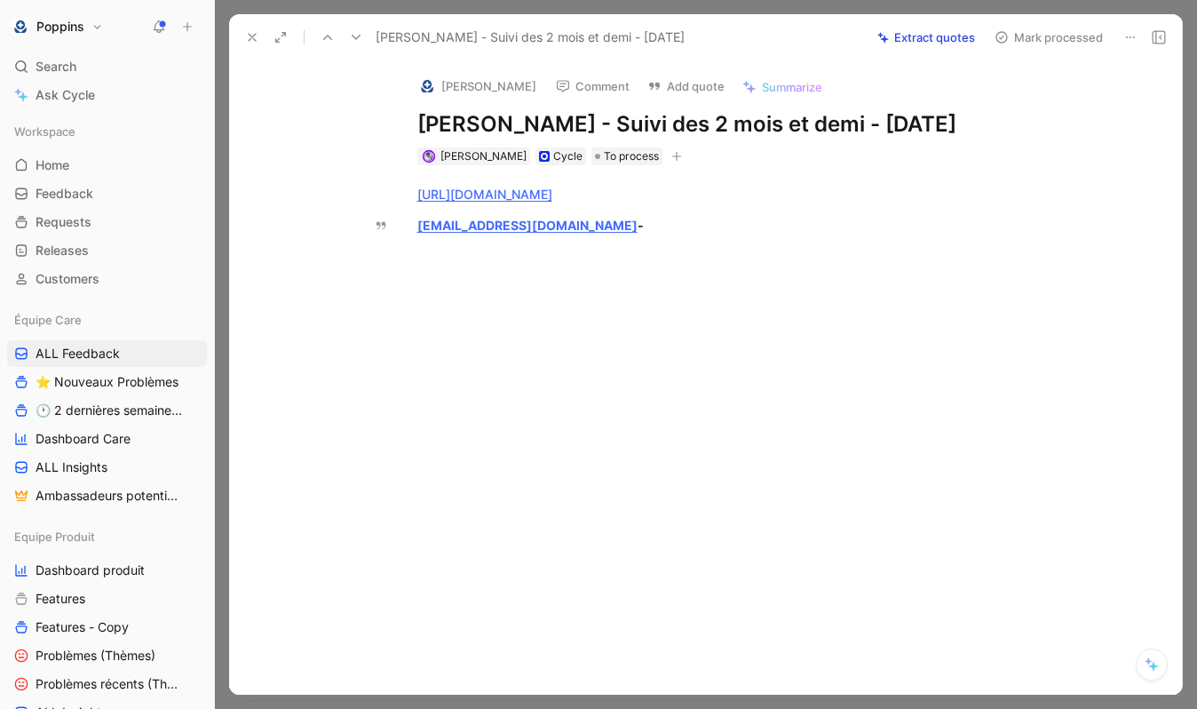
click at [1055, 43] on button at bounding box center [1130, 37] width 25 height 25
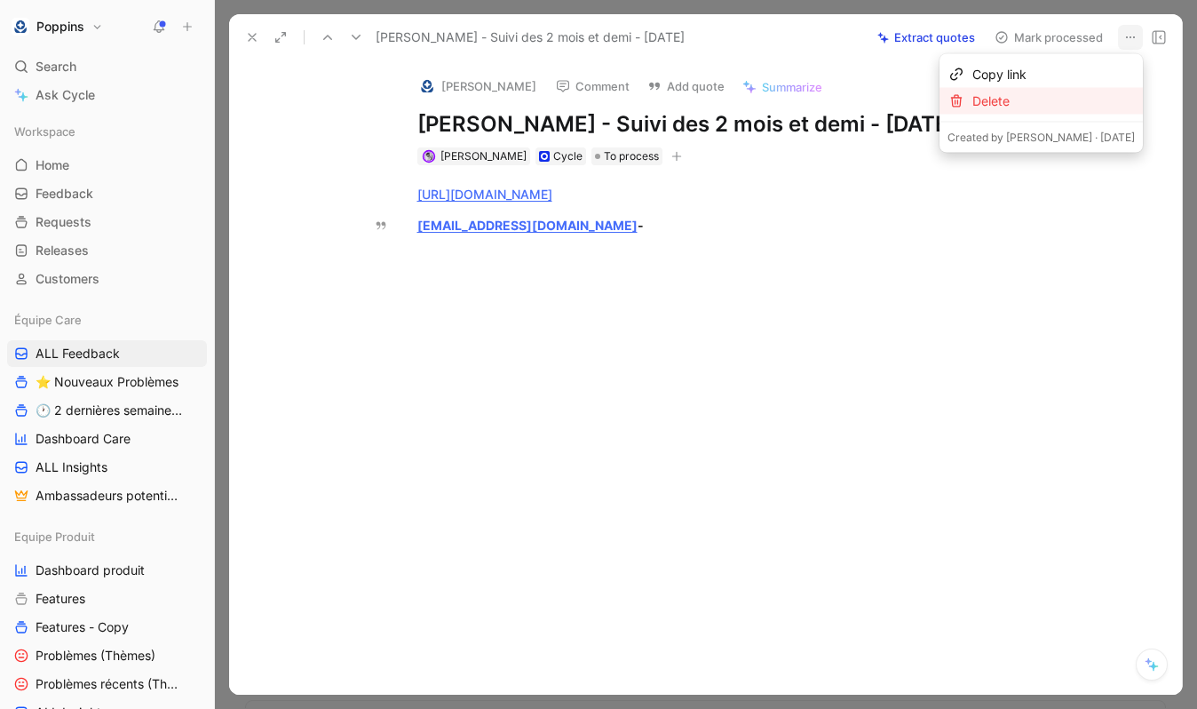
click at [1055, 91] on div "Delete" at bounding box center [1054, 101] width 163 height 21
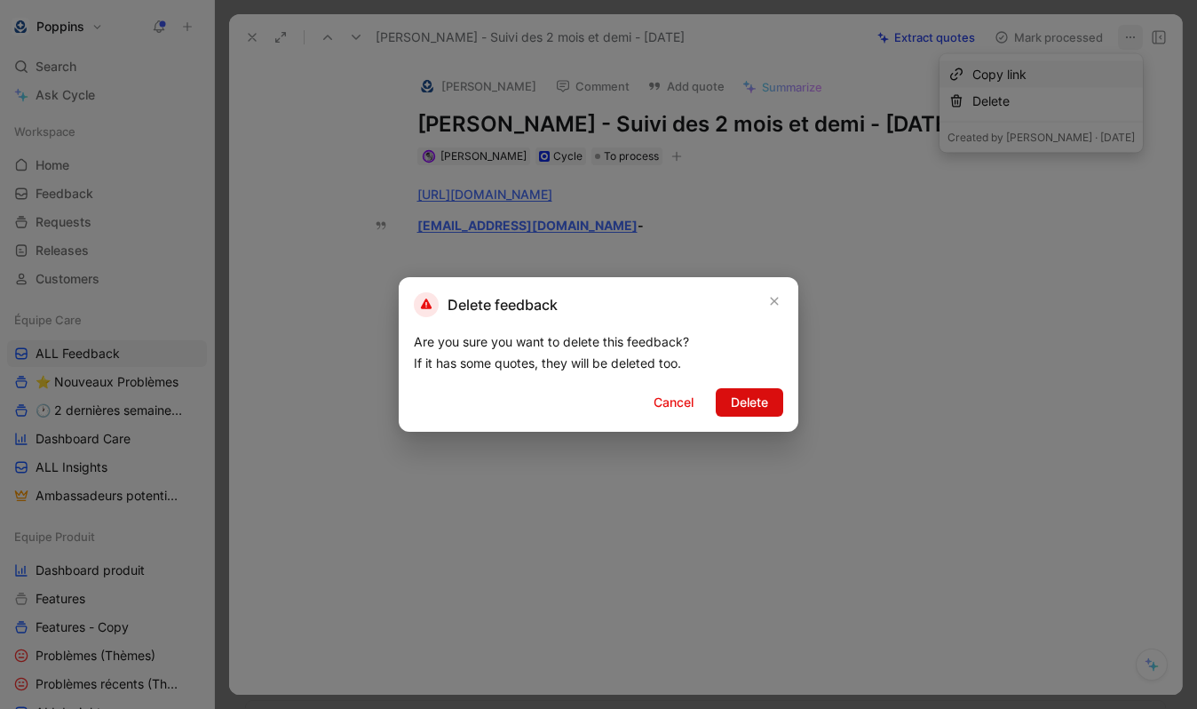
click at [757, 402] on span "Delete" at bounding box center [749, 402] width 37 height 21
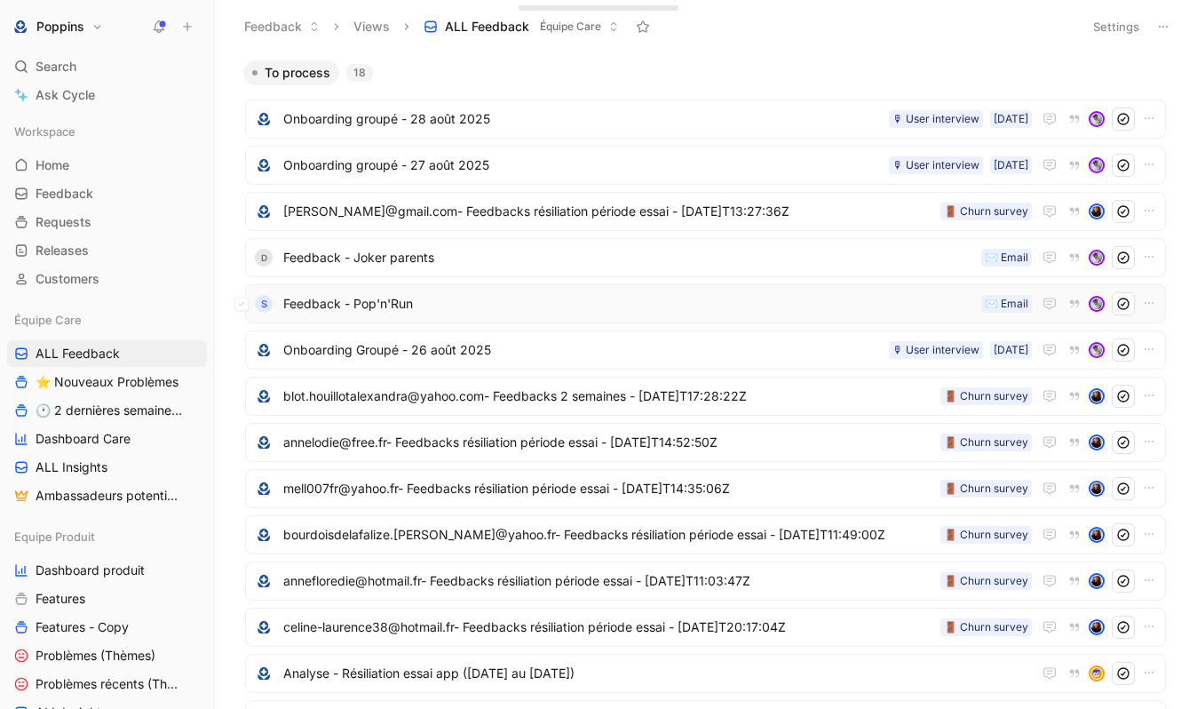
click at [473, 306] on span "Feedback - Pop'n'Run" at bounding box center [628, 303] width 691 height 21
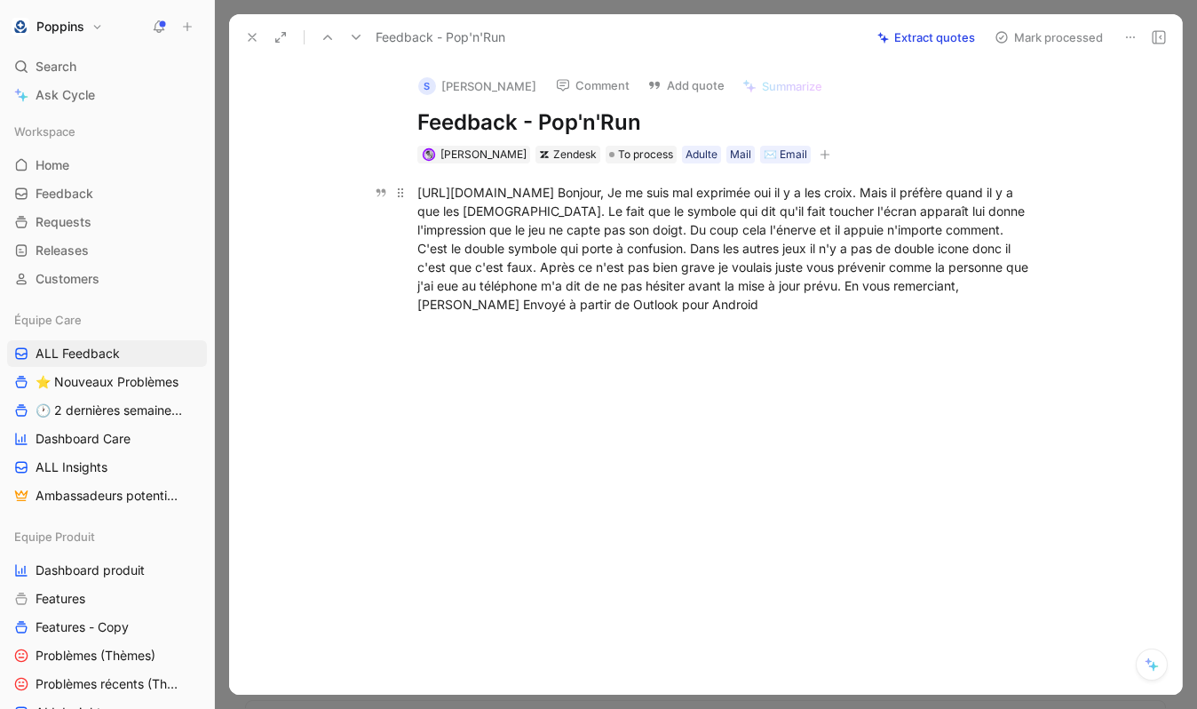
click at [712, 192] on div "[URL][DOMAIN_NAME] Bonjour, Je me suis mal exprimée oui il y a les croix. Mais …" at bounding box center [725, 248] width 615 height 131
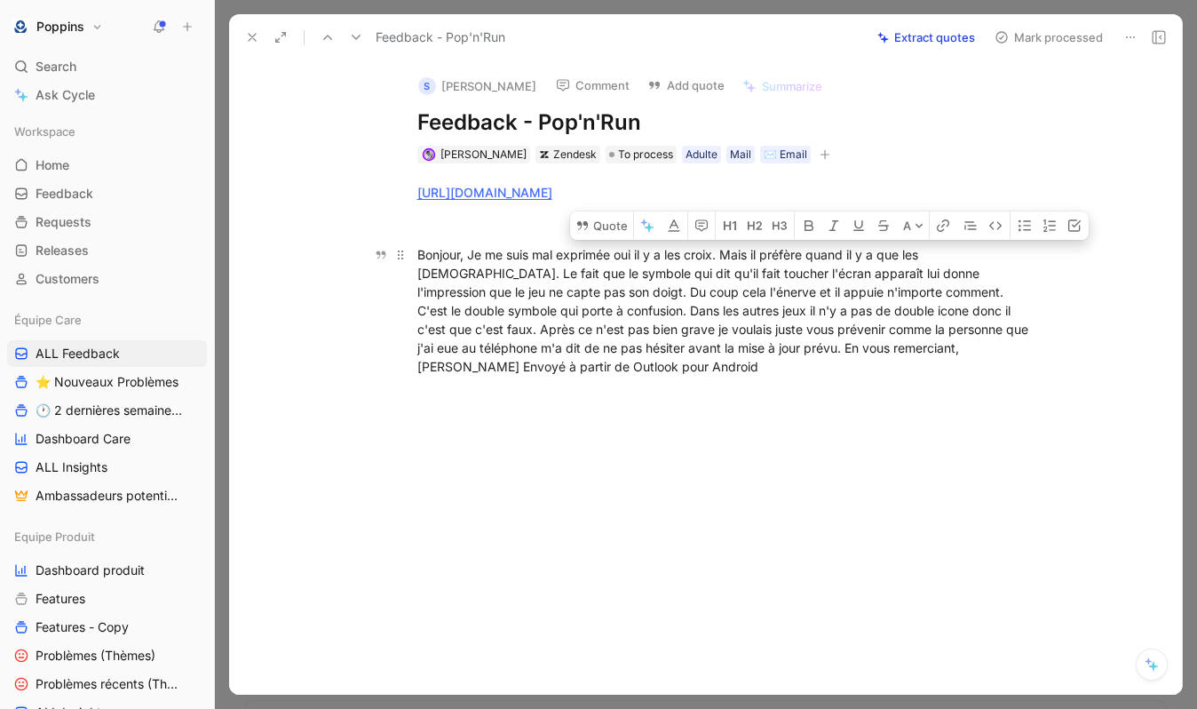
drag, startPoint x: 726, startPoint y: 254, endPoint x: 931, endPoint y: 301, distance: 210.5
click at [931, 301] on div "Bonjour, Je me suis mal exprimée oui il y a les croix. Mais il préfère quand il…" at bounding box center [725, 310] width 615 height 131
click at [608, 231] on button "Quote" at bounding box center [601, 225] width 63 height 28
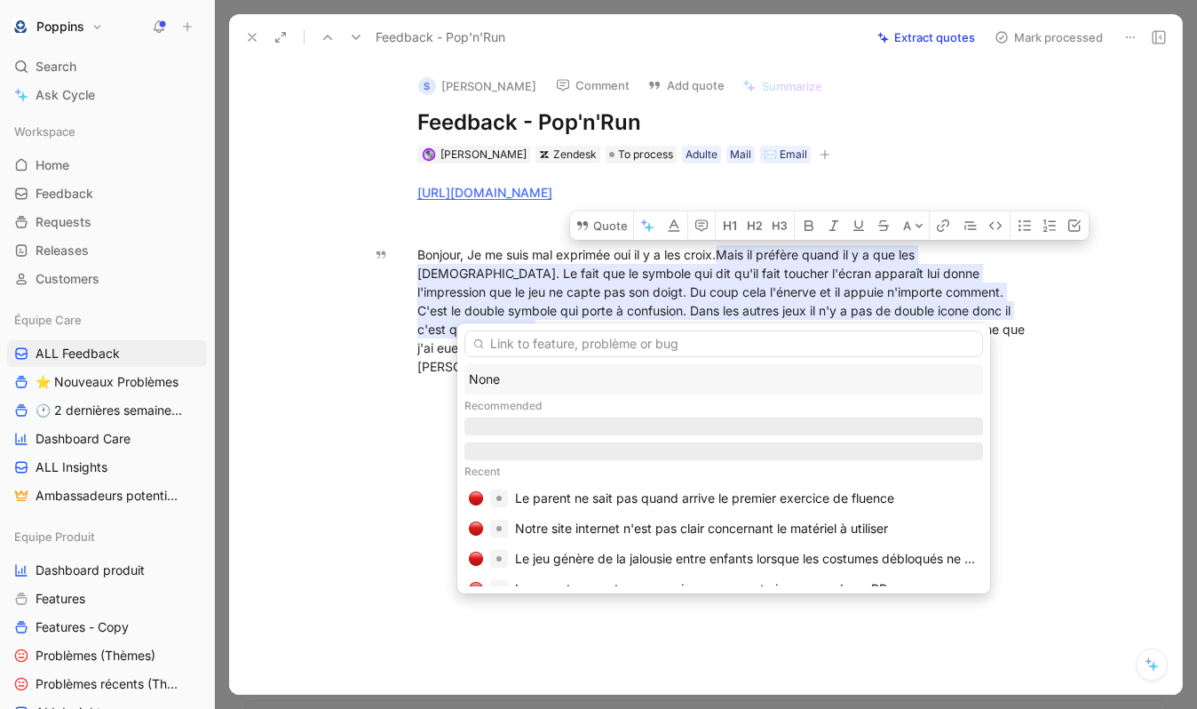
click at [563, 372] on div "None" at bounding box center [724, 379] width 510 height 21
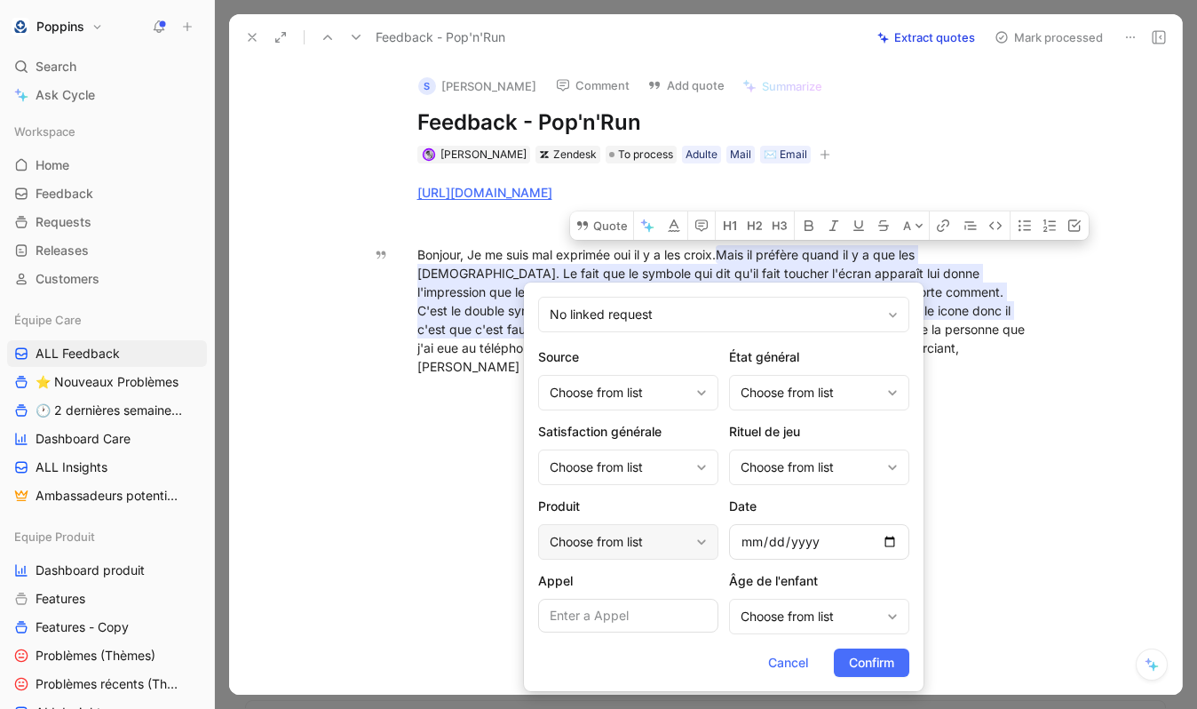
click at [633, 546] on div "Choose from list" at bounding box center [619, 541] width 139 height 21
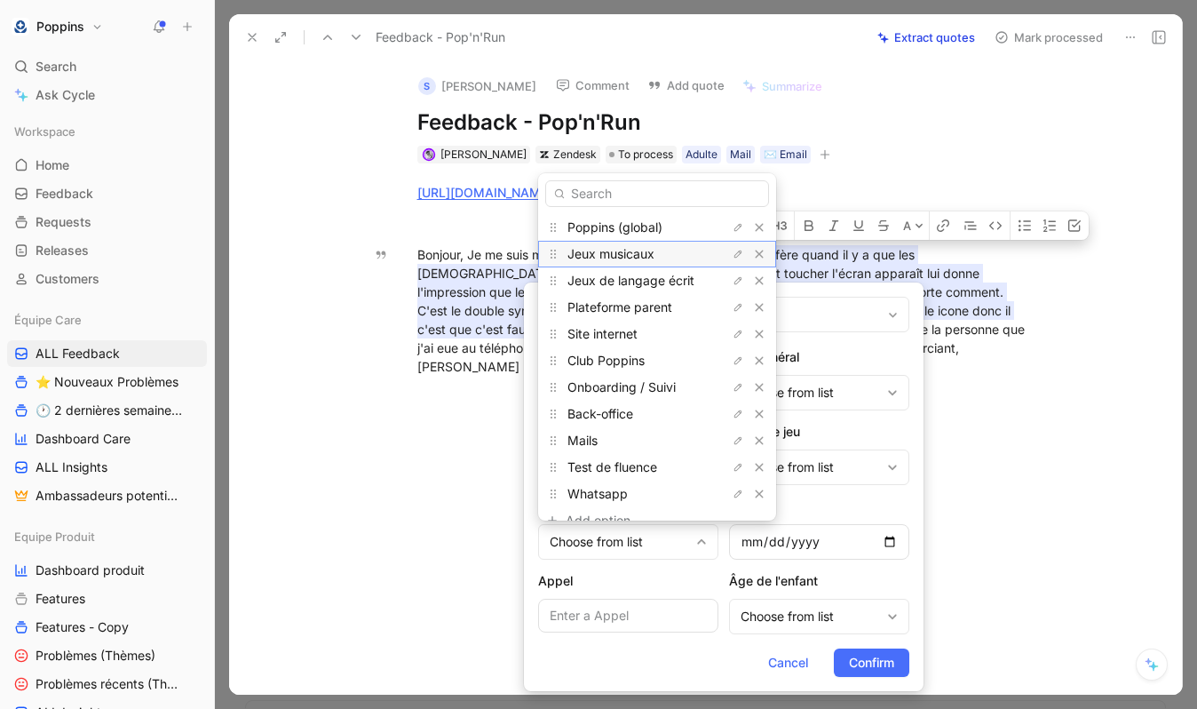
click at [653, 260] on span "Jeux musicaux" at bounding box center [611, 253] width 87 height 15
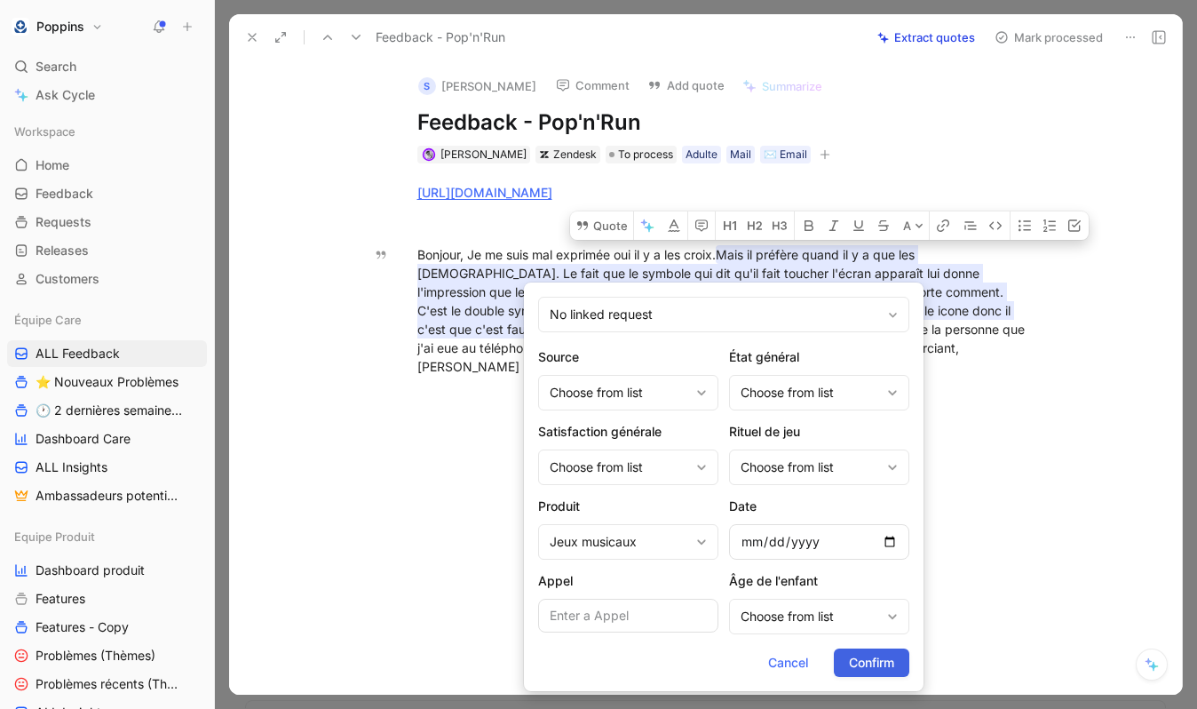
click at [866, 651] on button "Confirm" at bounding box center [872, 662] width 76 height 28
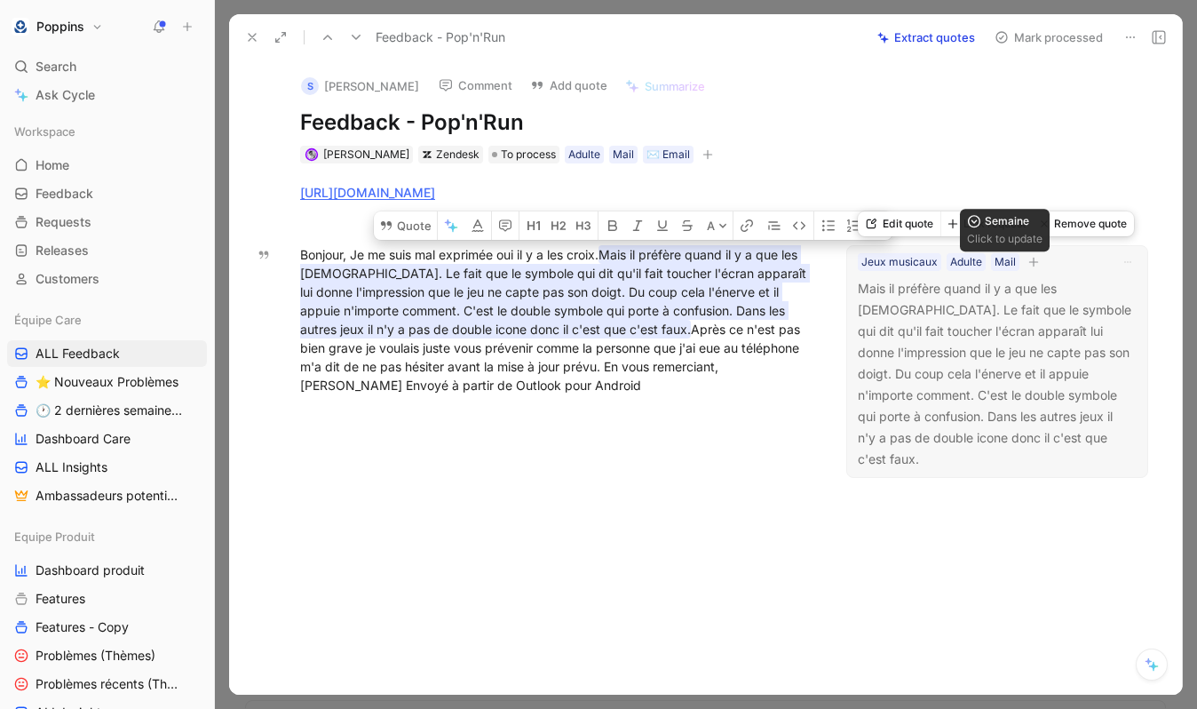
click at [1025, 262] on button "button" at bounding box center [1034, 262] width 18 height 18
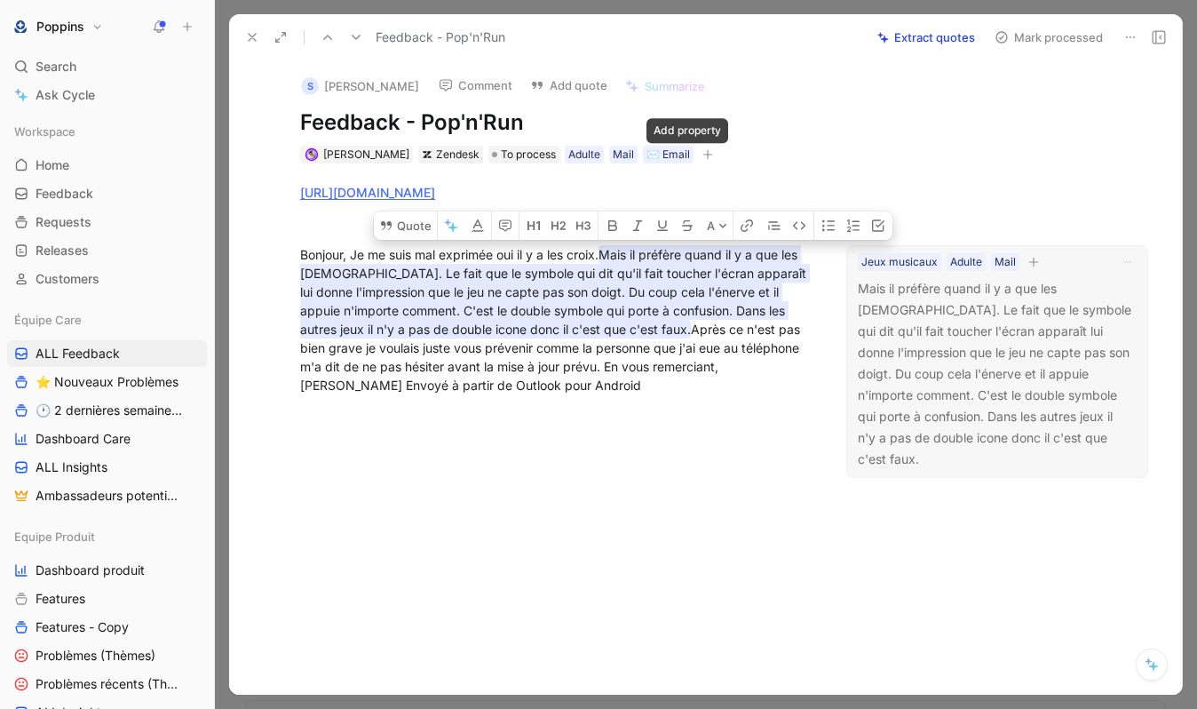
click at [703, 150] on icon "button" at bounding box center [708, 154] width 11 height 11
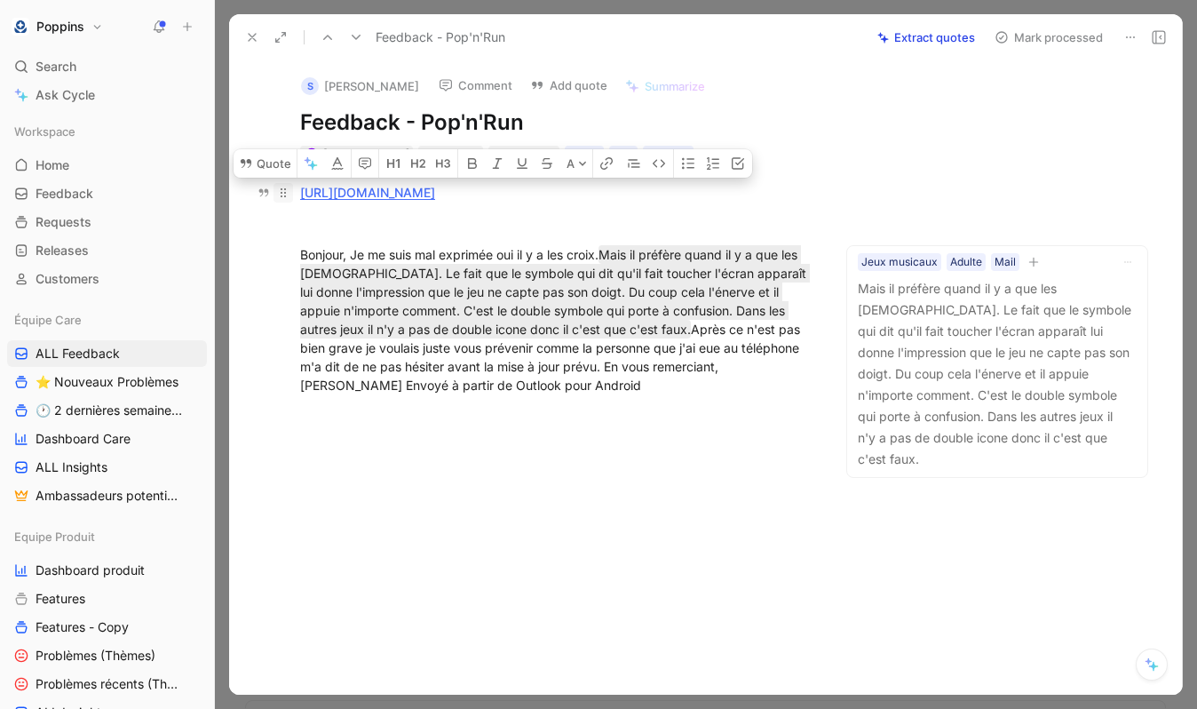
drag, startPoint x: 624, startPoint y: 194, endPoint x: 277, endPoint y: 193, distance: 346.4
click at [277, 193] on p "[URL][DOMAIN_NAME]" at bounding box center [556, 192] width 580 height 29
click at [633, 209] on p at bounding box center [556, 223] width 580 height 29
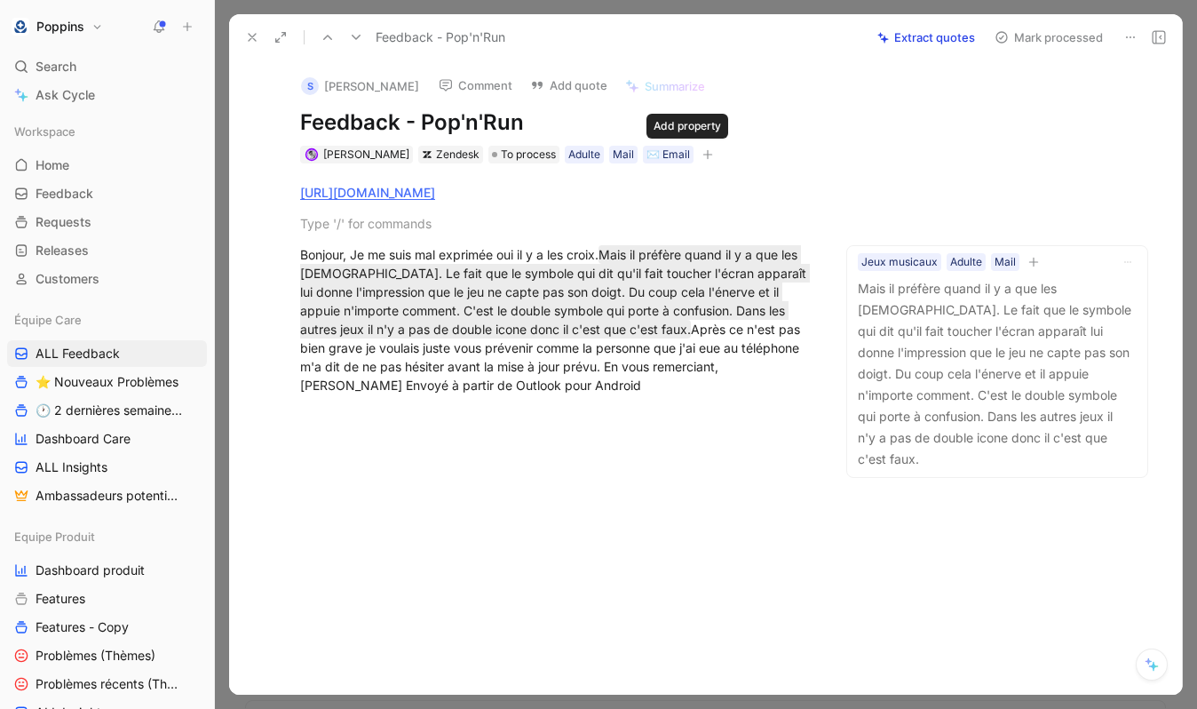
click at [707, 152] on icon "button" at bounding box center [707, 155] width 1 height 10
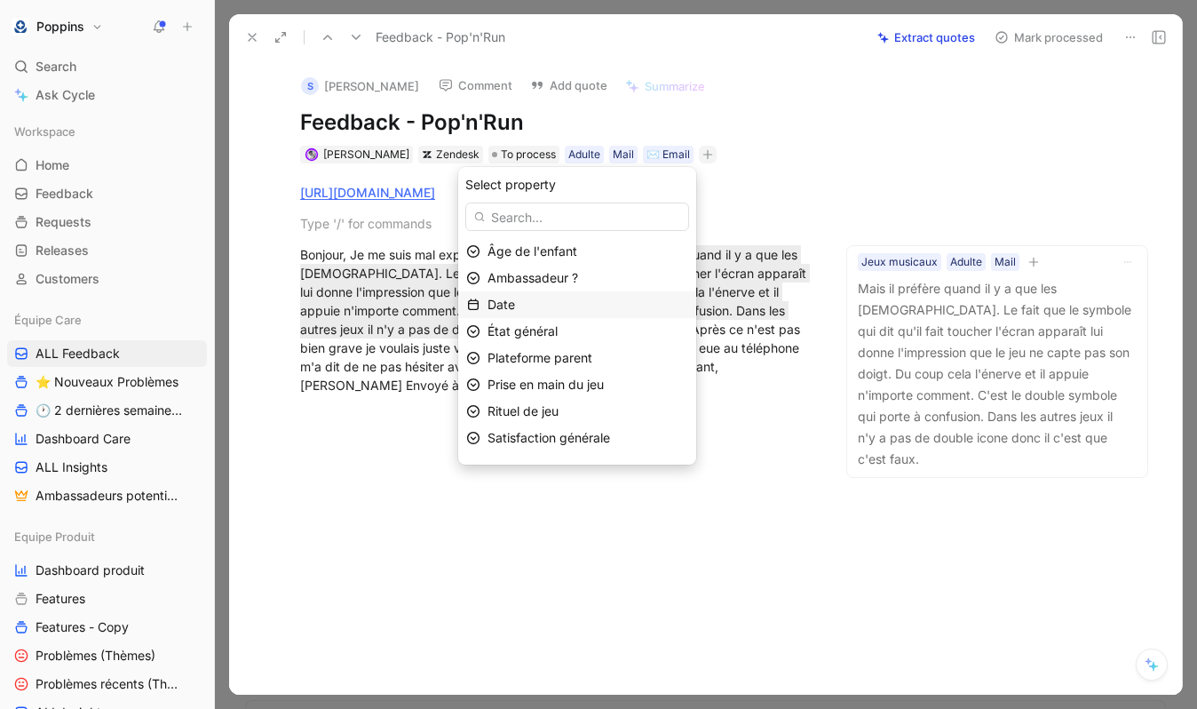
click at [566, 303] on div "Date" at bounding box center [588, 304] width 201 height 21
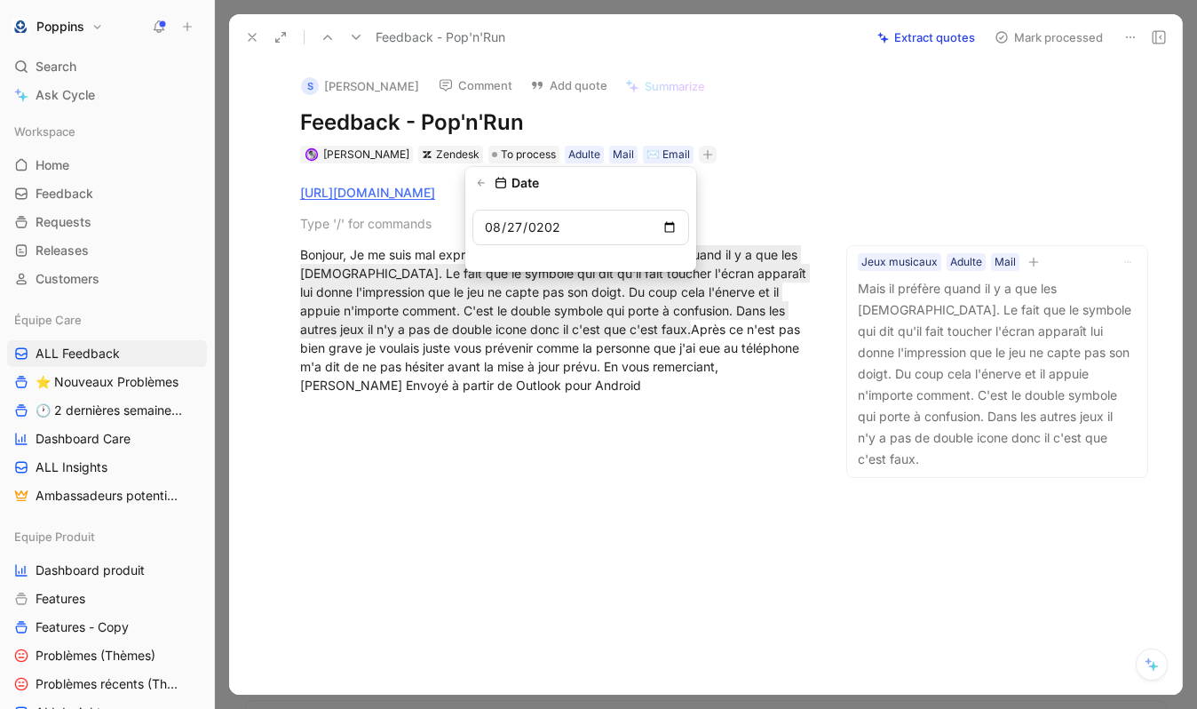
type input "[DATE]"
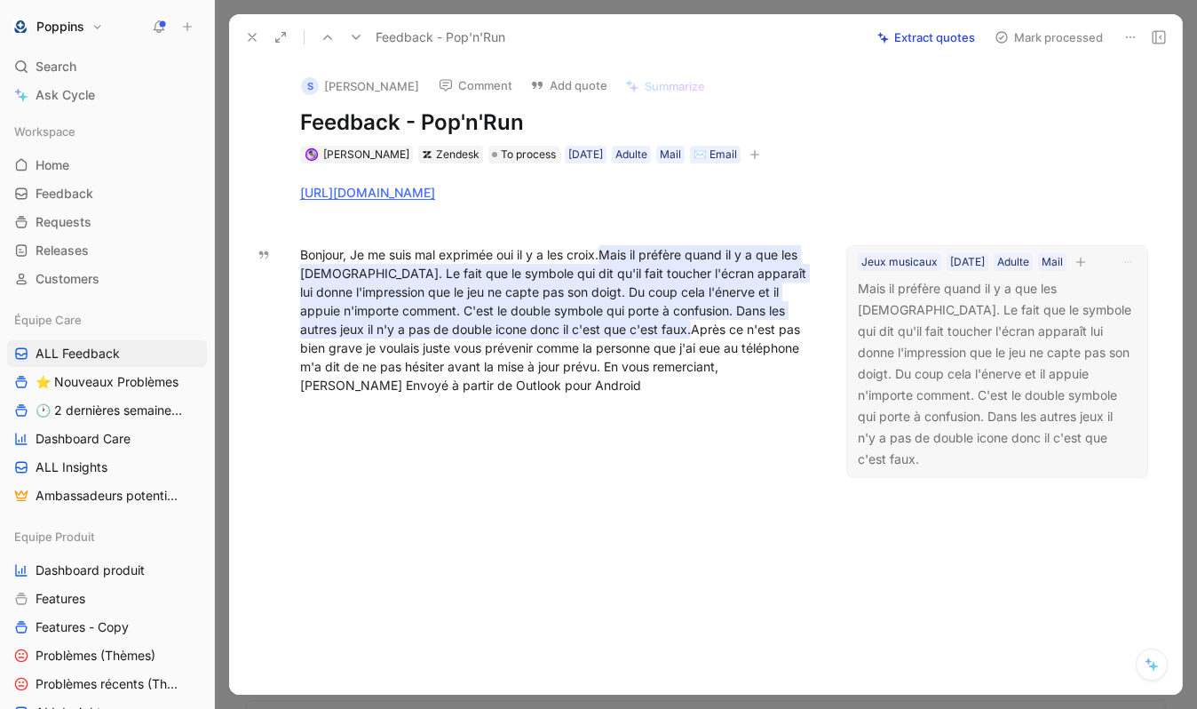
click at [1055, 271] on button "button" at bounding box center [1081, 262] width 18 height 18
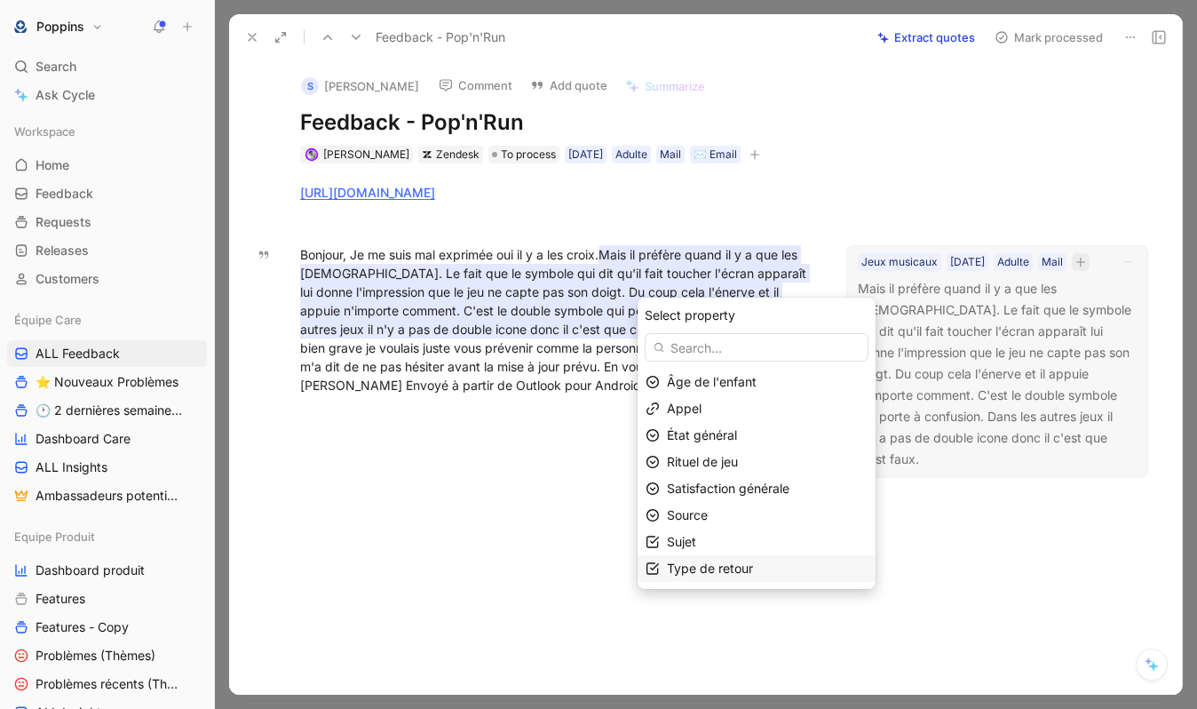
click at [728, 576] on span "Type de retour" at bounding box center [710, 568] width 86 height 15
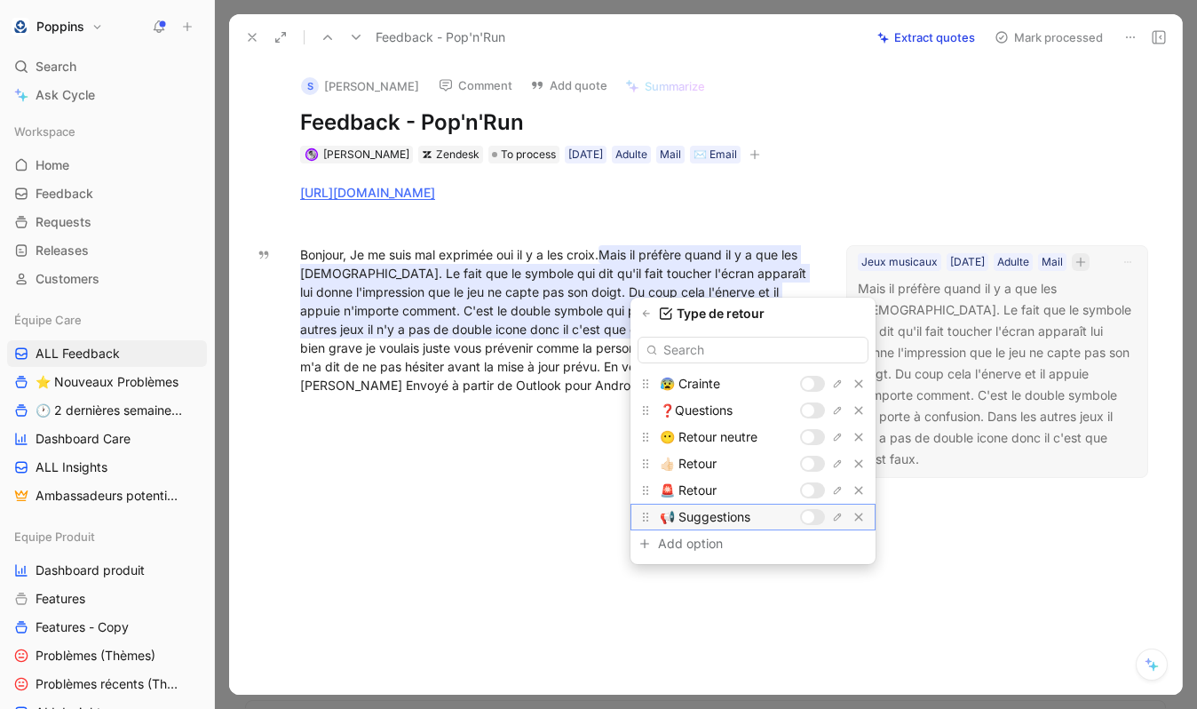
click at [815, 520] on div at bounding box center [812, 517] width 25 height 16
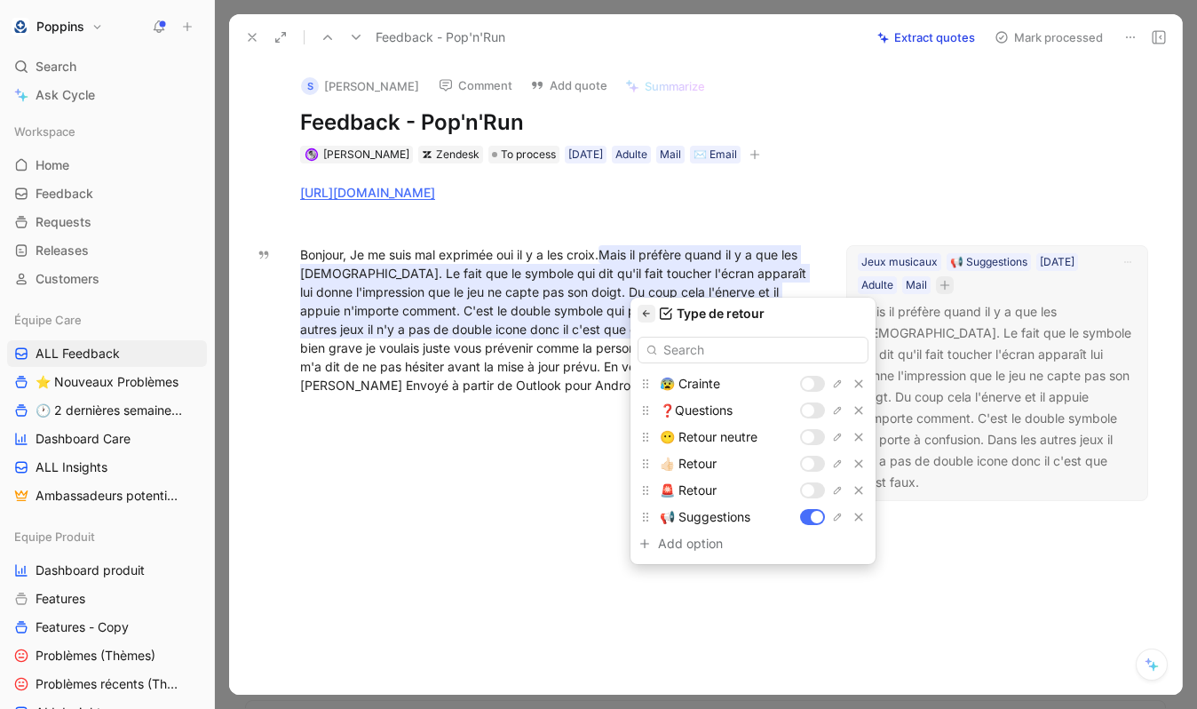
click at [646, 306] on button "button" at bounding box center [647, 314] width 18 height 18
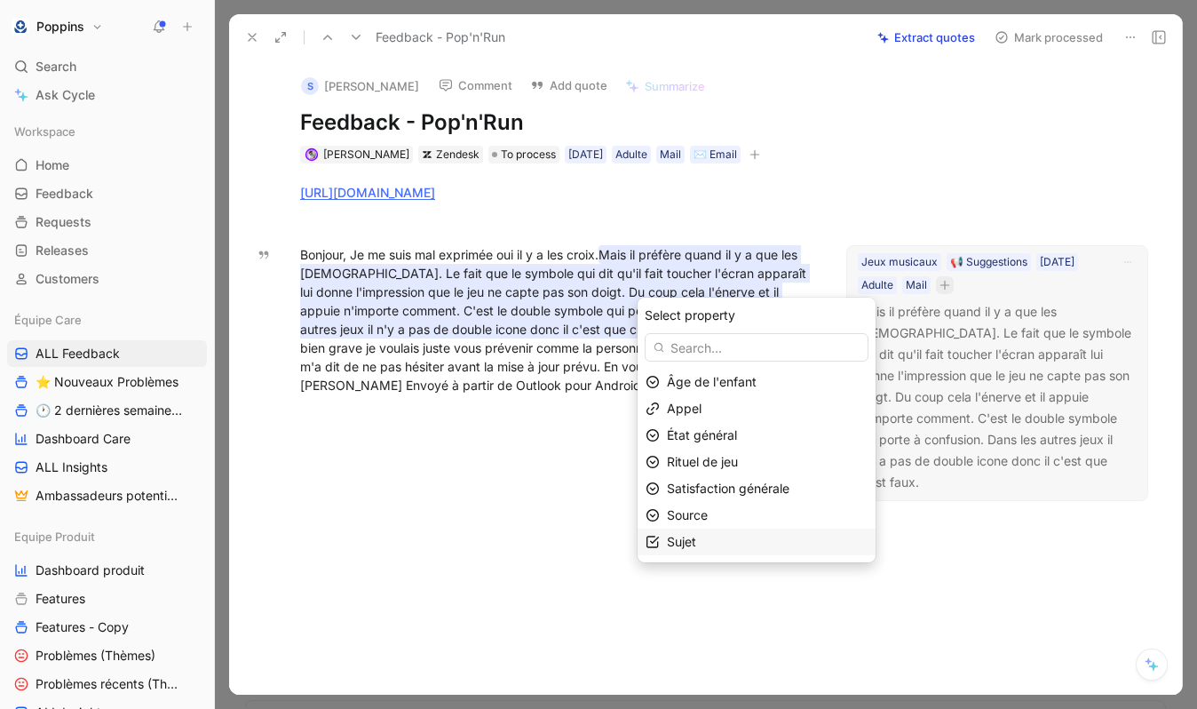
click at [710, 546] on div "Sujet" at bounding box center [767, 541] width 201 height 21
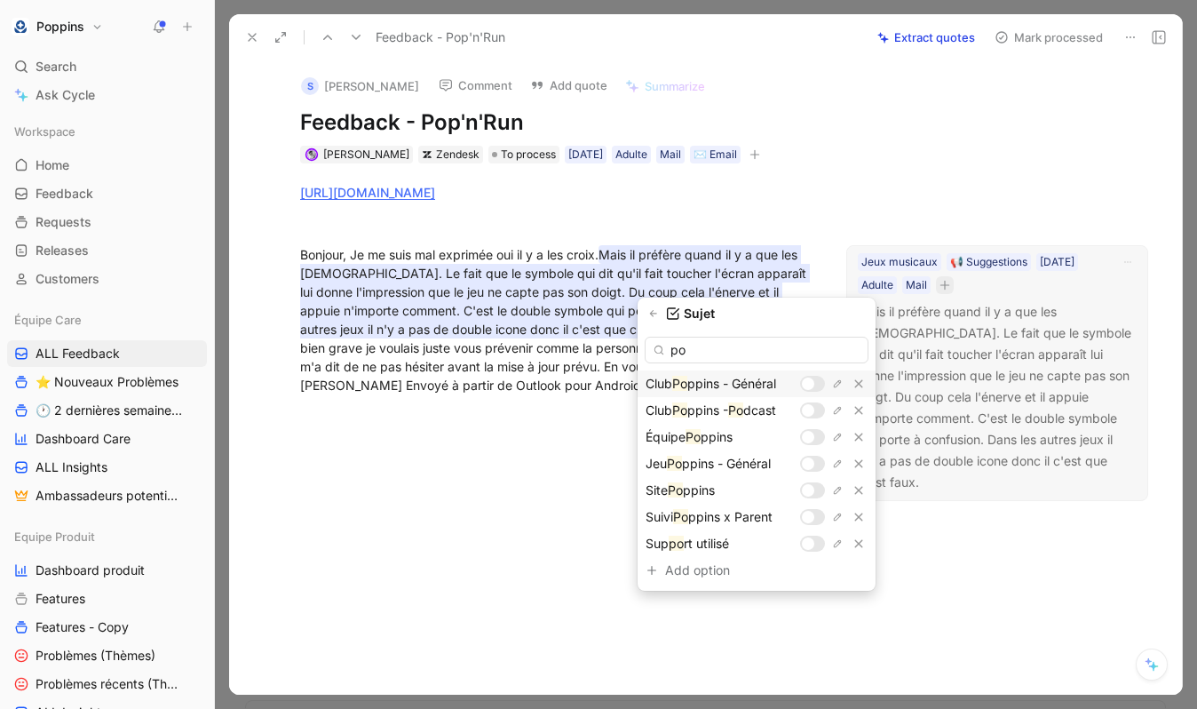
type input "p"
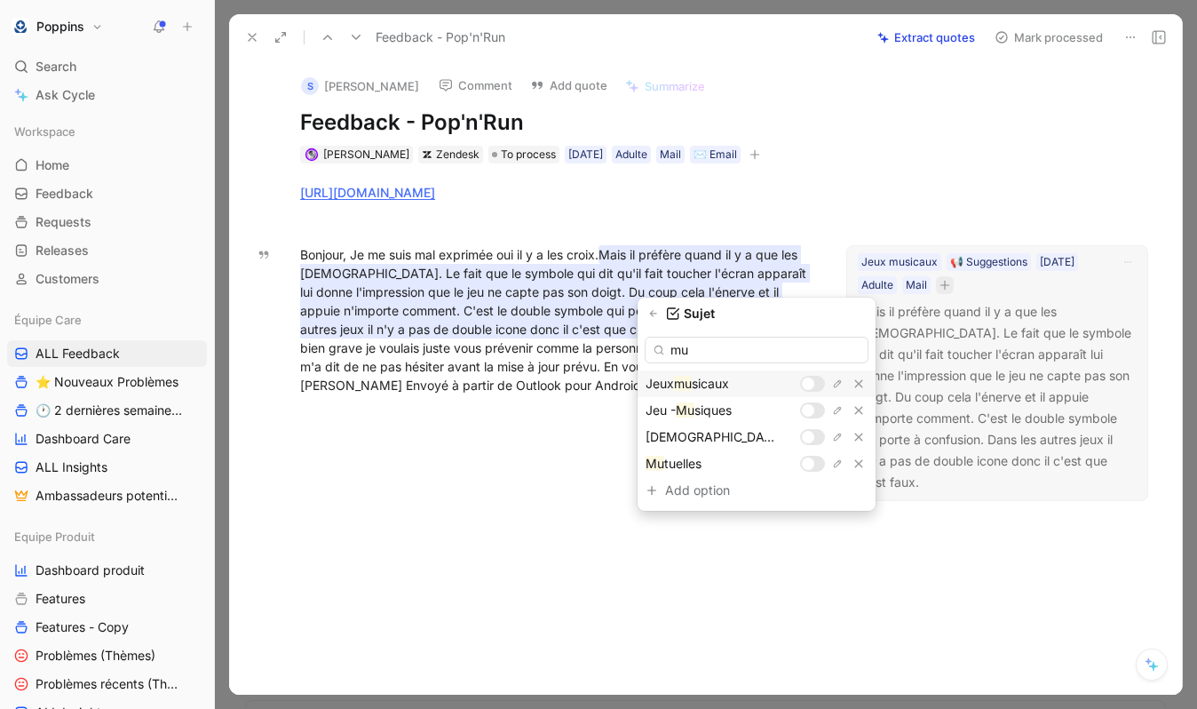
type input "mu"
click at [813, 386] on div at bounding box center [808, 384] width 12 height 12
click at [755, 347] on input "mu" at bounding box center [757, 350] width 224 height 27
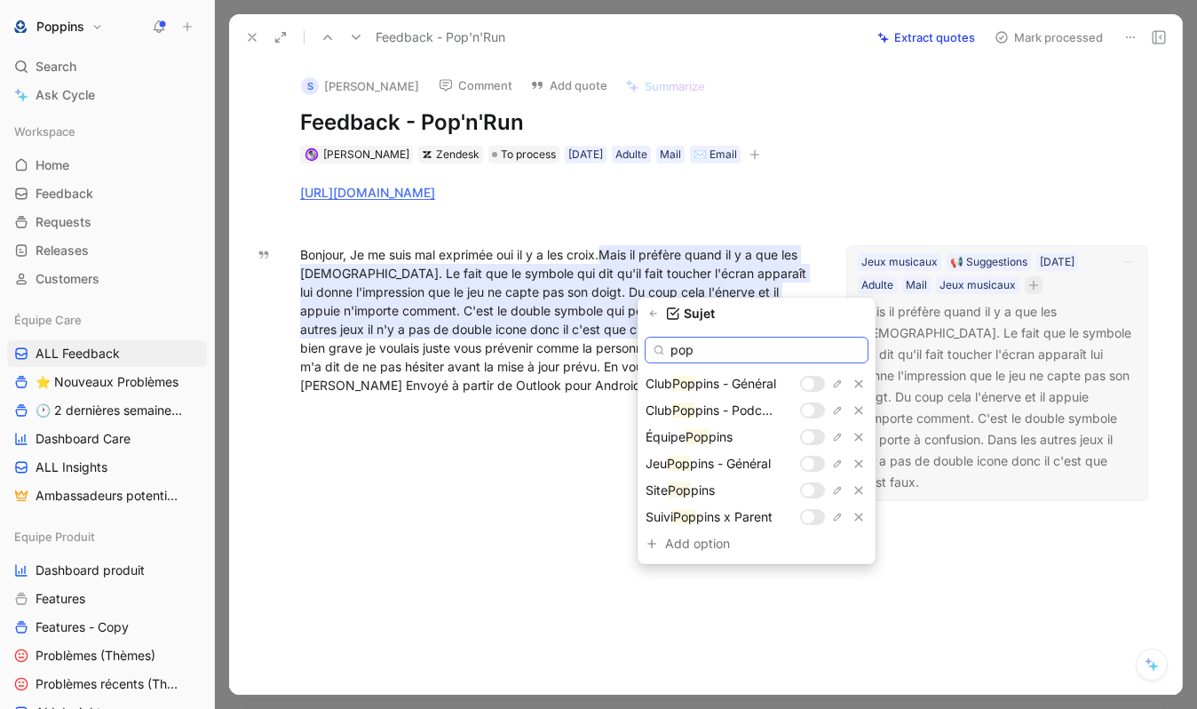
type input "pop"
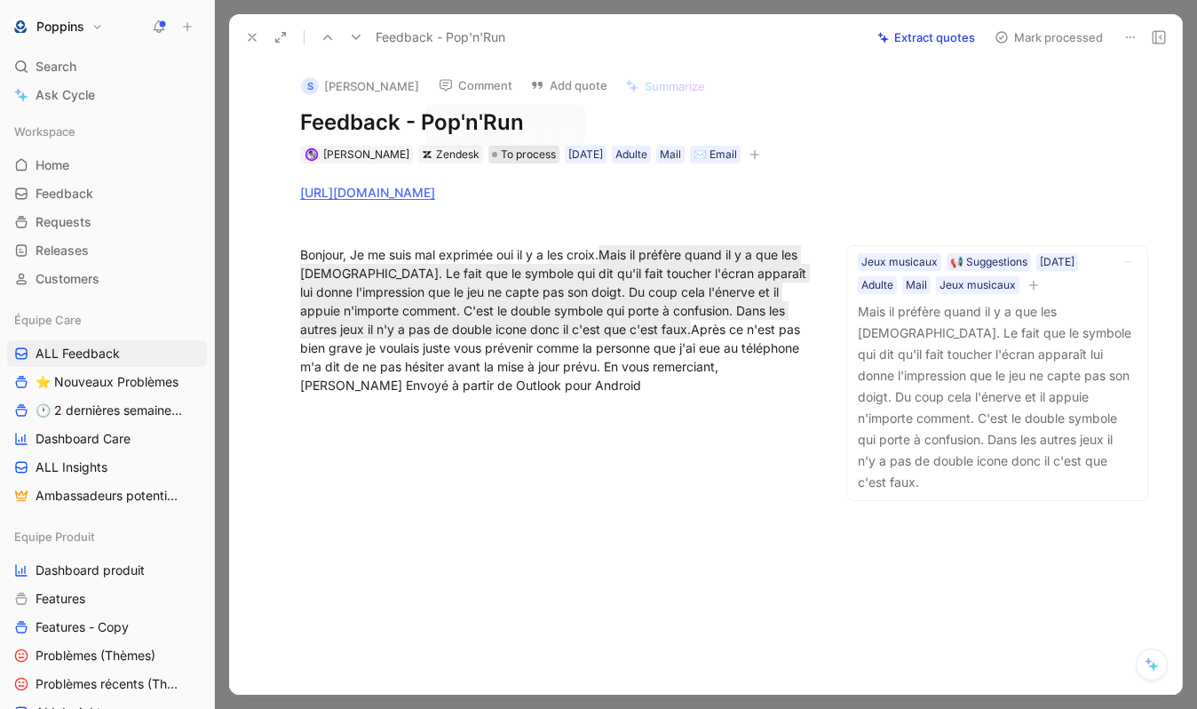
click at [521, 153] on span "To process" at bounding box center [528, 155] width 55 height 18
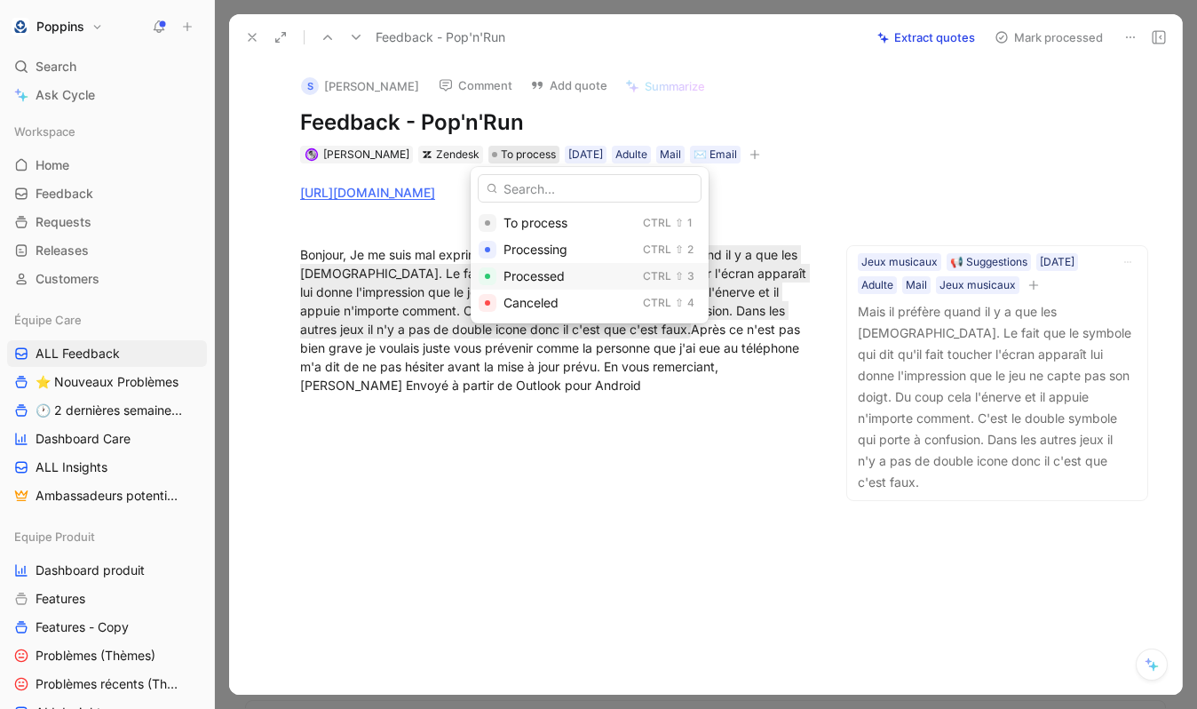
click at [526, 264] on div "Processed Ctrl ⇧ 3" at bounding box center [590, 276] width 238 height 27
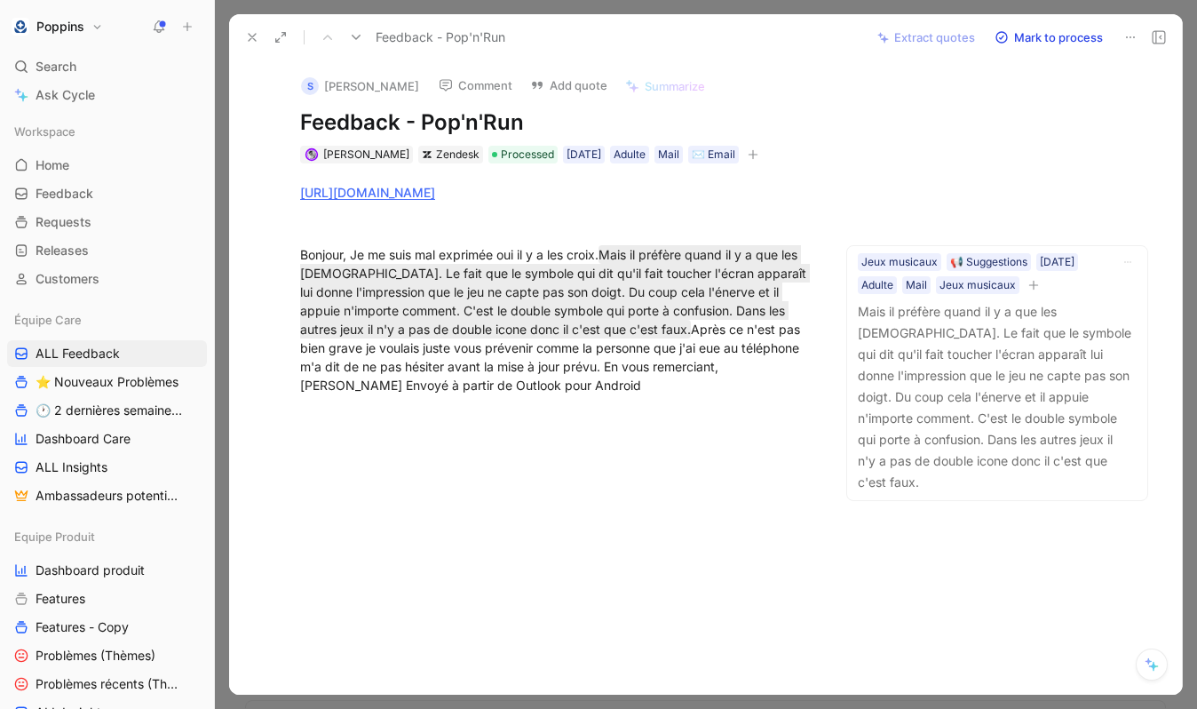
click at [253, 28] on button at bounding box center [252, 37] width 25 height 25
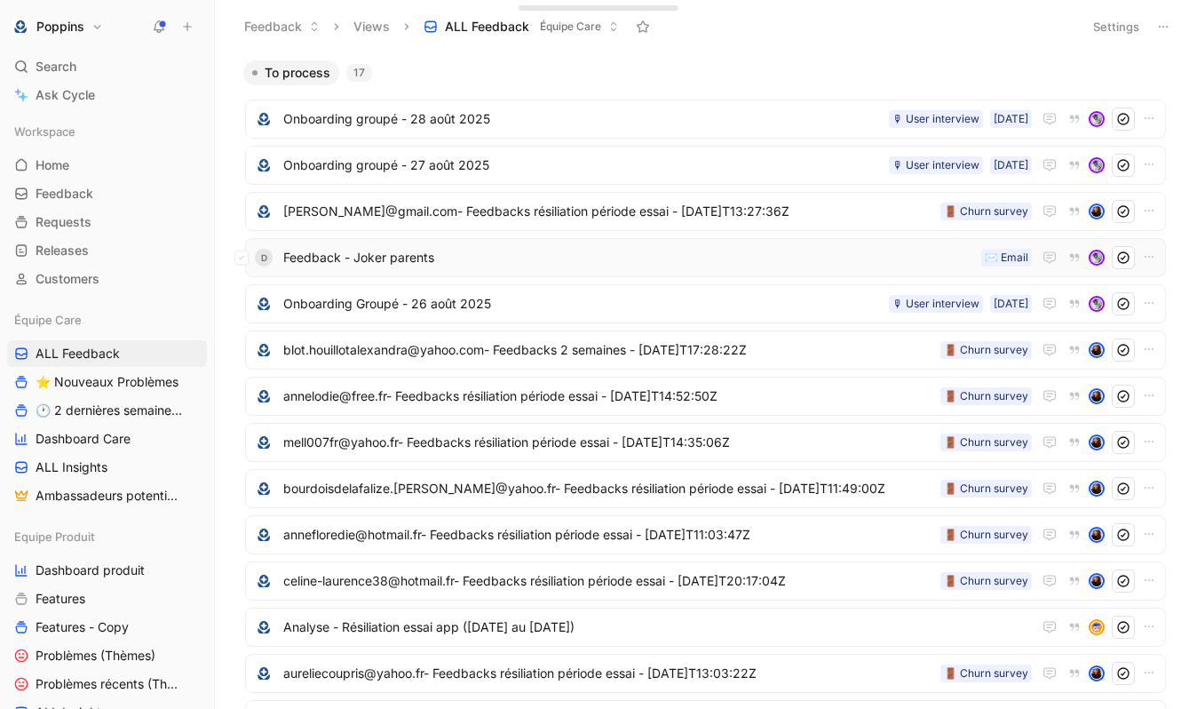
click at [492, 254] on span "Feedback - Joker parents" at bounding box center [628, 257] width 691 height 21
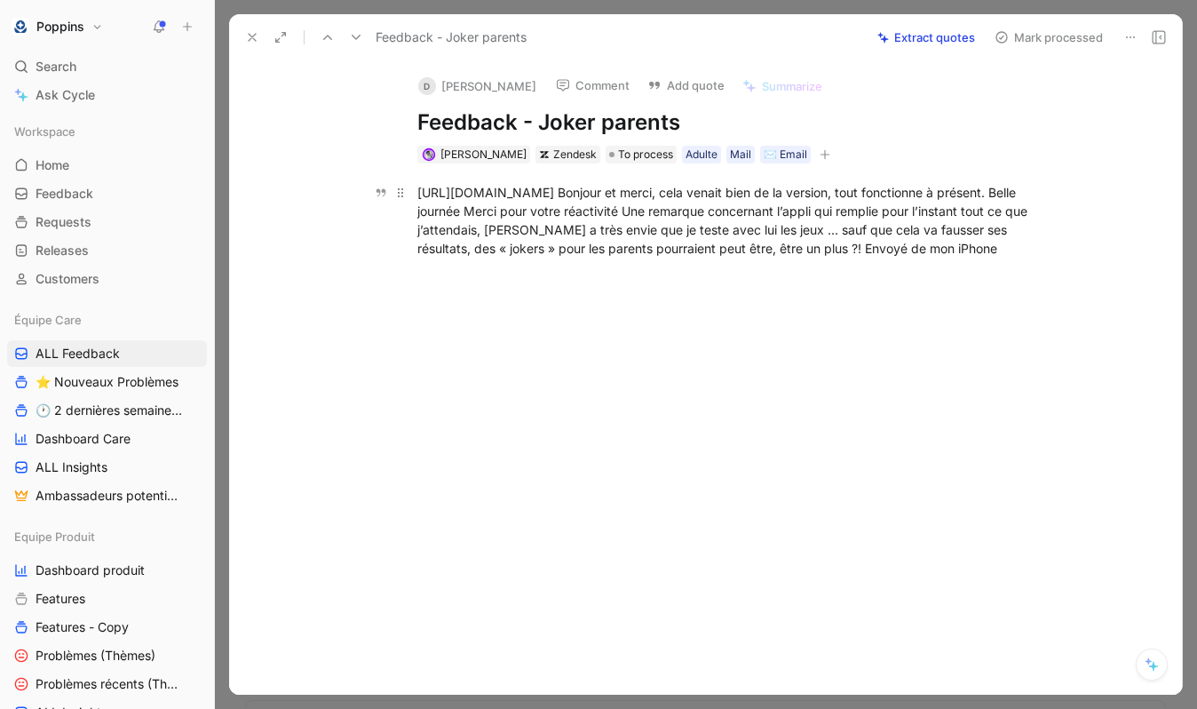
click at [720, 192] on div "[URL][DOMAIN_NAME] Bonjour et merci, cela venait bien de la version, tout fonct…" at bounding box center [725, 220] width 615 height 75
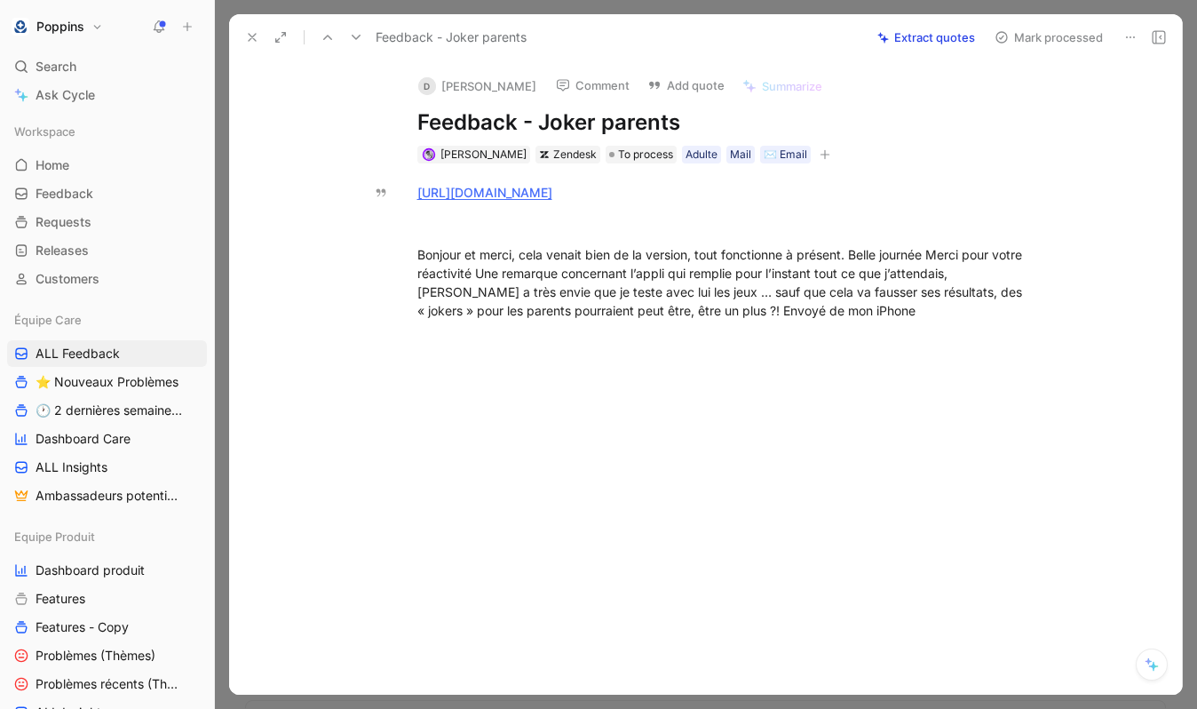
click at [801, 163] on div "d [PERSON_NAME] Comment Add quote Summarize Feedback - Joker parents [PERSON_NA…" at bounding box center [705, 377] width 953 height 634
click at [820, 157] on icon "button" at bounding box center [825, 154] width 11 height 11
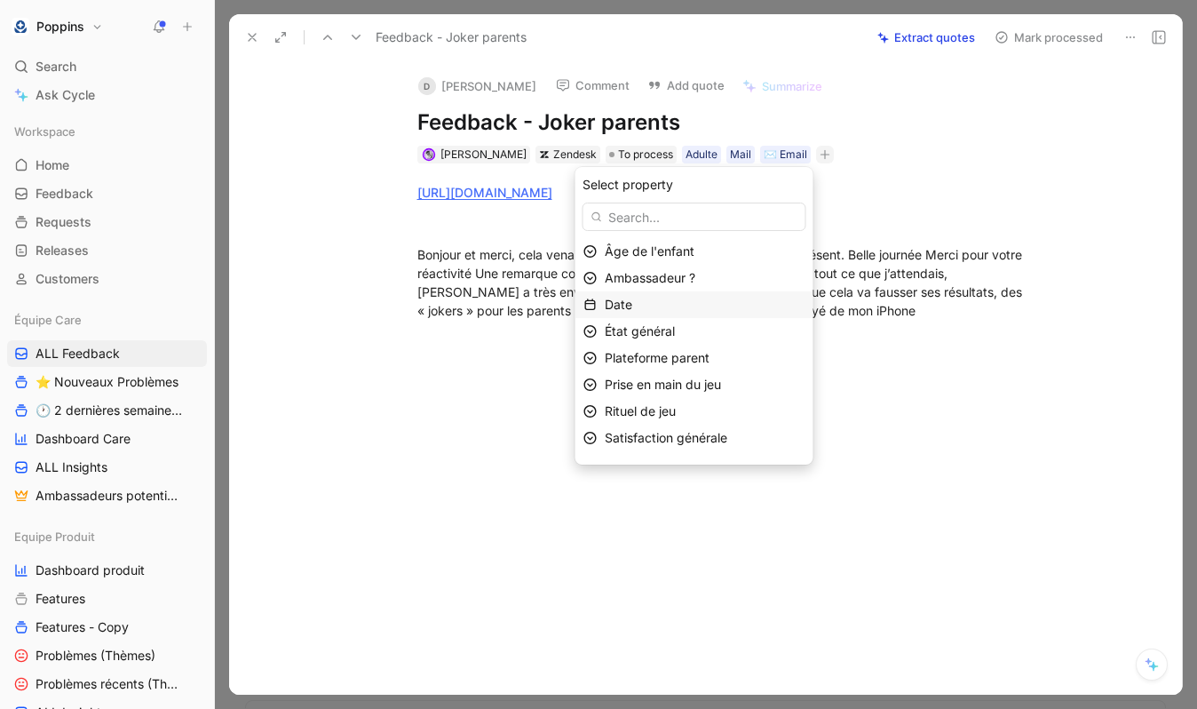
click at [678, 305] on div "Date" at bounding box center [705, 304] width 201 height 21
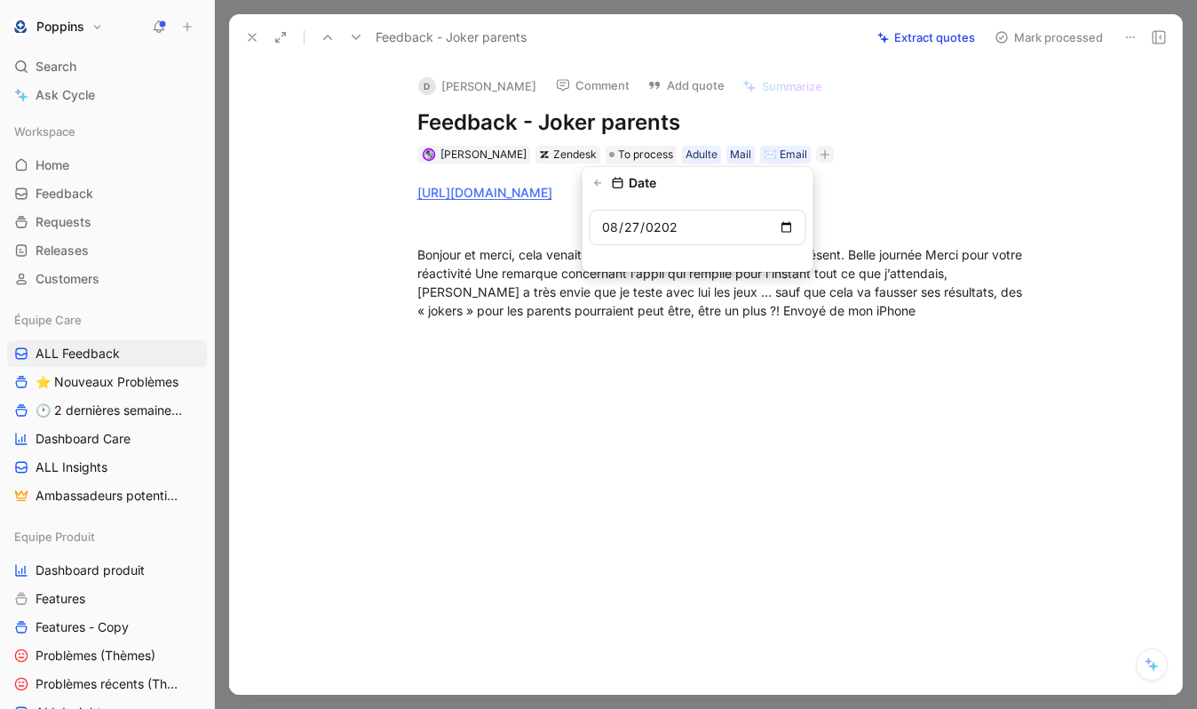
type input "[DATE]"
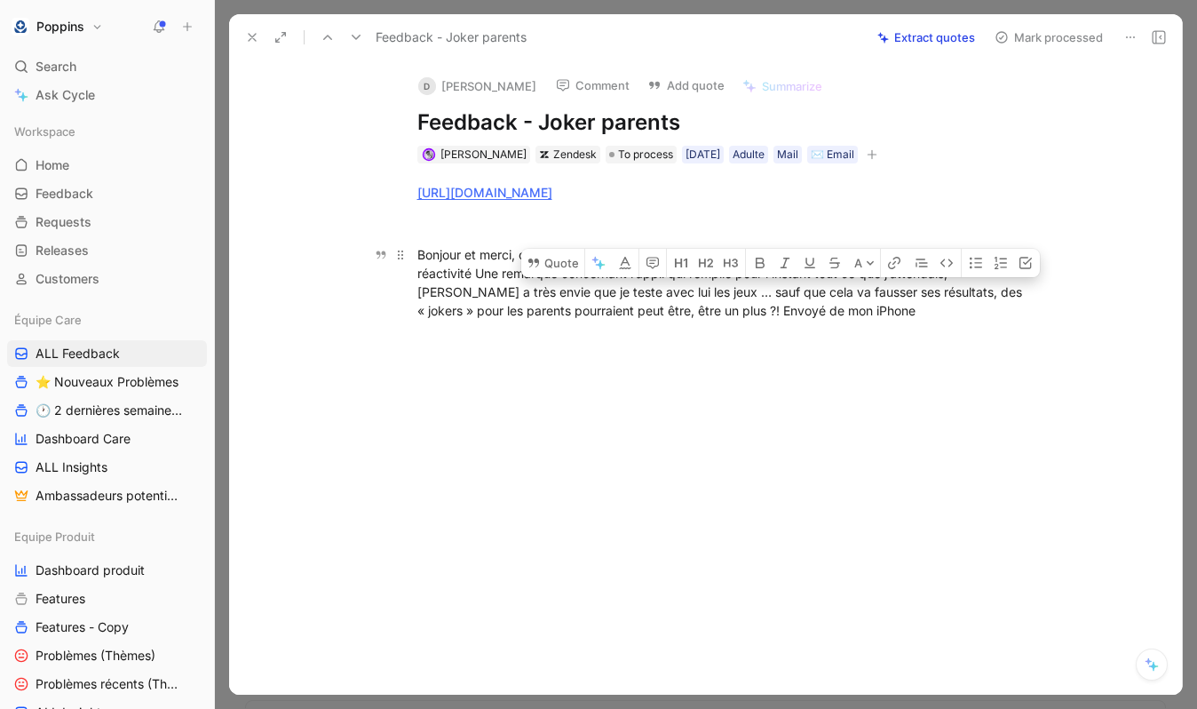
drag, startPoint x: 887, startPoint y: 292, endPoint x: 670, endPoint y: 304, distance: 217.9
click at [670, 304] on div "Bonjour et merci, cela venait bien de la version, tout fonctionne à présent. Be…" at bounding box center [725, 282] width 615 height 75
click at [672, 329] on div "[URL][DOMAIN_NAME] Bonjour et merci, cela venait bien de la version, tout fonct…" at bounding box center [724, 251] width 916 height 176
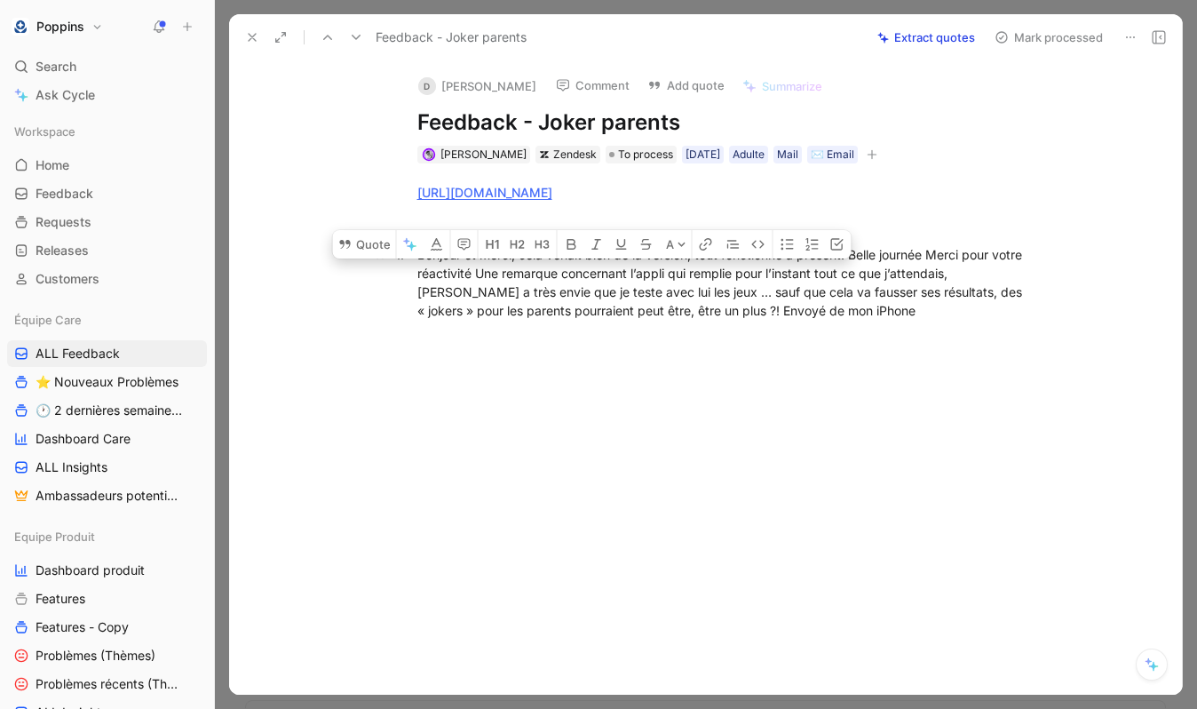
drag, startPoint x: 507, startPoint y: 271, endPoint x: 674, endPoint y: 309, distance: 171.3
click at [674, 309] on div "Bonjour et merci, cela venait bien de la version, tout fonctionne à présent. Be…" at bounding box center [725, 282] width 615 height 75
click at [386, 244] on button "Quote" at bounding box center [364, 244] width 63 height 28
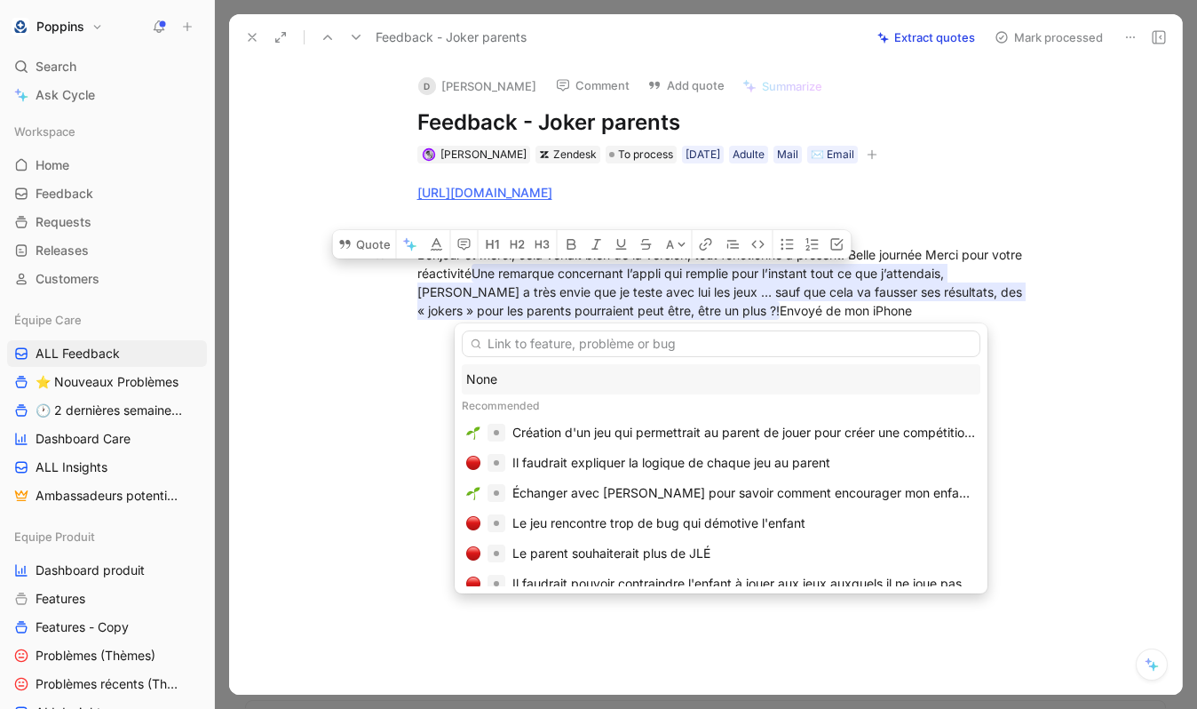
click at [526, 391] on div "None" at bounding box center [721, 379] width 519 height 30
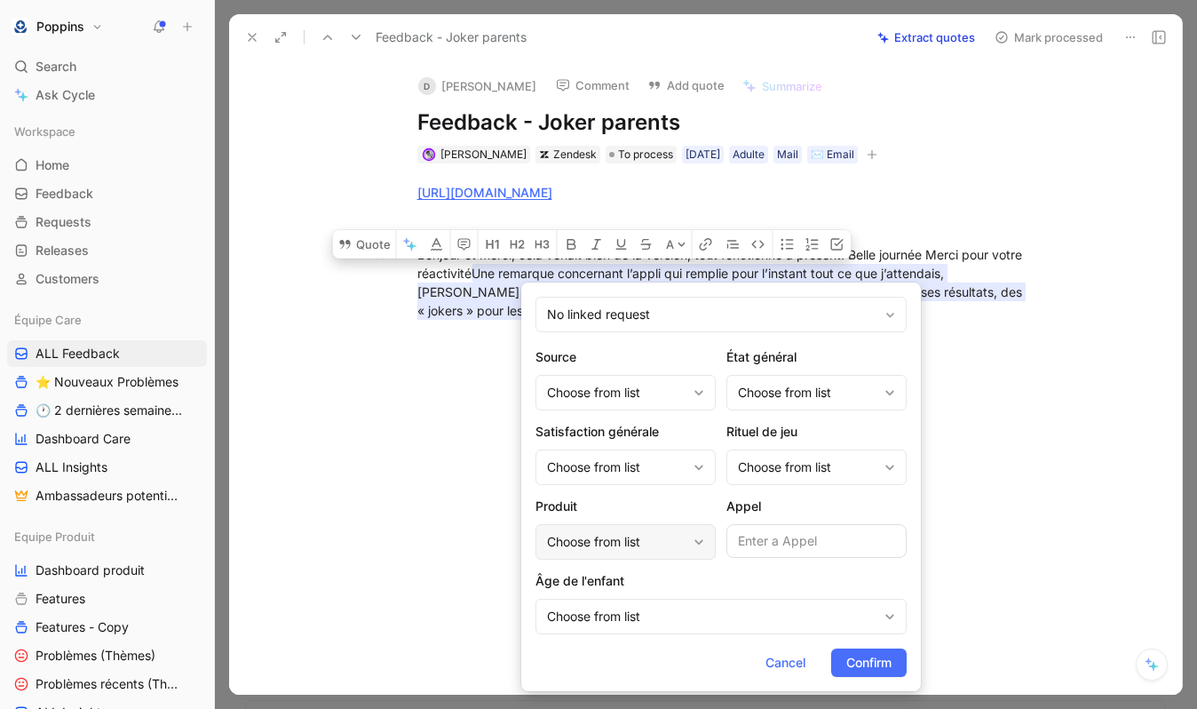
click at [635, 541] on div "Choose from list" at bounding box center [616, 541] width 139 height 21
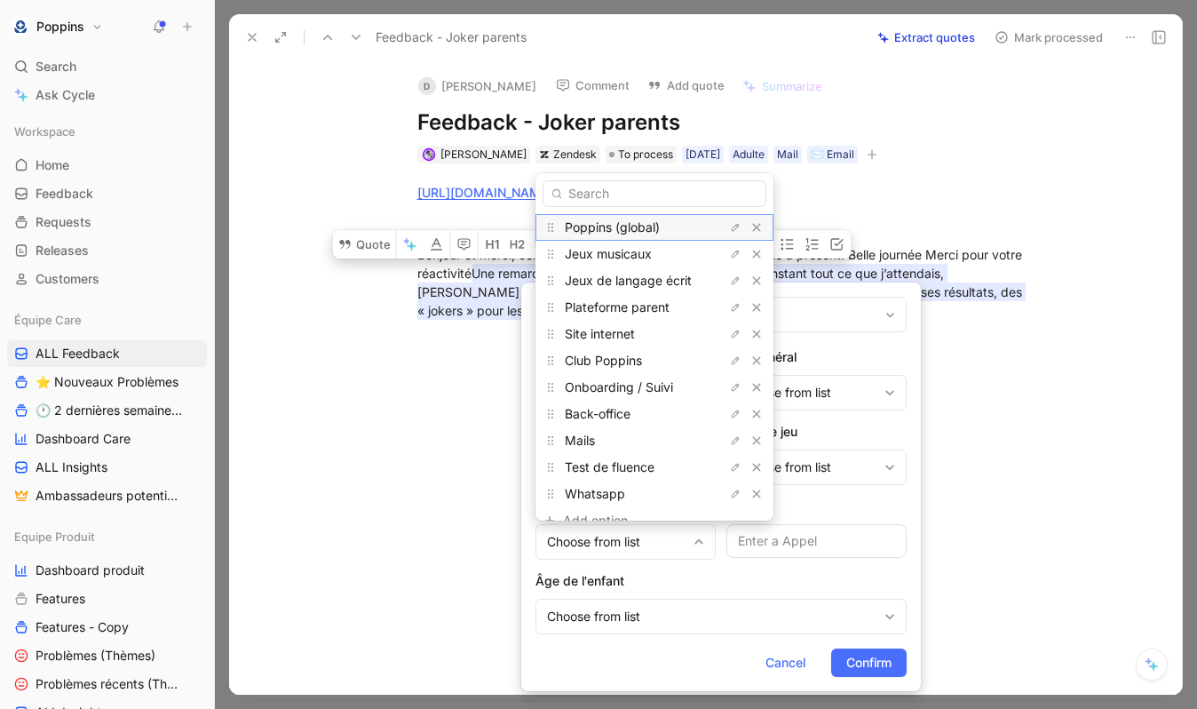
click at [651, 224] on span "Poppins (global)" at bounding box center [612, 226] width 95 height 15
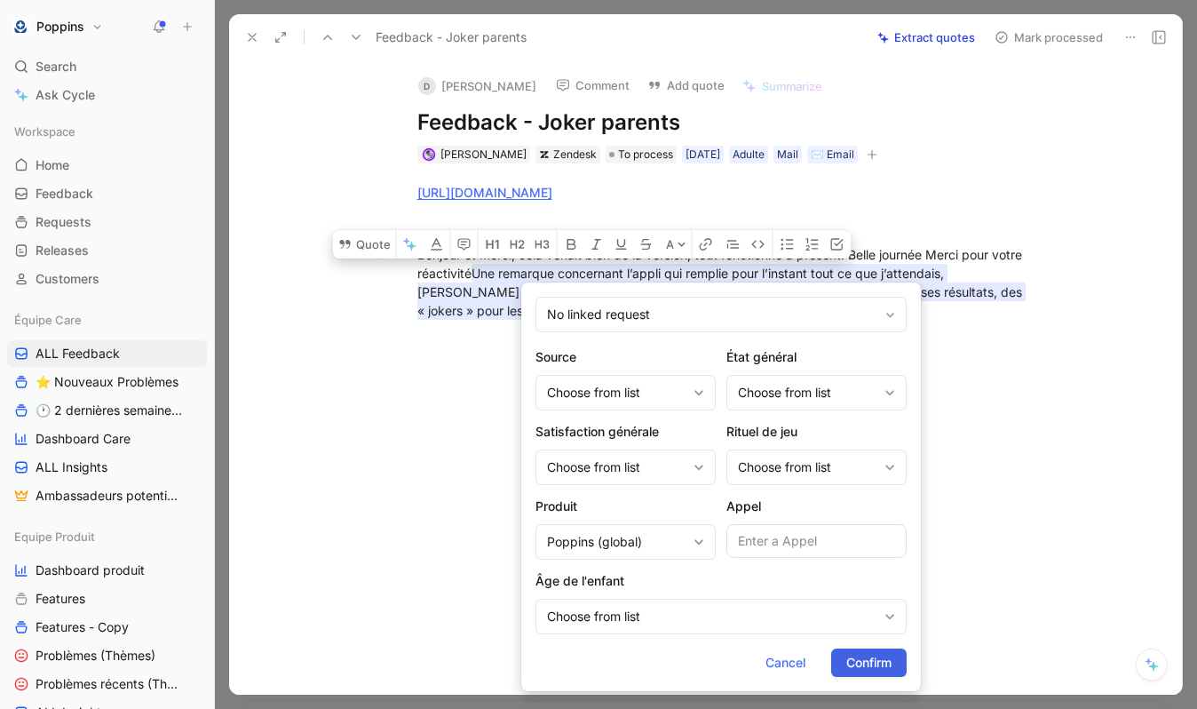
click at [869, 664] on span "Confirm" at bounding box center [869, 662] width 45 height 21
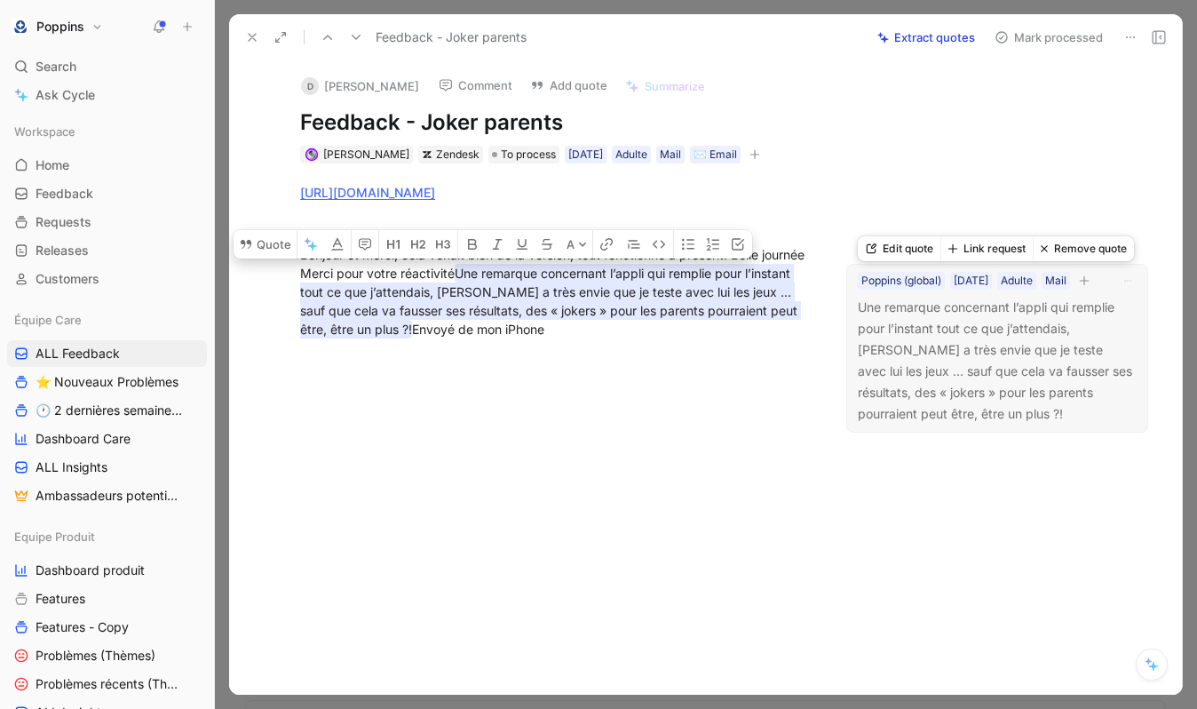
click at [1055, 290] on button "button" at bounding box center [1085, 281] width 18 height 18
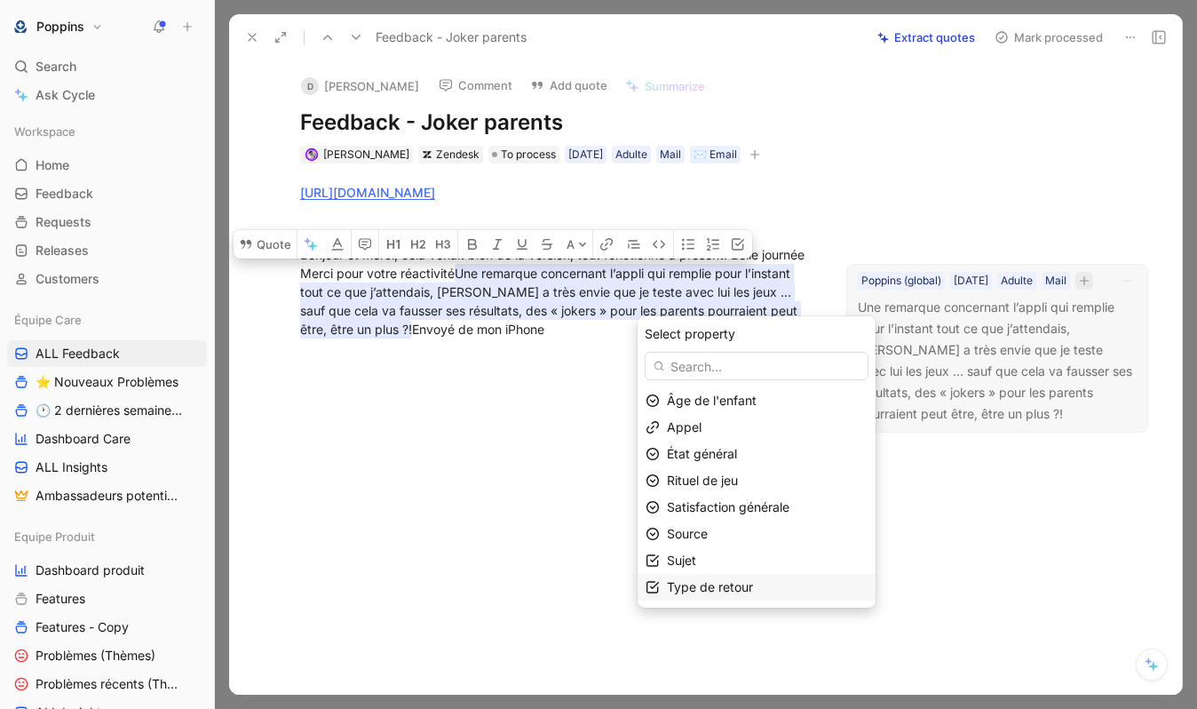
click at [745, 590] on span "Type de retour" at bounding box center [710, 586] width 86 height 15
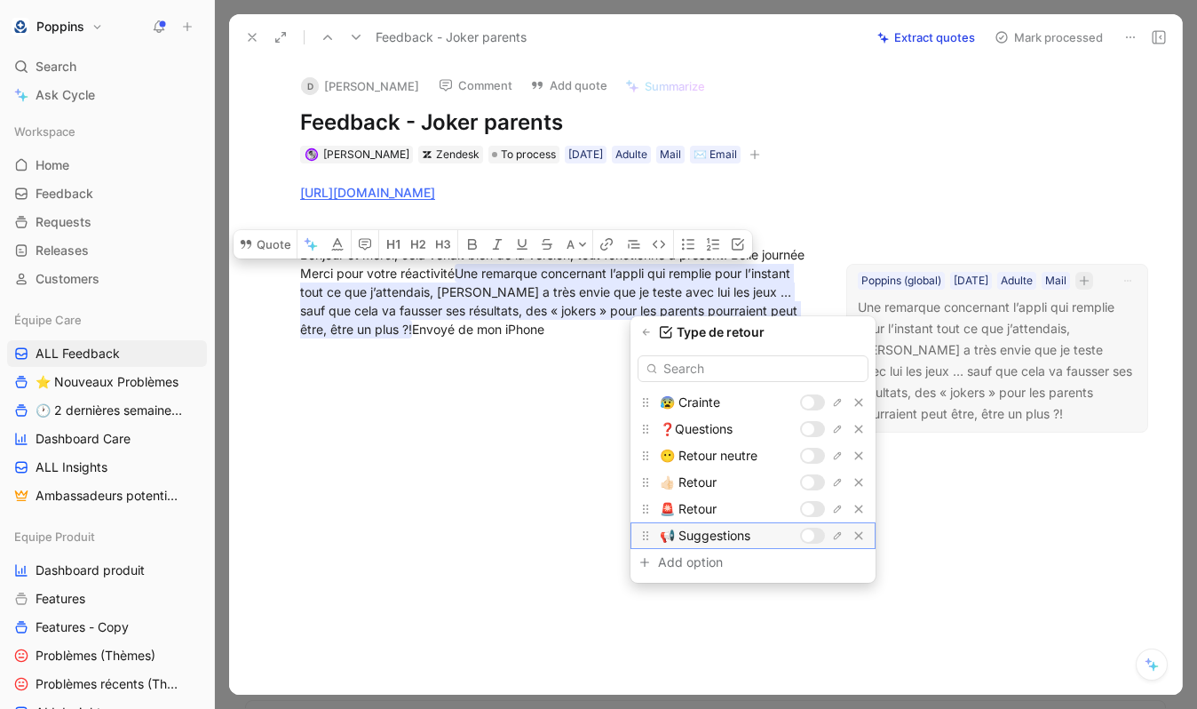
click at [810, 533] on div at bounding box center [808, 535] width 12 height 12
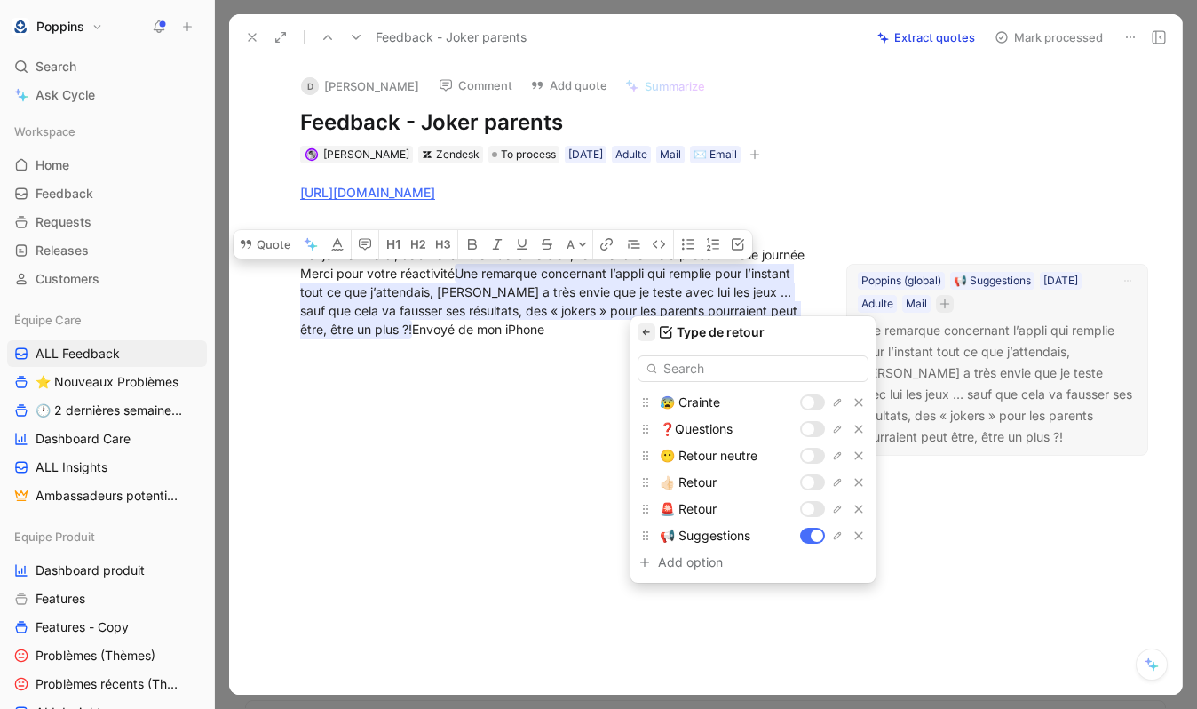
click at [648, 330] on icon "button" at bounding box center [646, 332] width 11 height 11
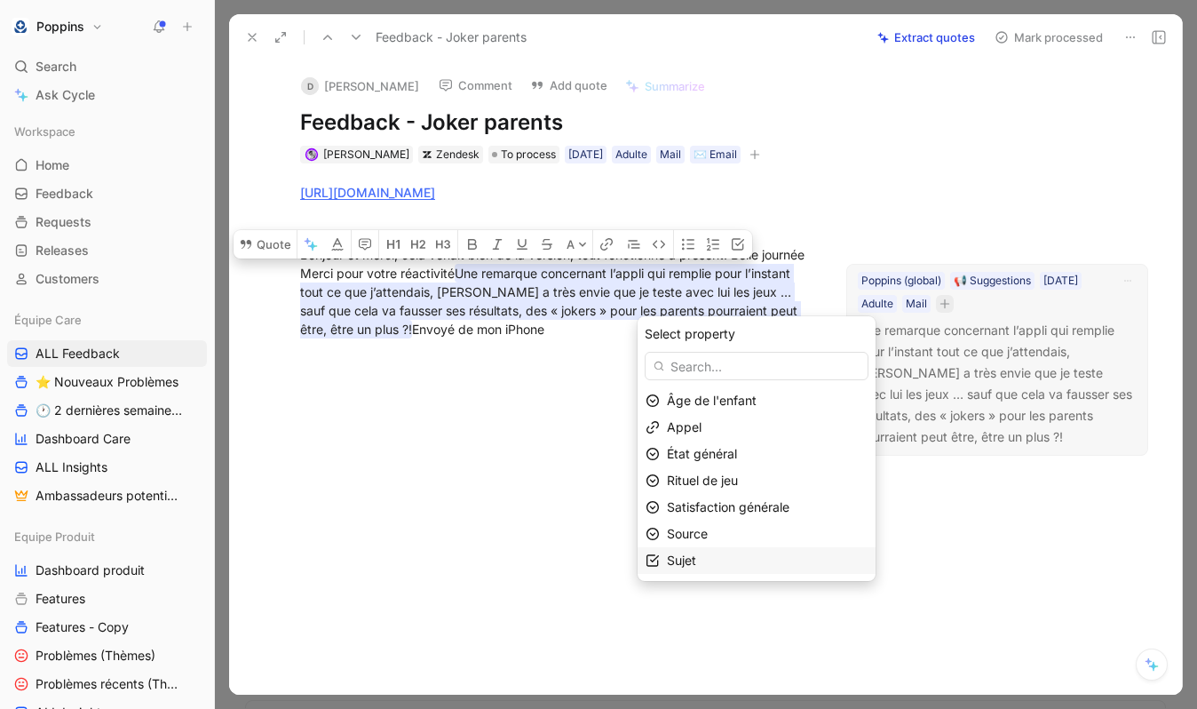
click at [695, 554] on span "Sujet" at bounding box center [681, 560] width 29 height 15
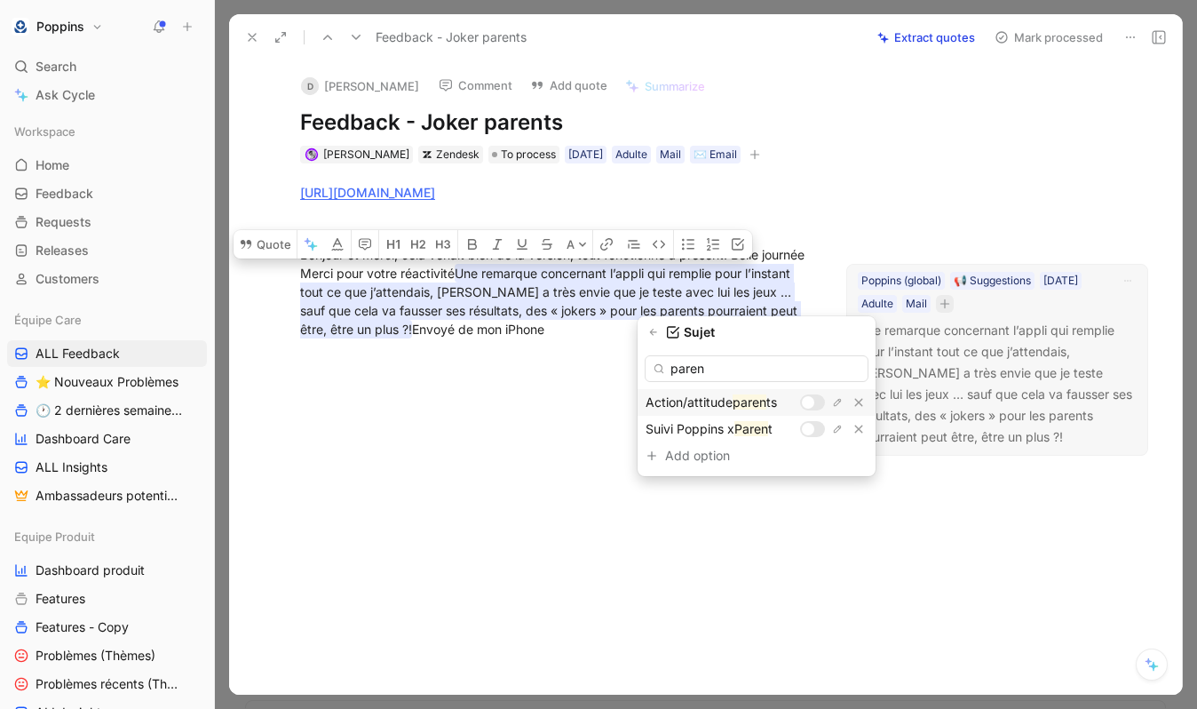
type input "parent"
click at [700, 375] on input "parent" at bounding box center [757, 368] width 224 height 27
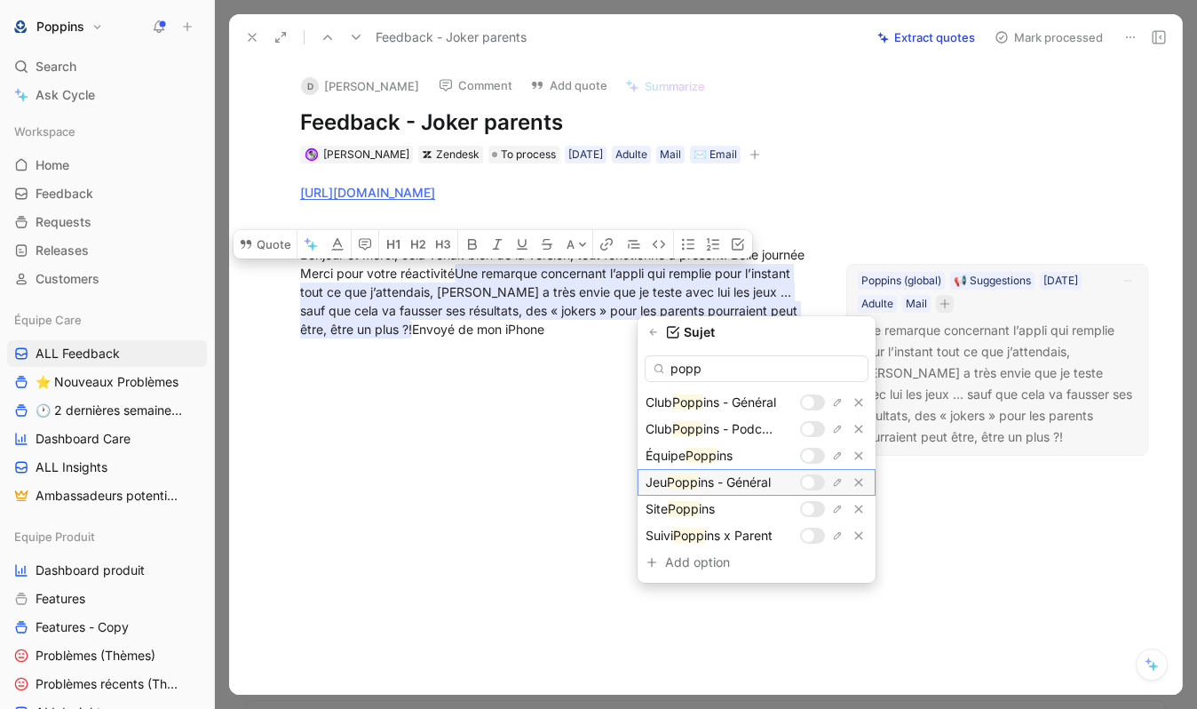
click at [812, 481] on div at bounding box center [808, 482] width 12 height 12
click at [750, 374] on input "popp" at bounding box center [757, 368] width 224 height 27
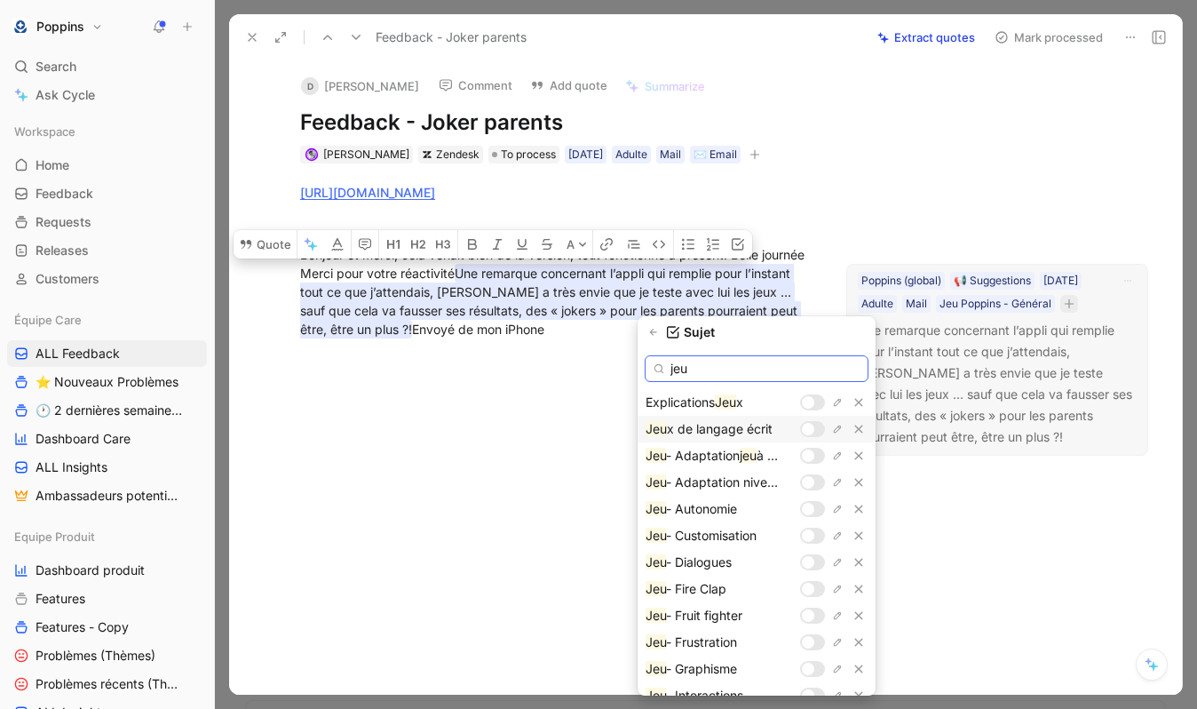
type input "jeu"
click at [815, 429] on div at bounding box center [812, 429] width 25 height 16
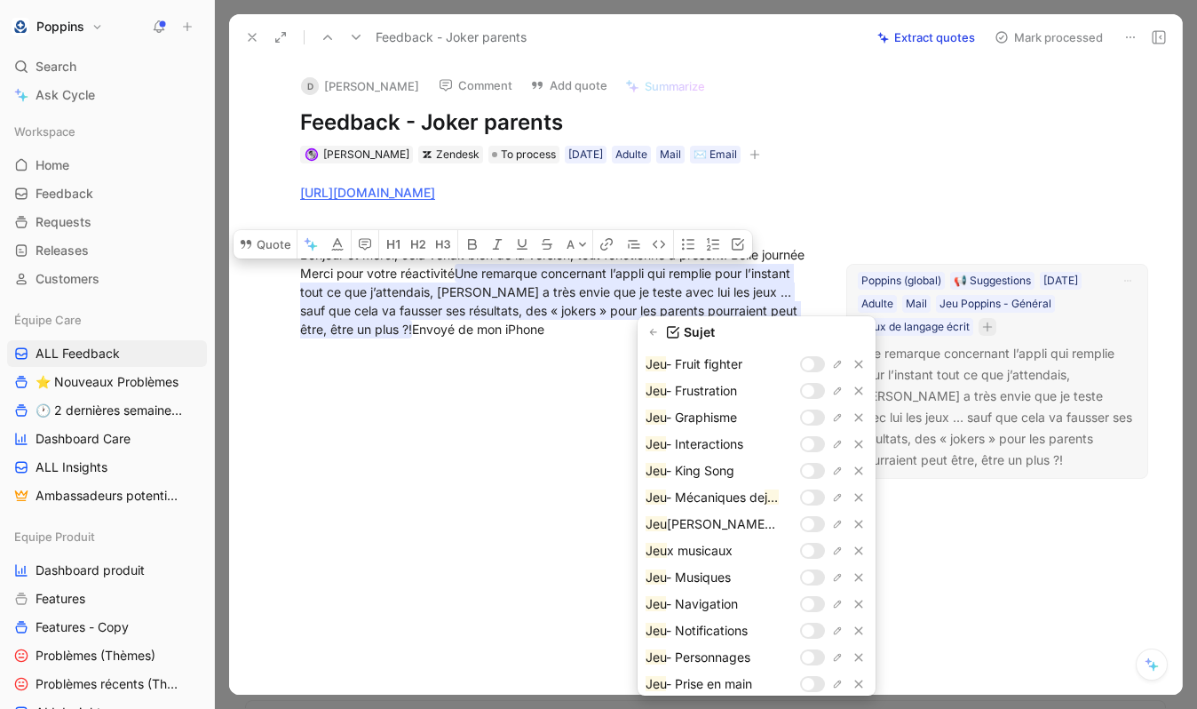
scroll to position [252, 0]
click at [815, 550] on div at bounding box center [812, 550] width 25 height 16
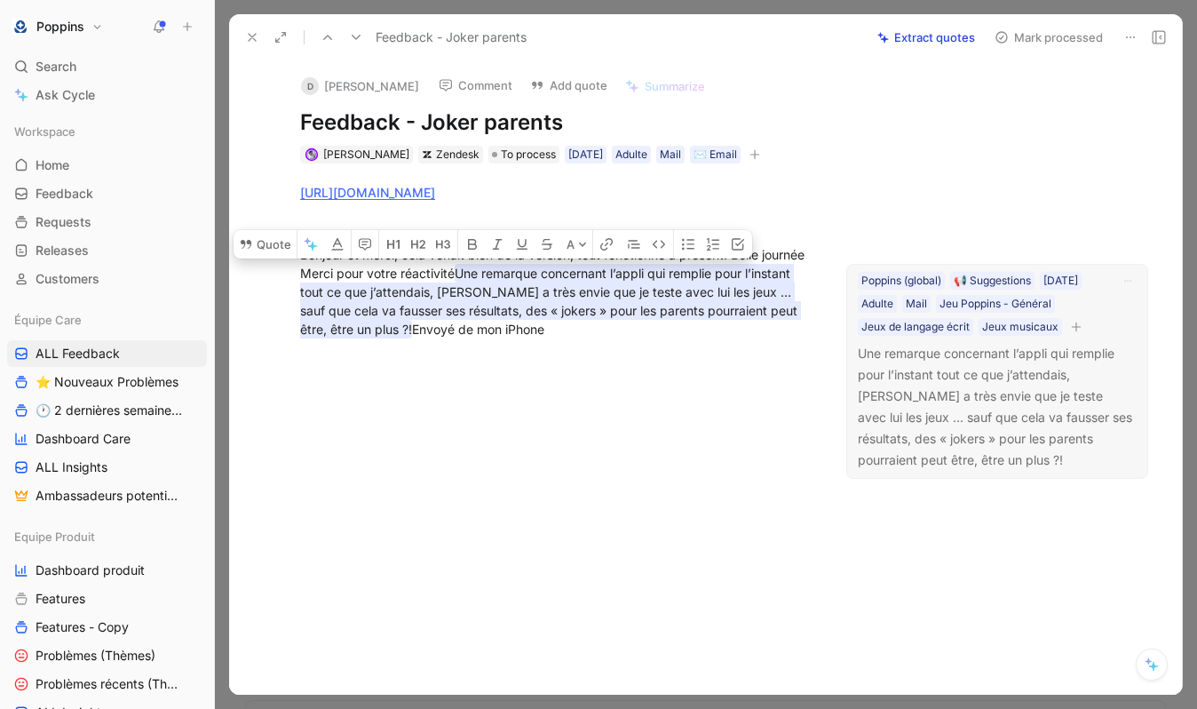
click at [511, 497] on div at bounding box center [556, 464] width 580 height 212
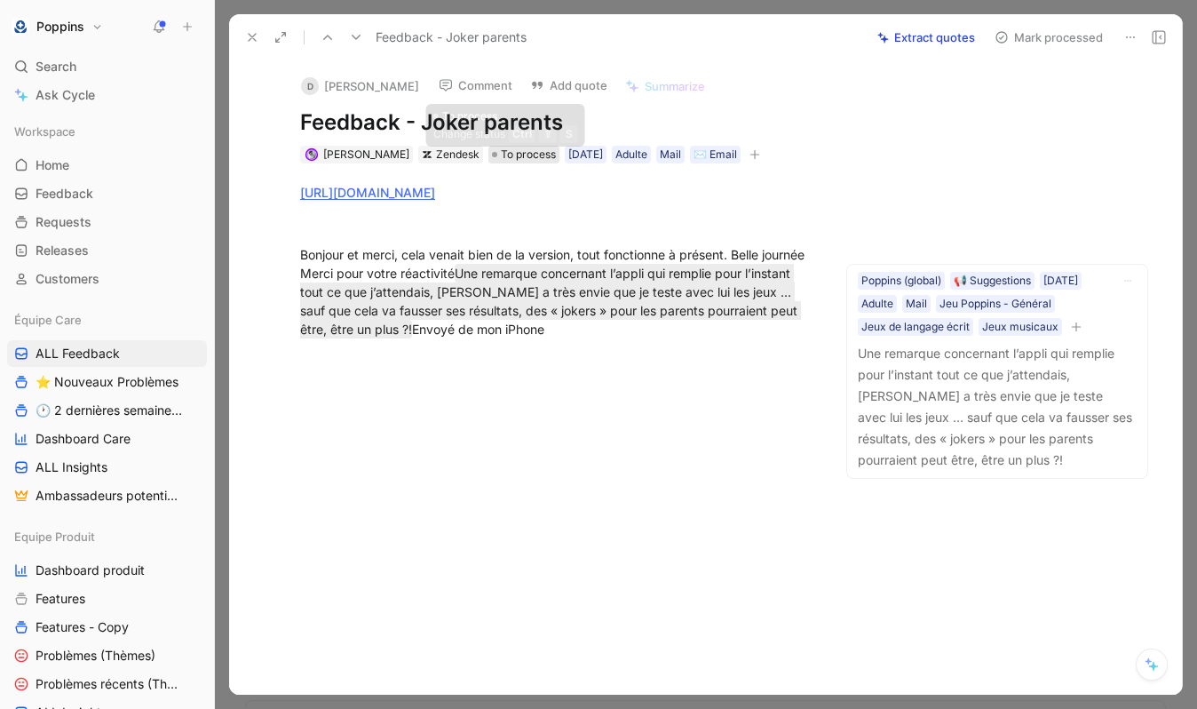
click at [501, 155] on span "To process" at bounding box center [528, 155] width 55 height 18
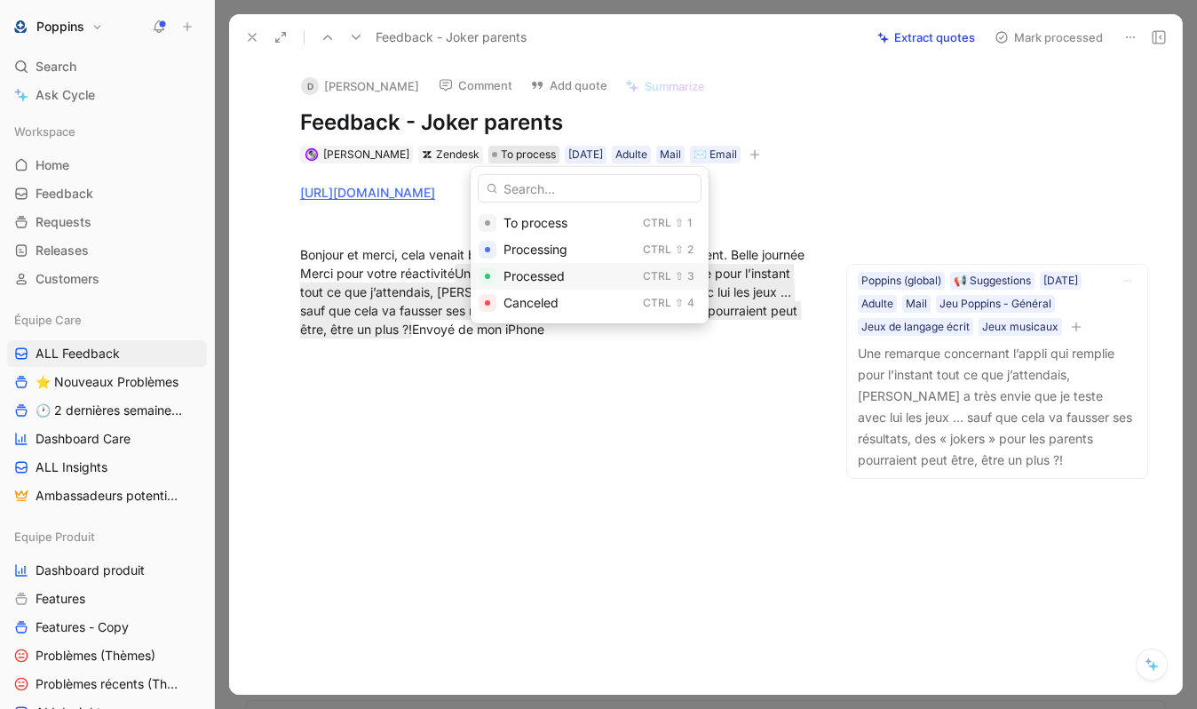
click at [532, 277] on span "Processed" at bounding box center [534, 275] width 61 height 15
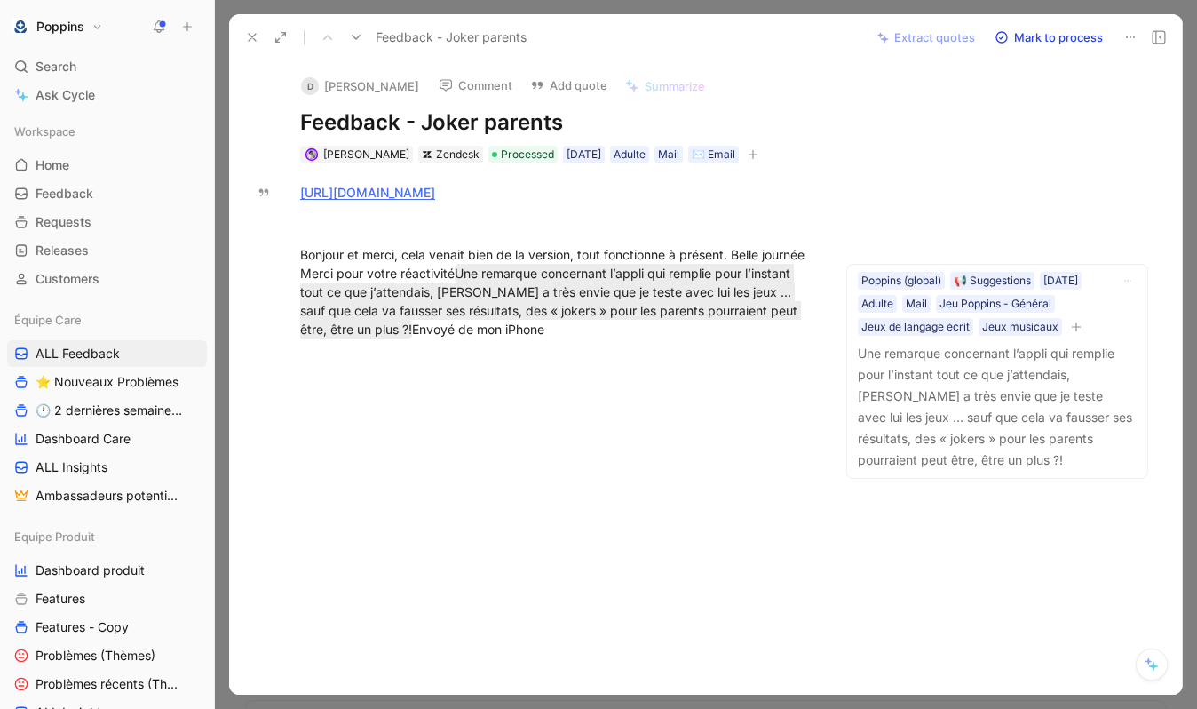
click at [258, 39] on icon at bounding box center [252, 37] width 14 height 14
